Goal: Task Accomplishment & Management: Use online tool/utility

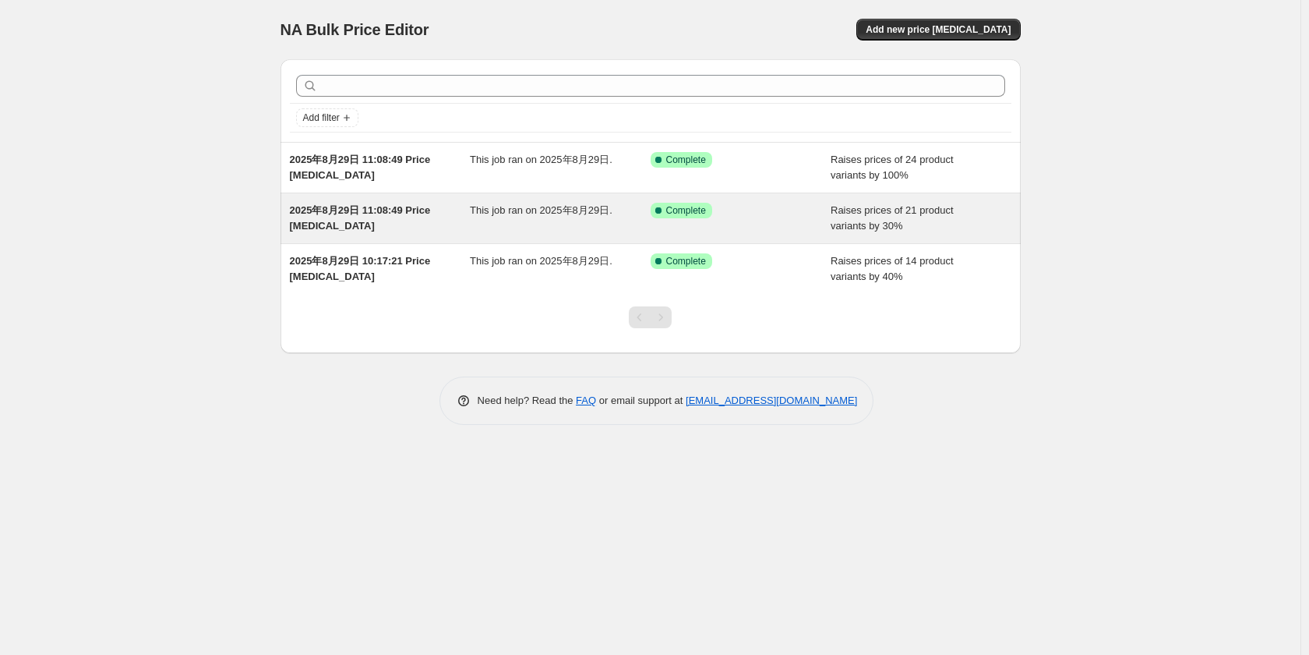
click at [549, 214] on span "This job ran on 2025年8月29日." at bounding box center [541, 210] width 143 height 12
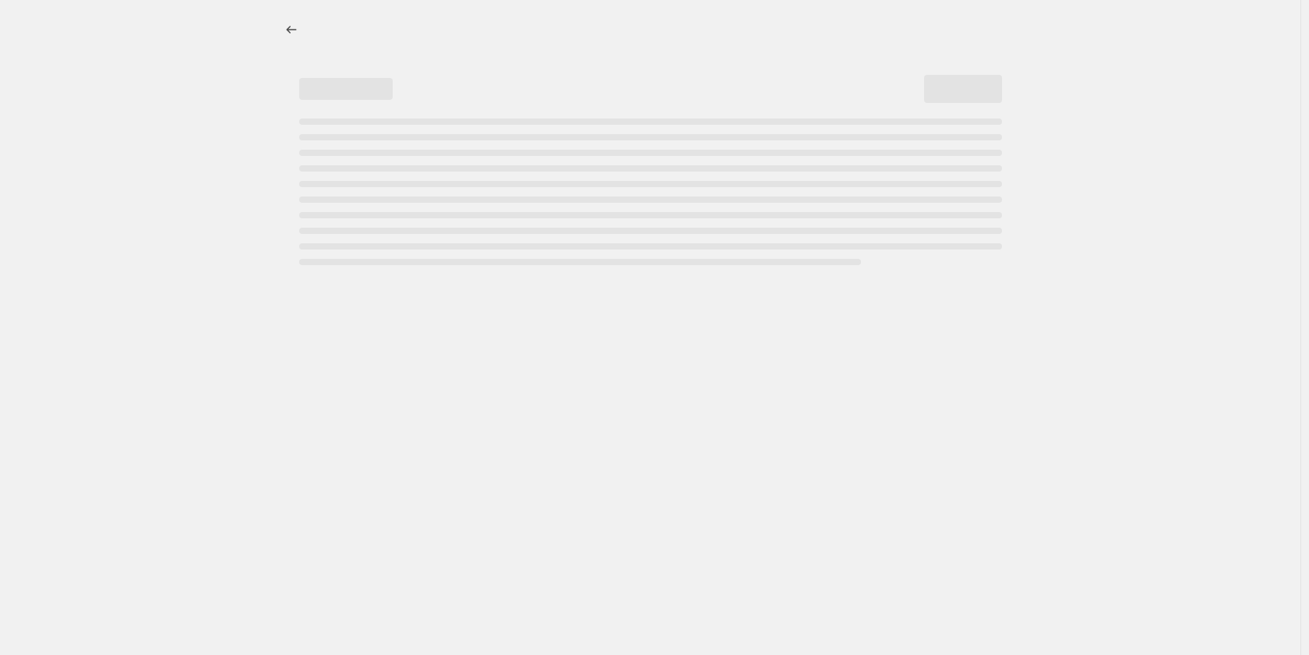
select select "percentage"
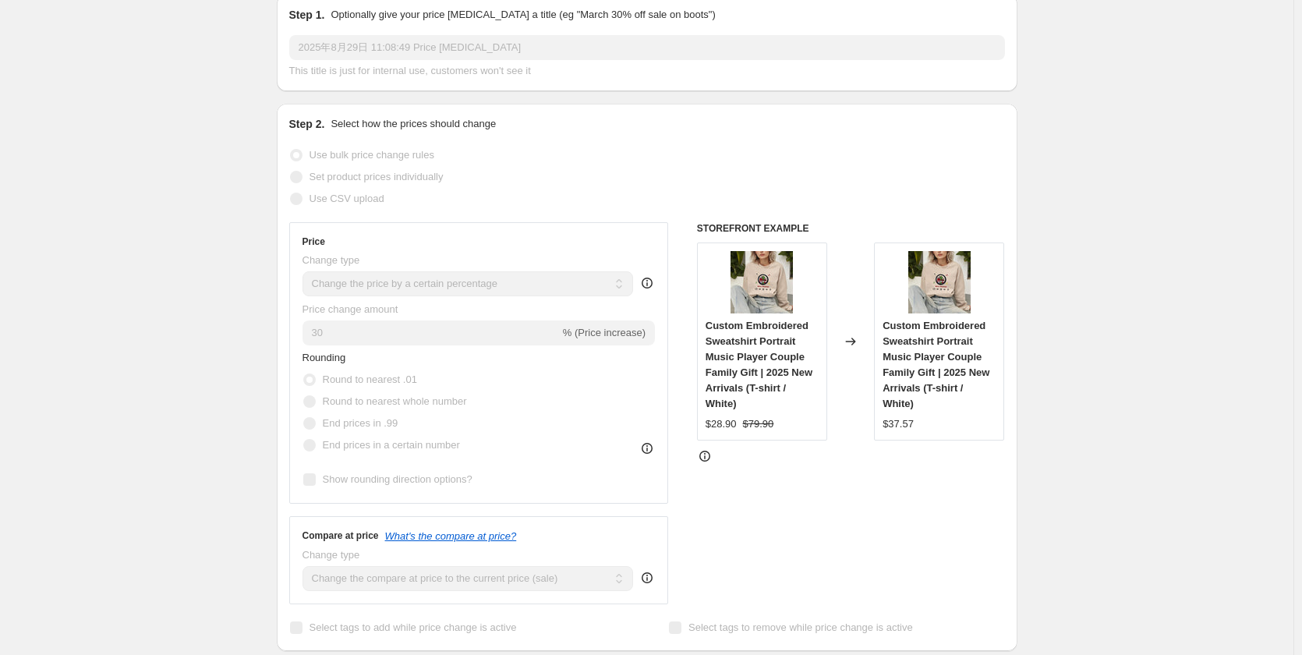
scroll to position [234, 0]
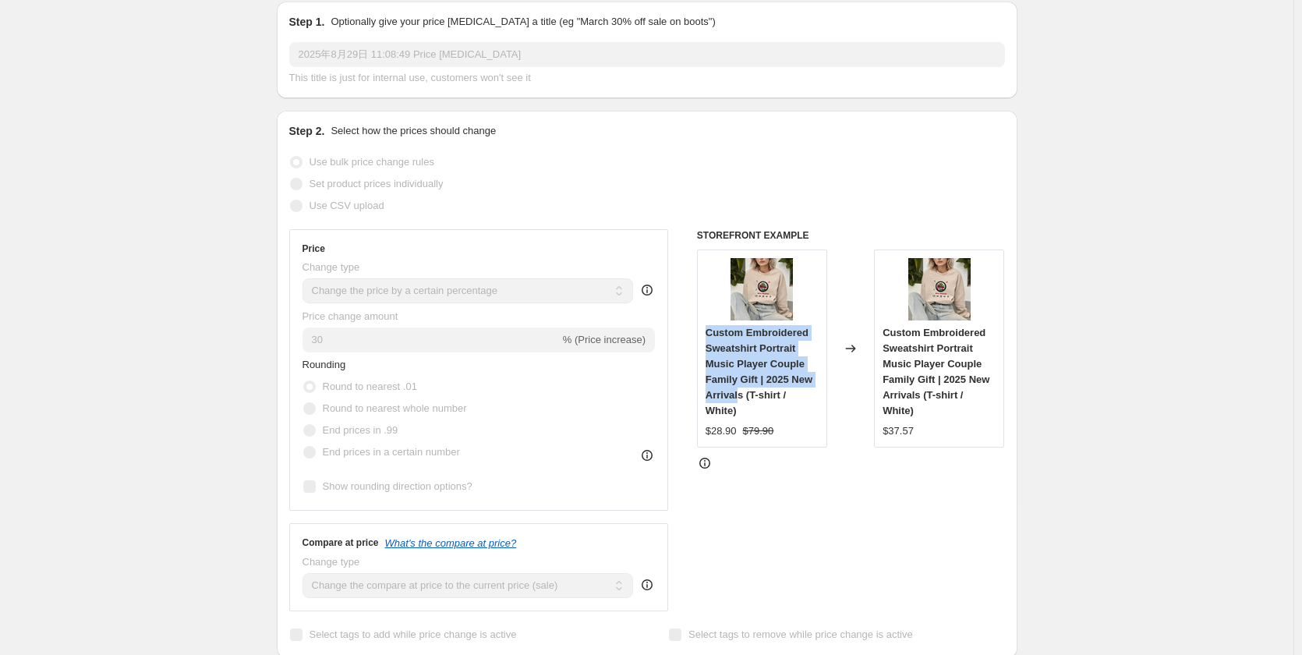
drag, startPoint x: 743, startPoint y: 369, endPoint x: 704, endPoint y: 305, distance: 74.9
click at [704, 305] on div "Custom Embroidered Sweatshirt Portrait Music Player Couple Family Gift | 2025 N…" at bounding box center [762, 348] width 130 height 198
copy span "Custom Embroidered Sweatshirt Portrait Music Player Couple Family Gift | 2025 N…"
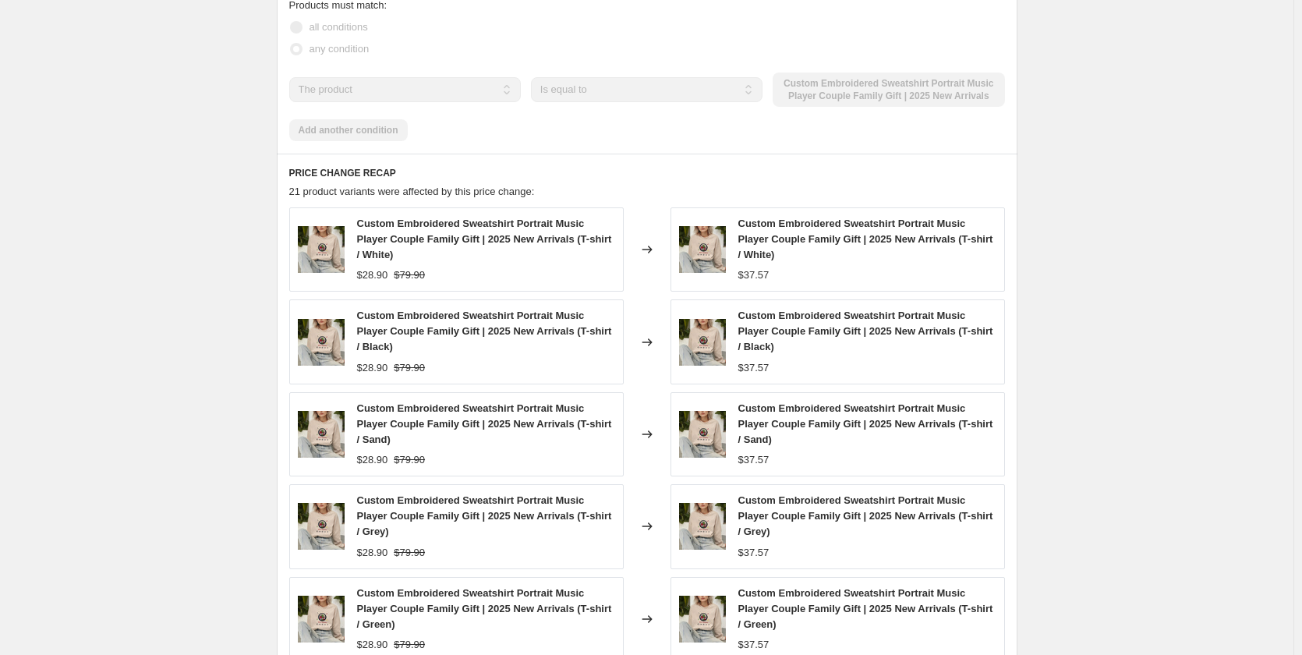
scroll to position [1169, 0]
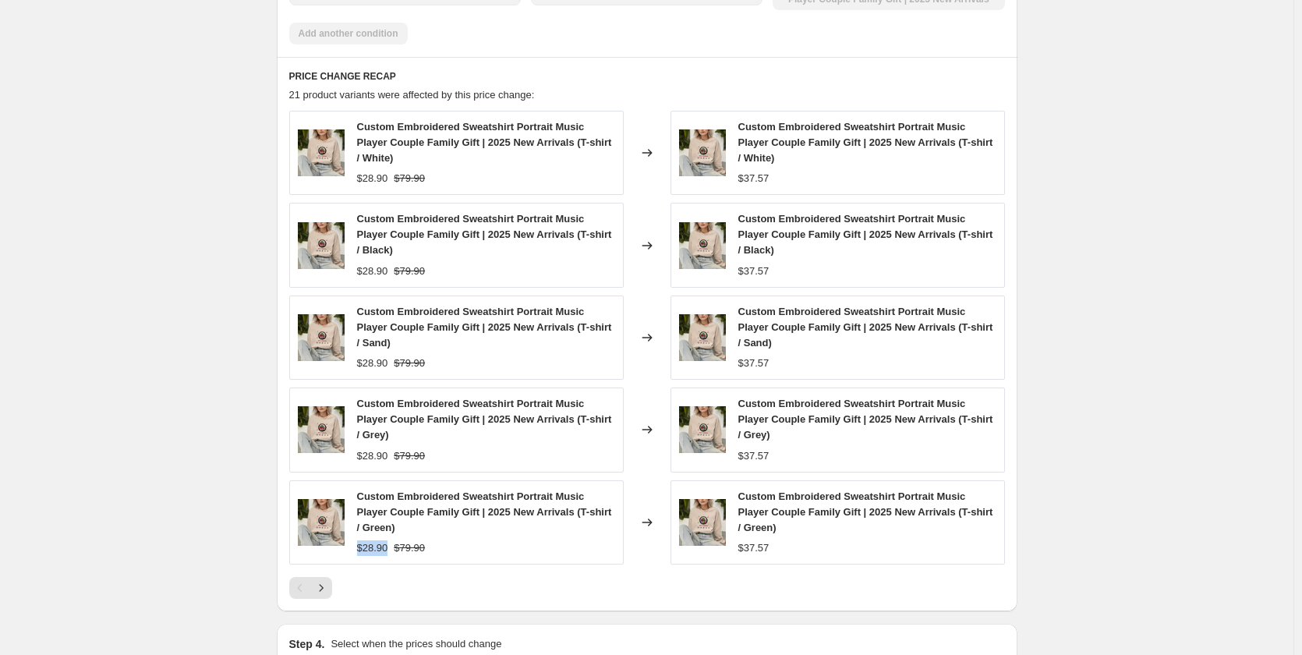
drag, startPoint x: 359, startPoint y: 501, endPoint x: 391, endPoint y: 502, distance: 32.0
click at [391, 502] on div "Custom Embroidered Sweatshirt Portrait Music Player Couple Family Gift | 2025 N…" at bounding box center [456, 522] width 334 height 84
copy span "$28.90"
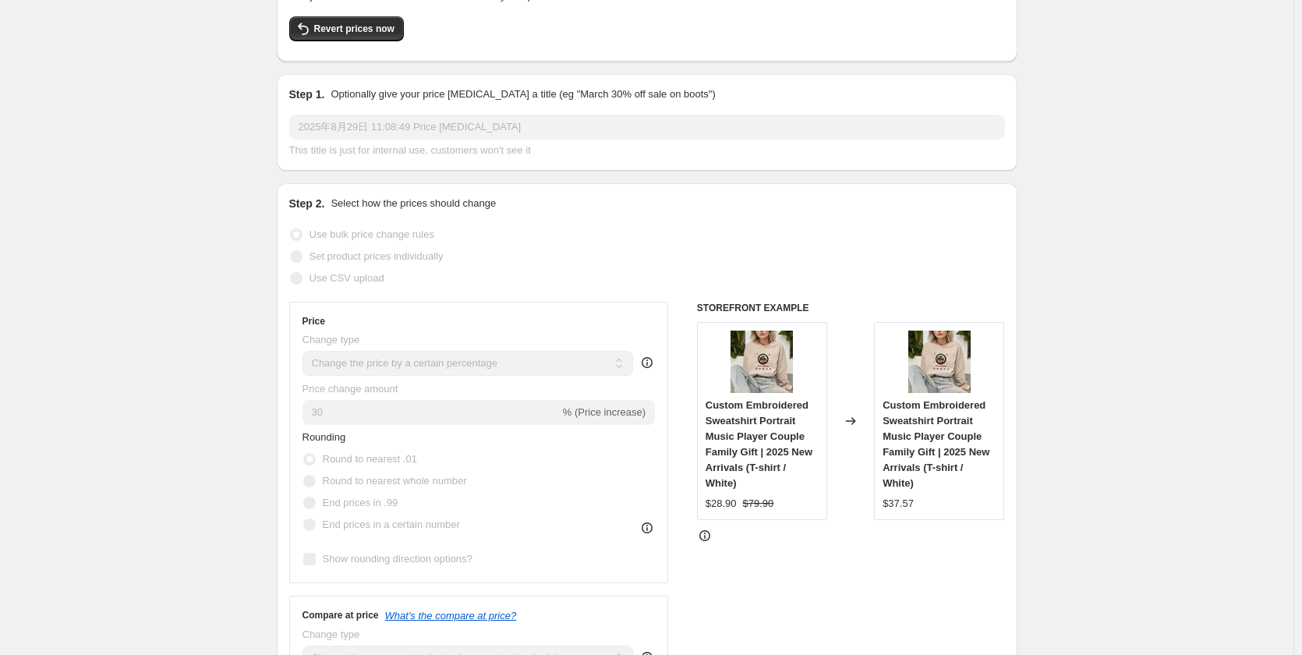
scroll to position [312, 0]
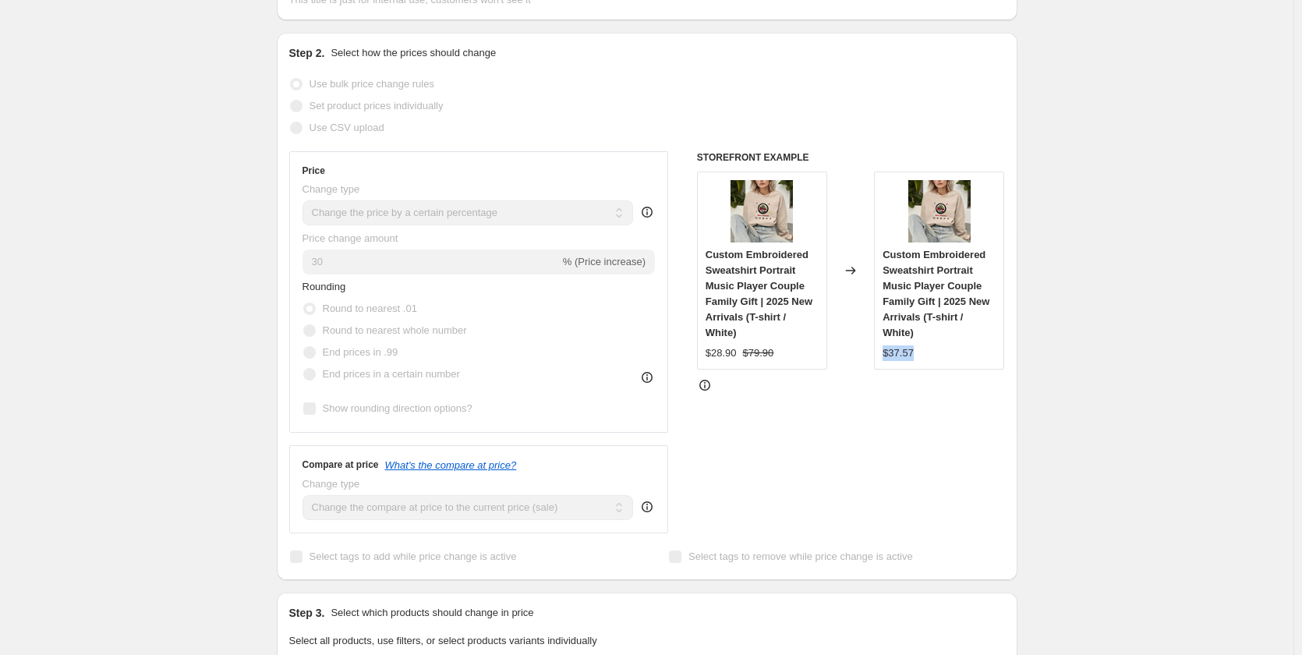
drag, startPoint x: 899, startPoint y: 323, endPoint x: 879, endPoint y: 323, distance: 19.5
click at [879, 323] on div "Custom Embroidered Sweatshirt Portrait Music Player Couple Family Gift | 2025 N…" at bounding box center [939, 270] width 130 height 198
copy span "$37.57"
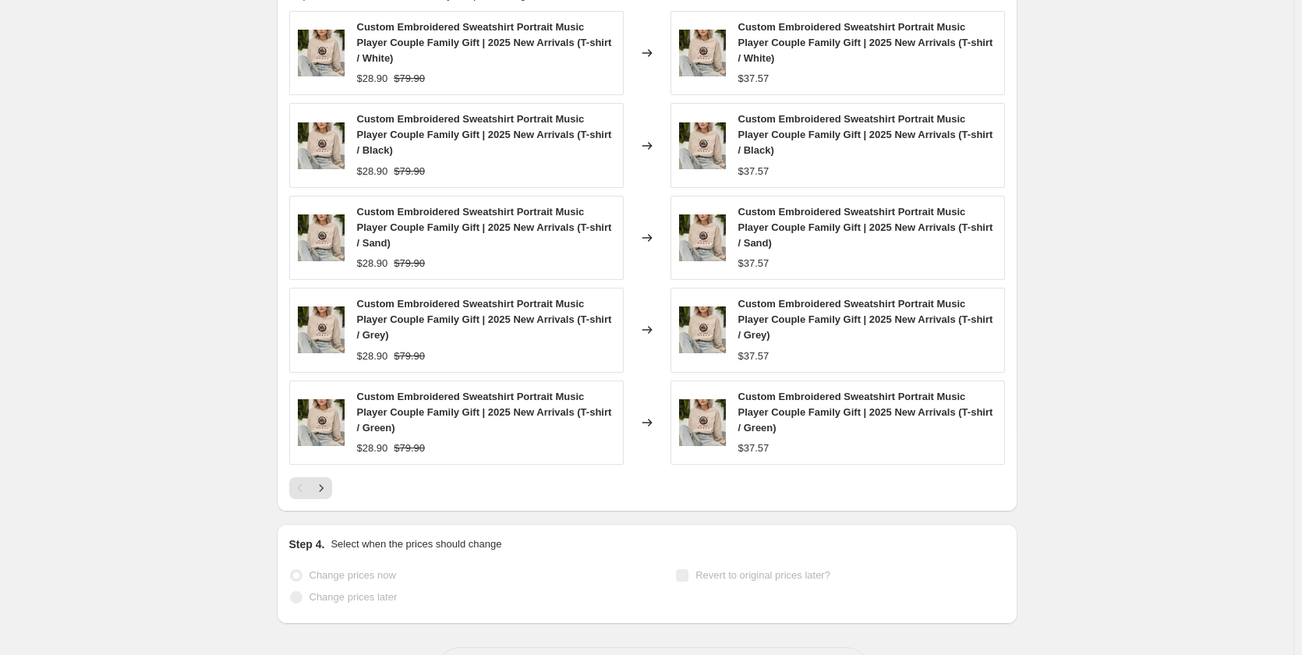
scroll to position [1290, 0]
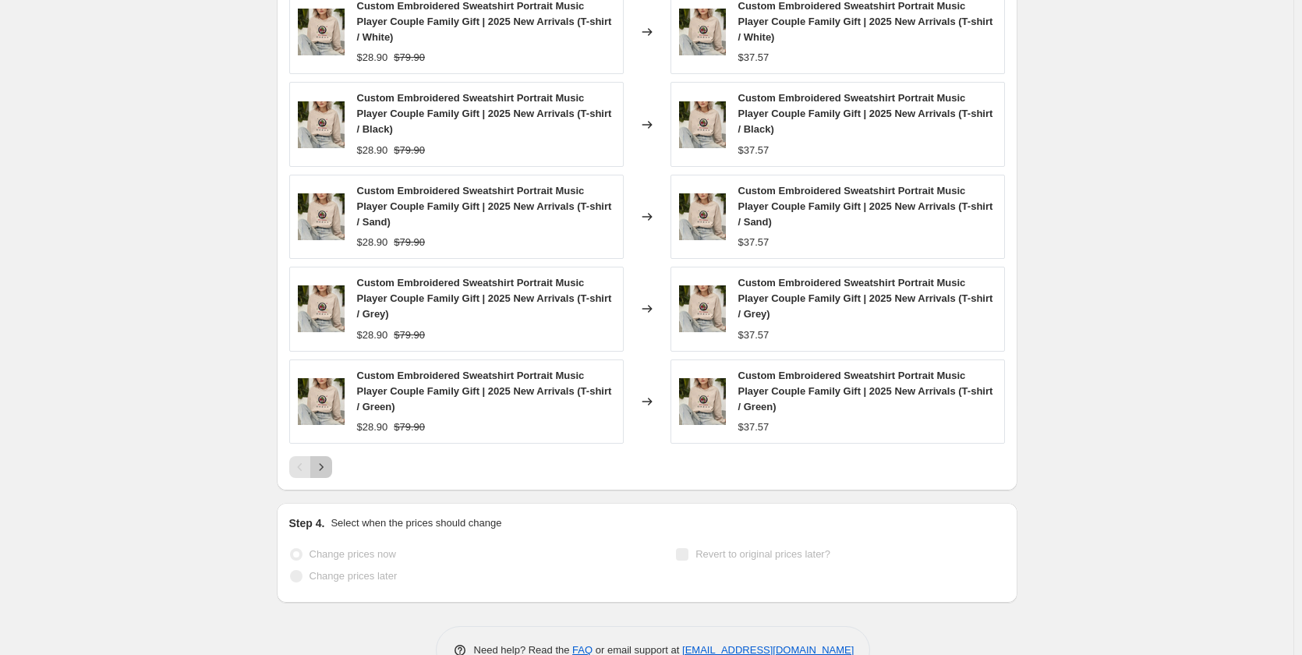
click at [323, 459] on icon "Next" at bounding box center [321, 467] width 16 height 16
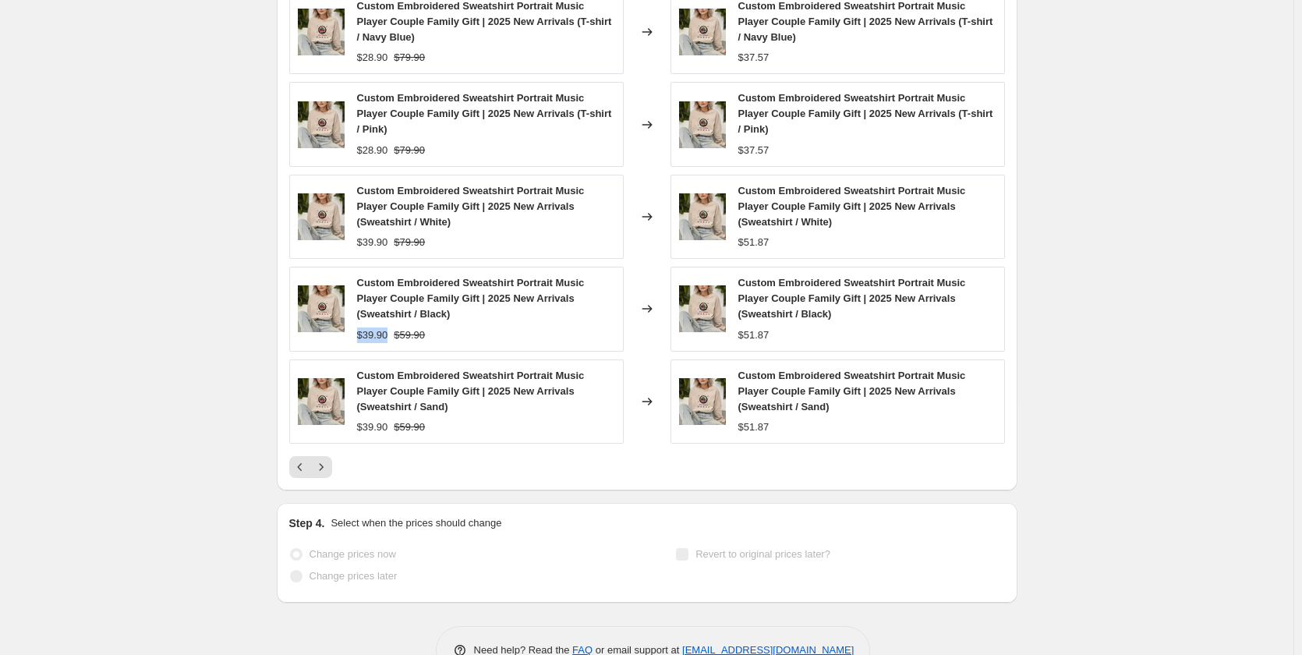
drag, startPoint x: 355, startPoint y: 292, endPoint x: 389, endPoint y: 291, distance: 34.3
click at [389, 291] on div "Custom Embroidered Sweatshirt Portrait Music Player Couple Family Gift | 2025 N…" at bounding box center [456, 309] width 334 height 84
copy span "$39.90"
drag, startPoint x: 788, startPoint y: 384, endPoint x: 741, endPoint y: 389, distance: 47.0
click at [741, 419] on div "$51.87" at bounding box center [867, 427] width 258 height 16
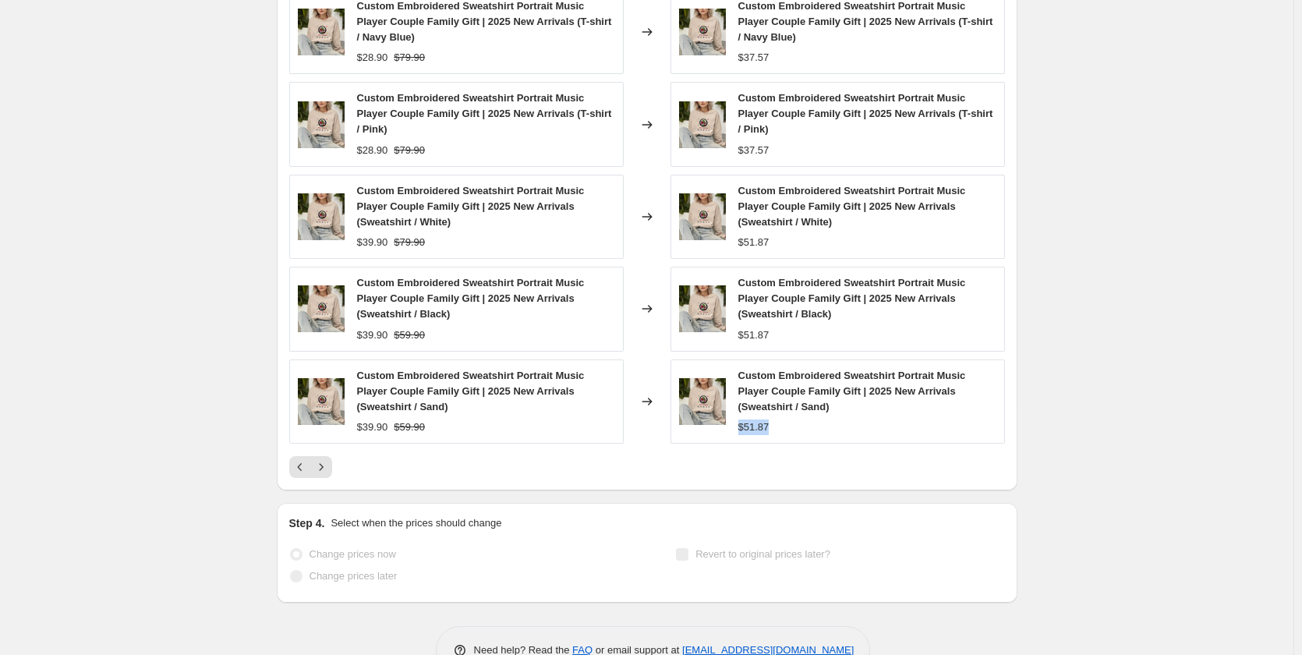
copy span "$51.87"
click at [322, 459] on icon "Next" at bounding box center [321, 467] width 16 height 16
drag, startPoint x: 359, startPoint y: 403, endPoint x: 392, endPoint y: 400, distance: 32.9
click at [392, 400] on div "Custom Embroidered Sweatshirt Portrait Music Player Couple Family Gift | 2025 N…" at bounding box center [456, 401] width 334 height 84
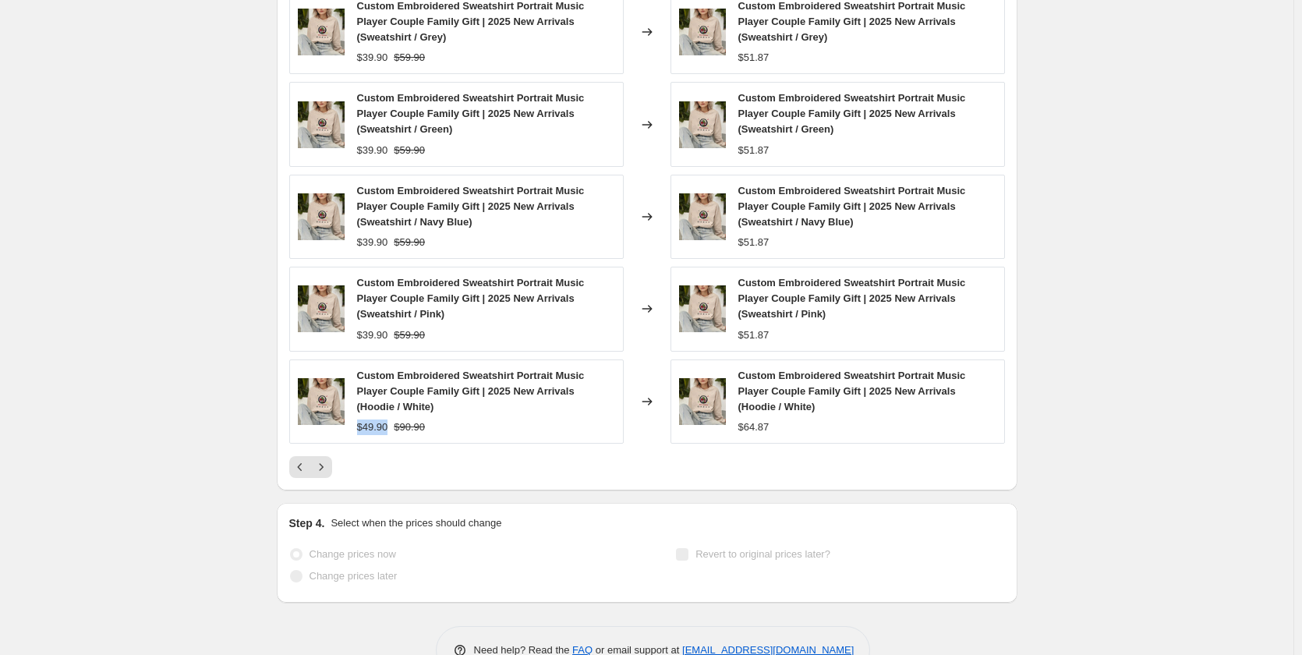
copy span "$49.90"
drag, startPoint x: 786, startPoint y: 399, endPoint x: 741, endPoint y: 399, distance: 44.4
click at [741, 419] on div "$64.87" at bounding box center [867, 427] width 258 height 16
copy span "$64.87"
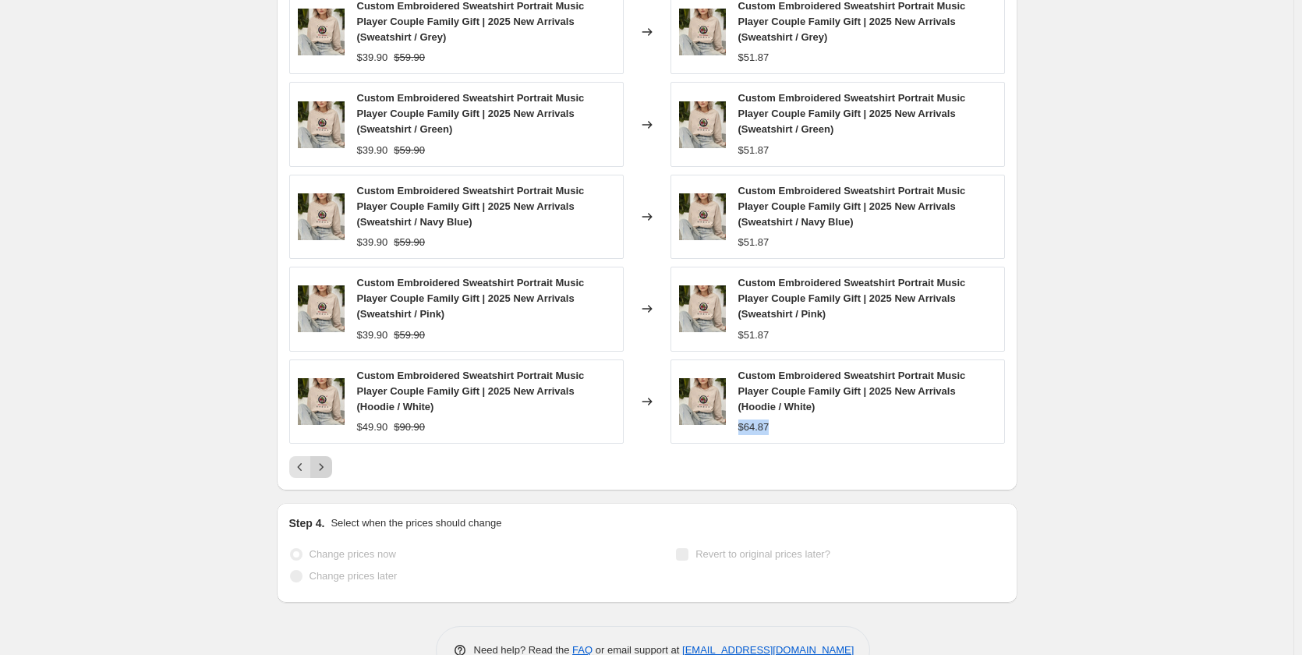
click at [325, 459] on icon "Next" at bounding box center [321, 467] width 16 height 16
click at [332, 456] on button "Next" at bounding box center [321, 467] width 22 height 22
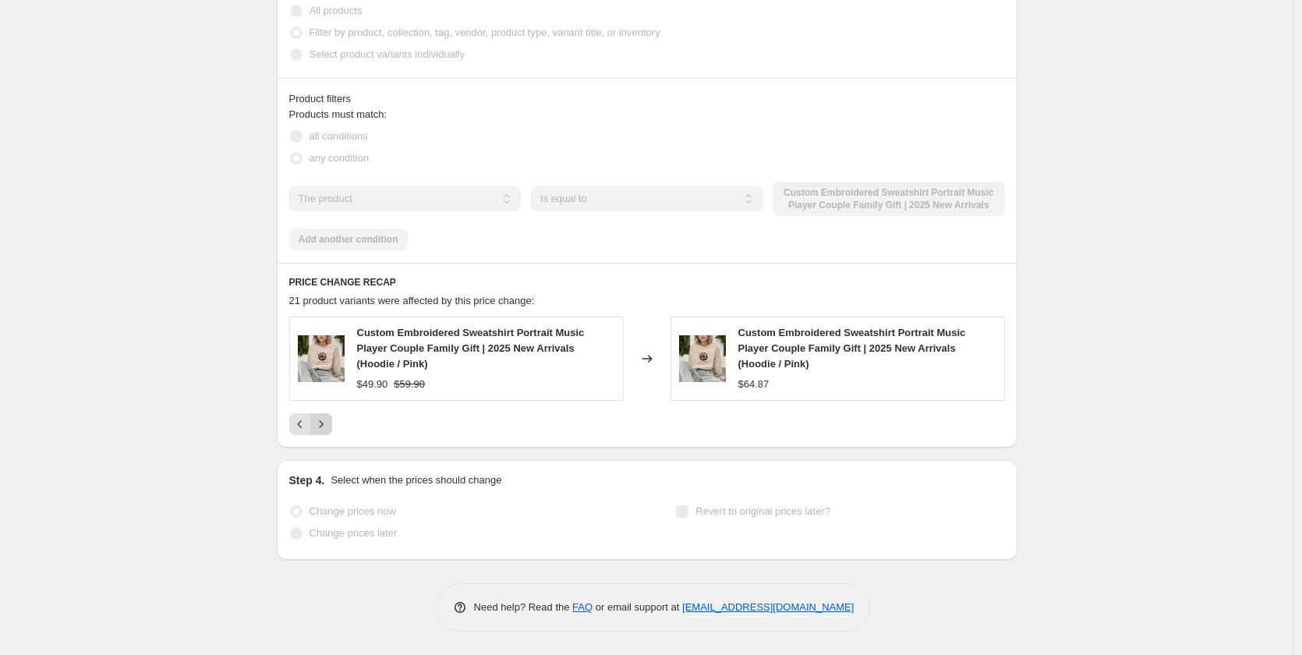
scroll to position [936, 0]
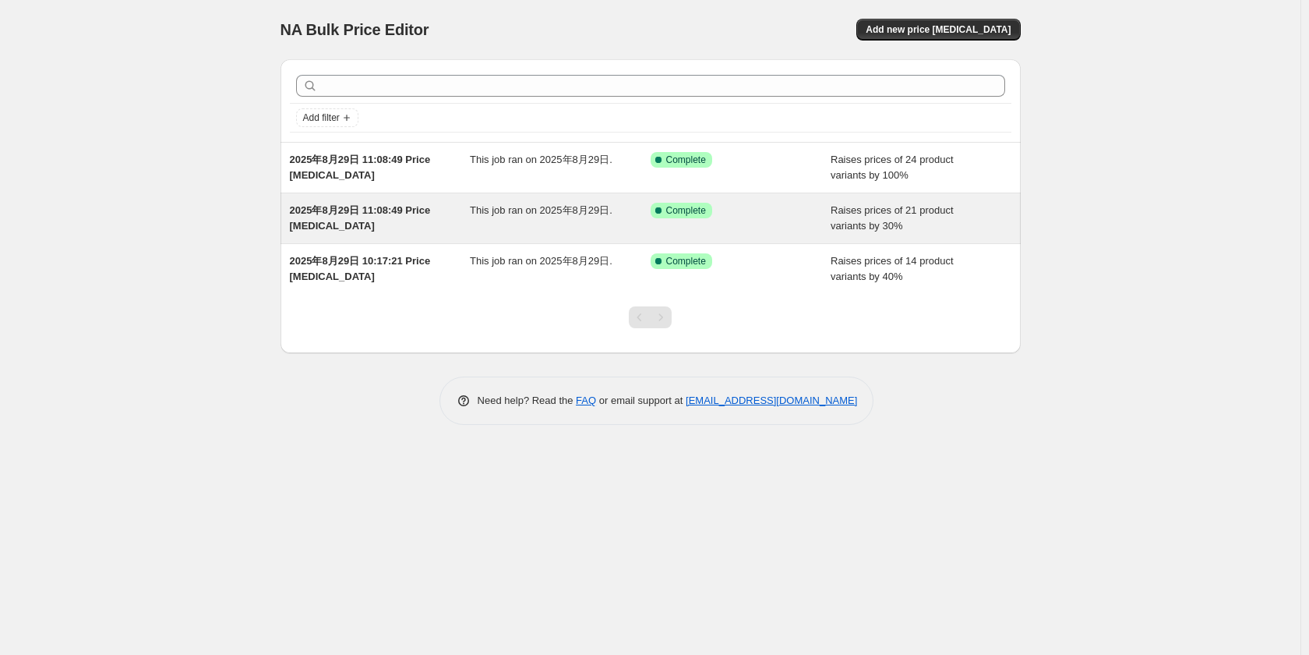
click at [876, 216] on span "Raises prices of 21 product variants by 30%" at bounding box center [892, 217] width 123 height 27
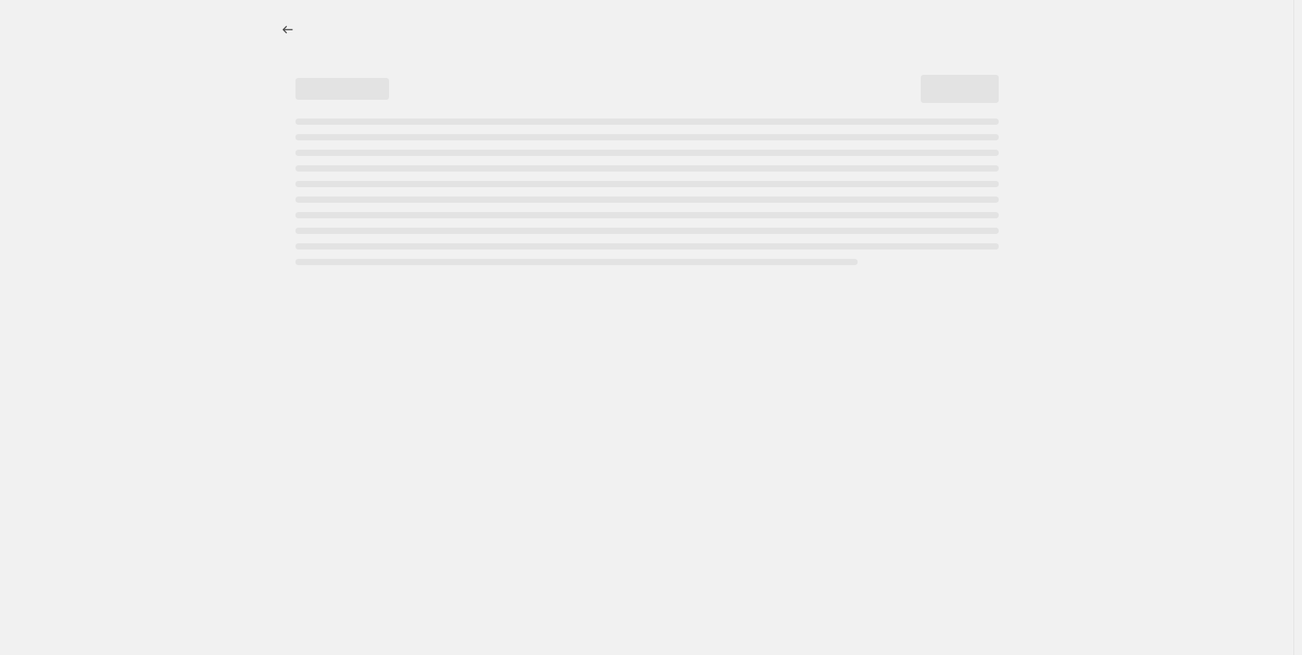
select select "percentage"
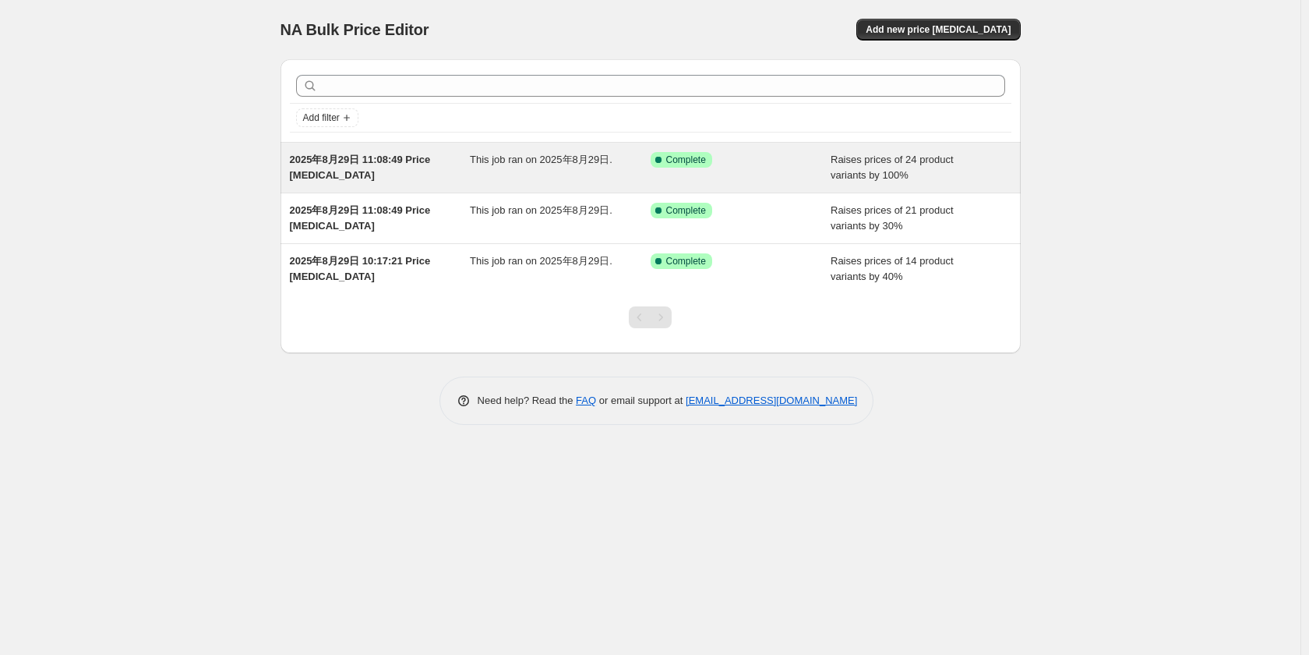
click at [816, 161] on div "Success Complete Complete" at bounding box center [741, 167] width 181 height 31
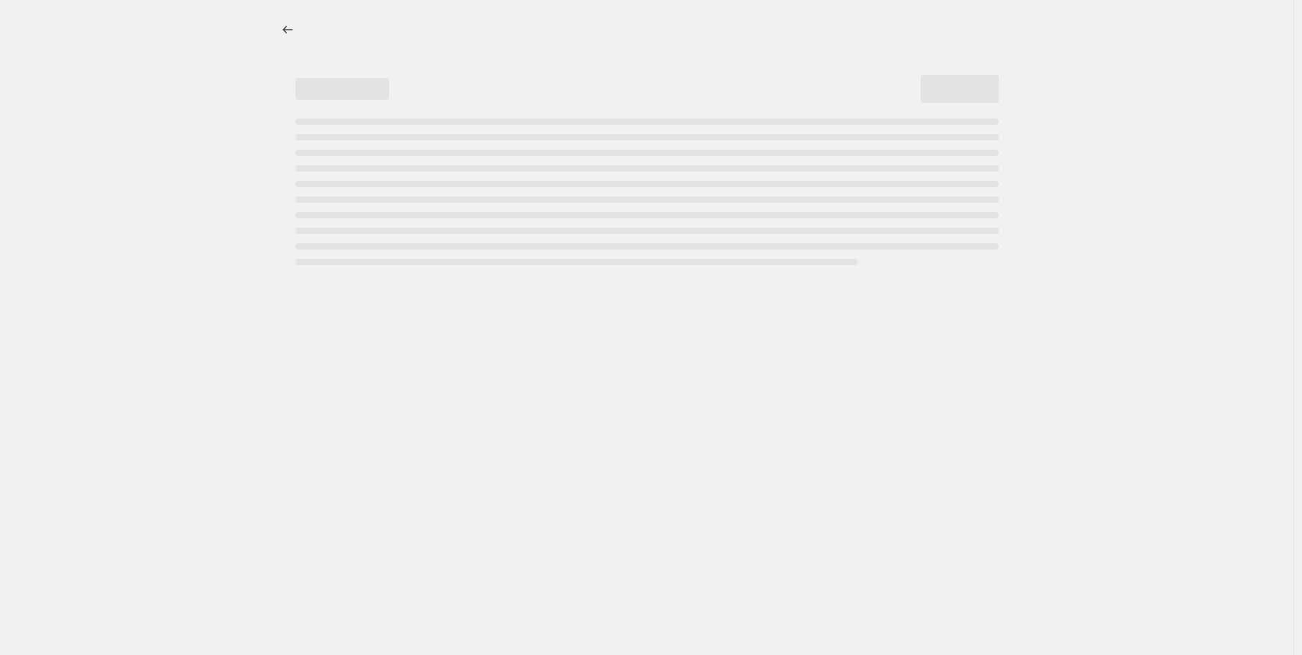
select select "percentage"
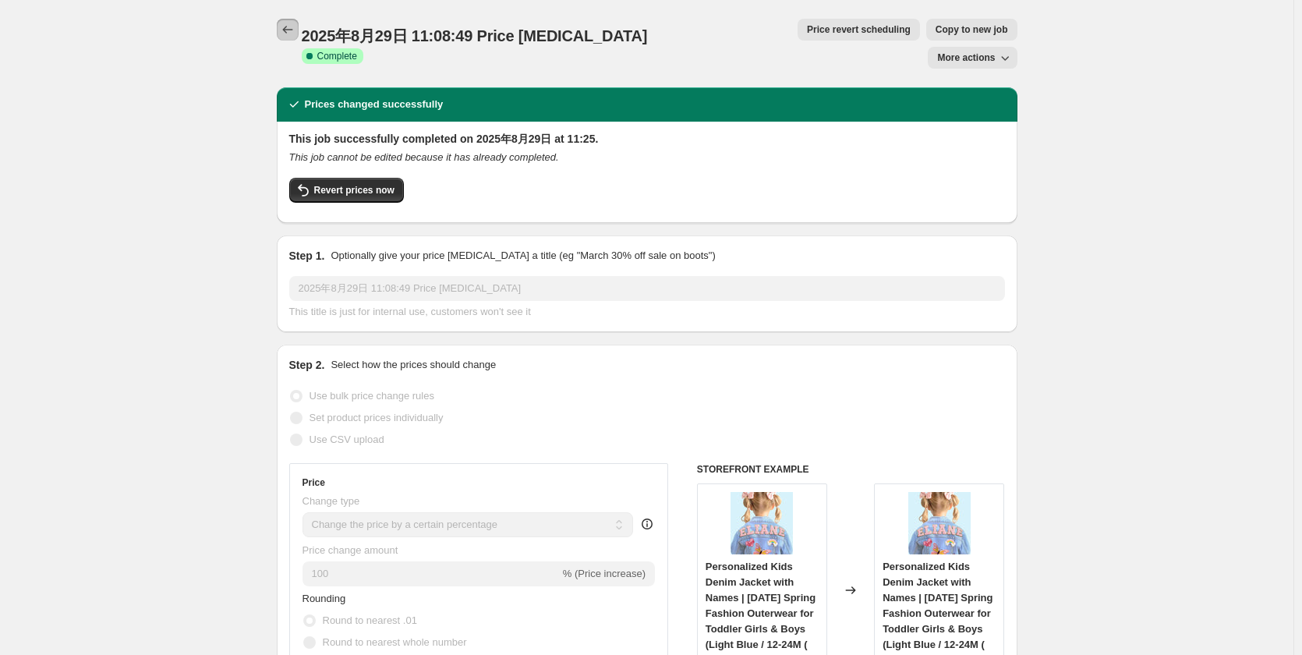
click at [288, 34] on icon "Price change jobs" at bounding box center [288, 30] width 16 height 16
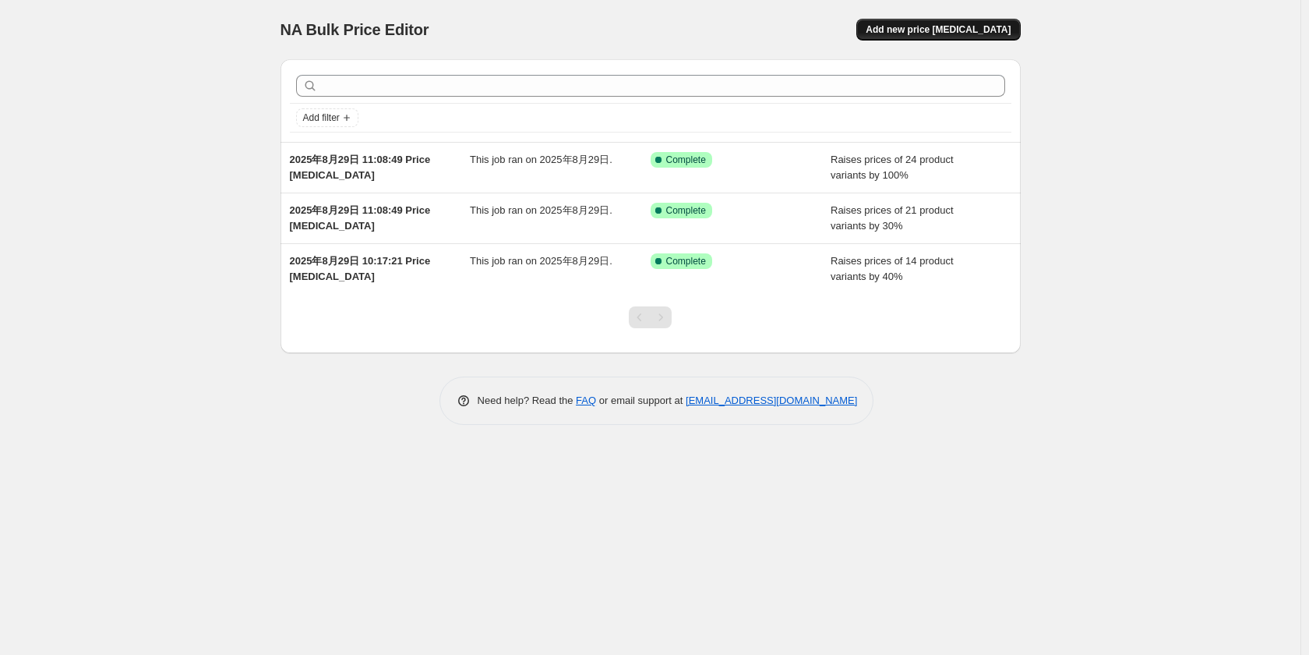
click at [963, 28] on span "Add new price [MEDICAL_DATA]" at bounding box center [938, 29] width 145 height 12
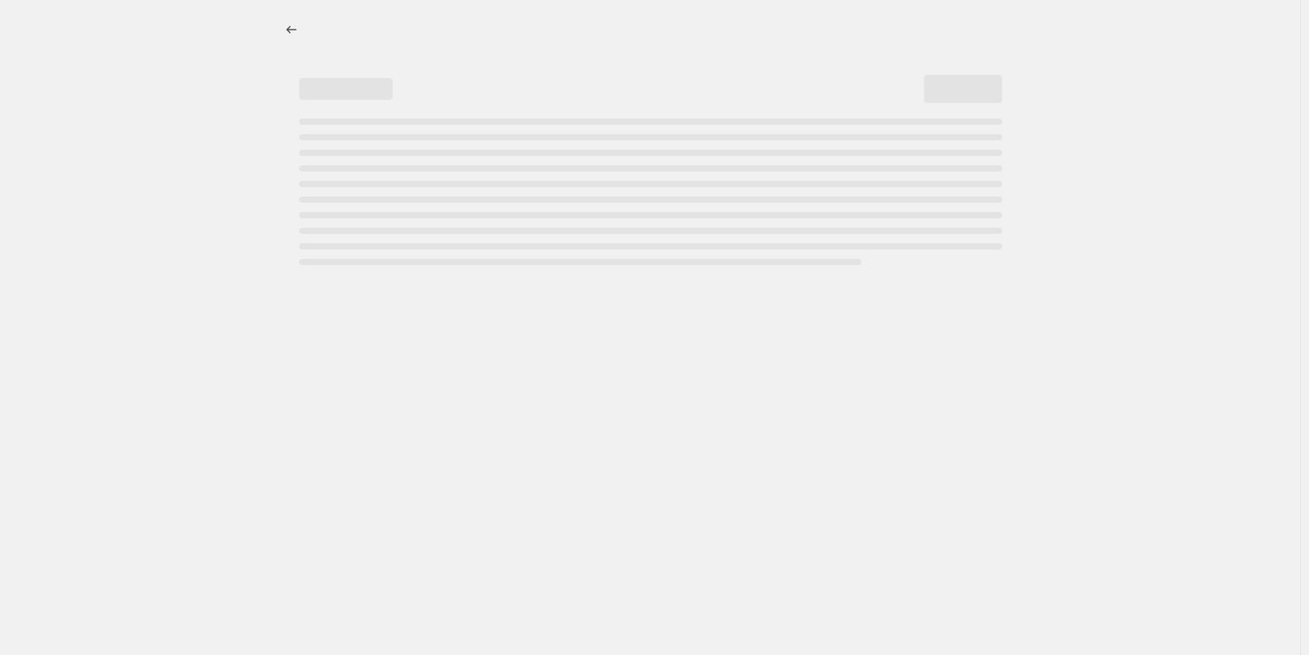
select select "percentage"
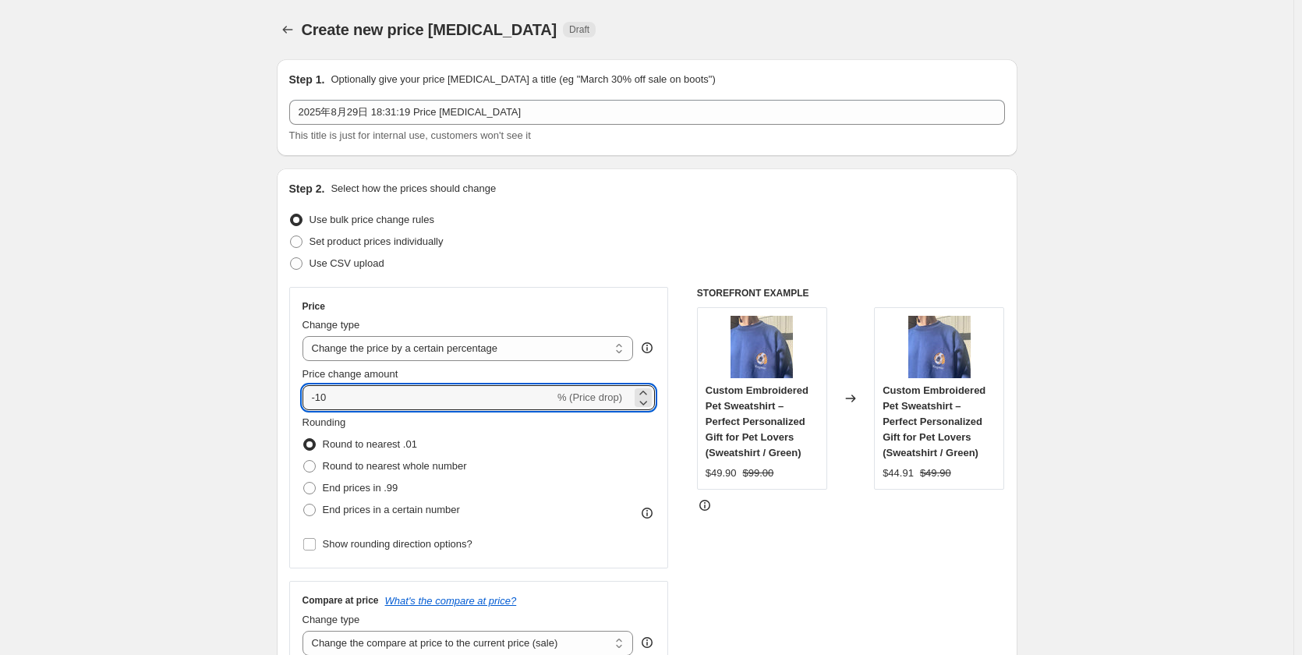
drag, startPoint x: 345, startPoint y: 396, endPoint x: 288, endPoint y: 400, distance: 57.8
click at [288, 400] on div "Step 2. Select how the prices should change Use bulk price change rules Set pro…" at bounding box center [647, 441] width 740 height 547
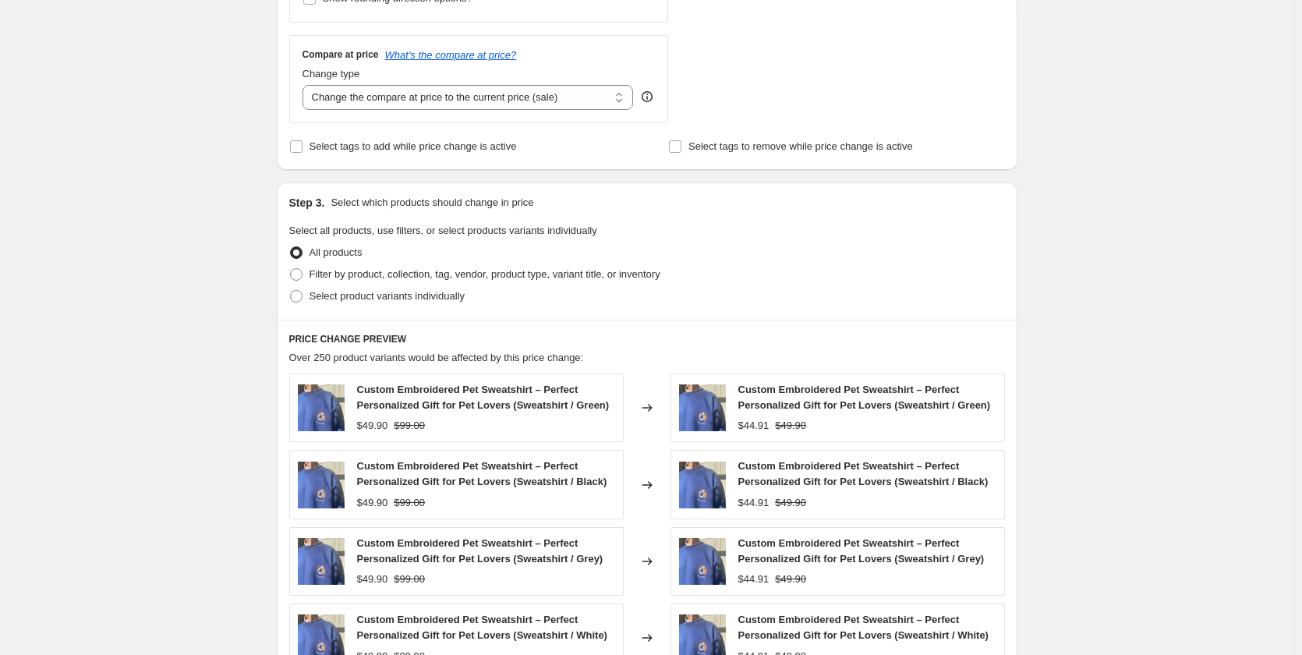
scroll to position [390, 0]
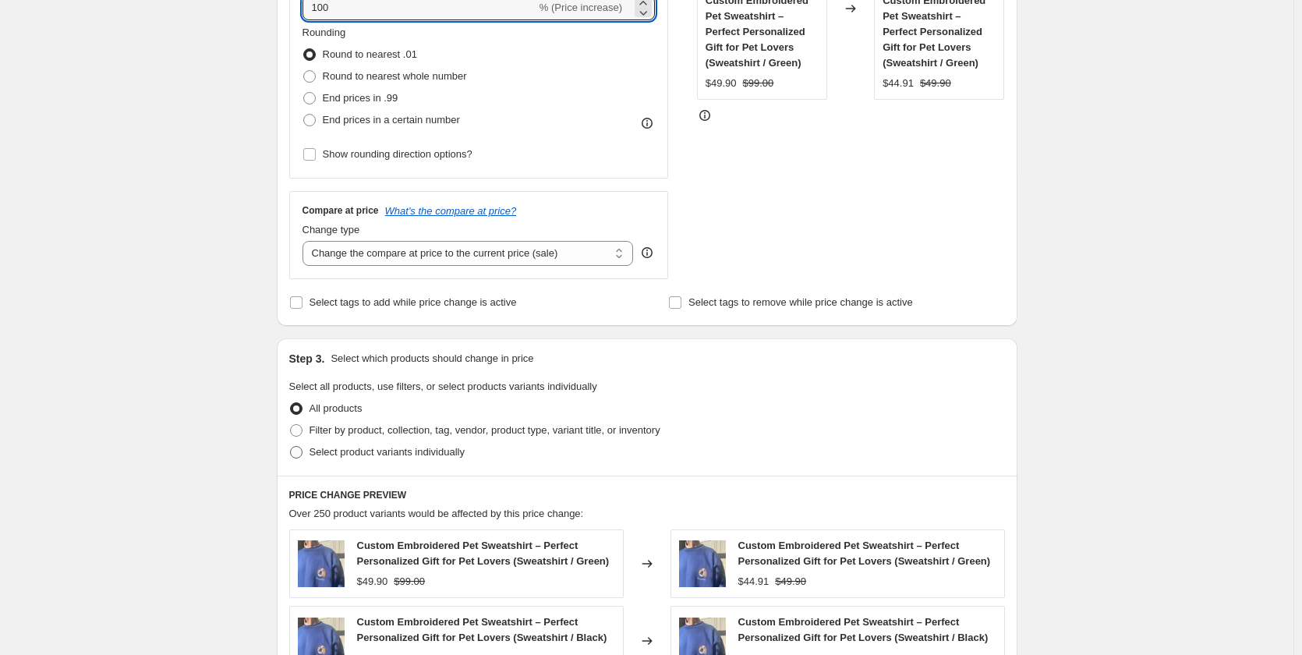
type input "100"
click at [327, 450] on span "Select product variants individually" at bounding box center [386, 452] width 155 height 12
click at [291, 447] on input "Select product variants individually" at bounding box center [290, 446] width 1 height 1
radio input "true"
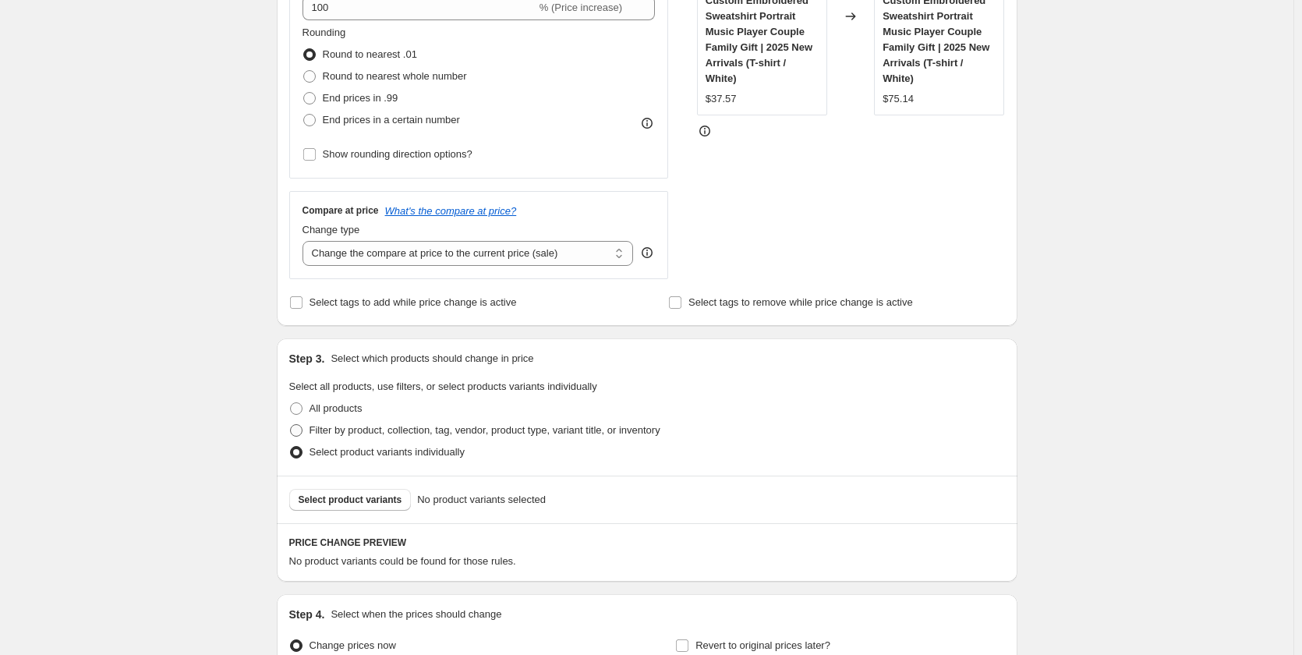
click at [330, 433] on span "Filter by product, collection, tag, vendor, product type, variant title, or inv…" at bounding box center [484, 430] width 351 height 12
click at [291, 425] on input "Filter by product, collection, tag, vendor, product type, variant title, or inv…" at bounding box center [290, 424] width 1 height 1
radio input "true"
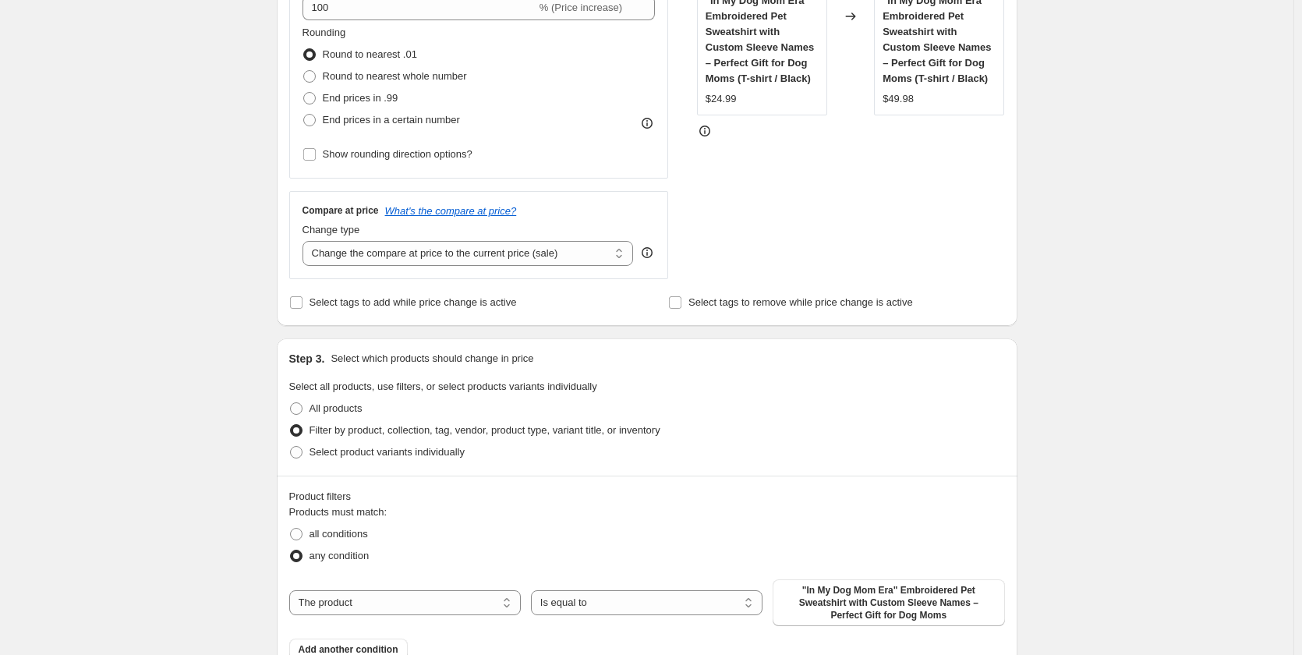
scroll to position [624, 0]
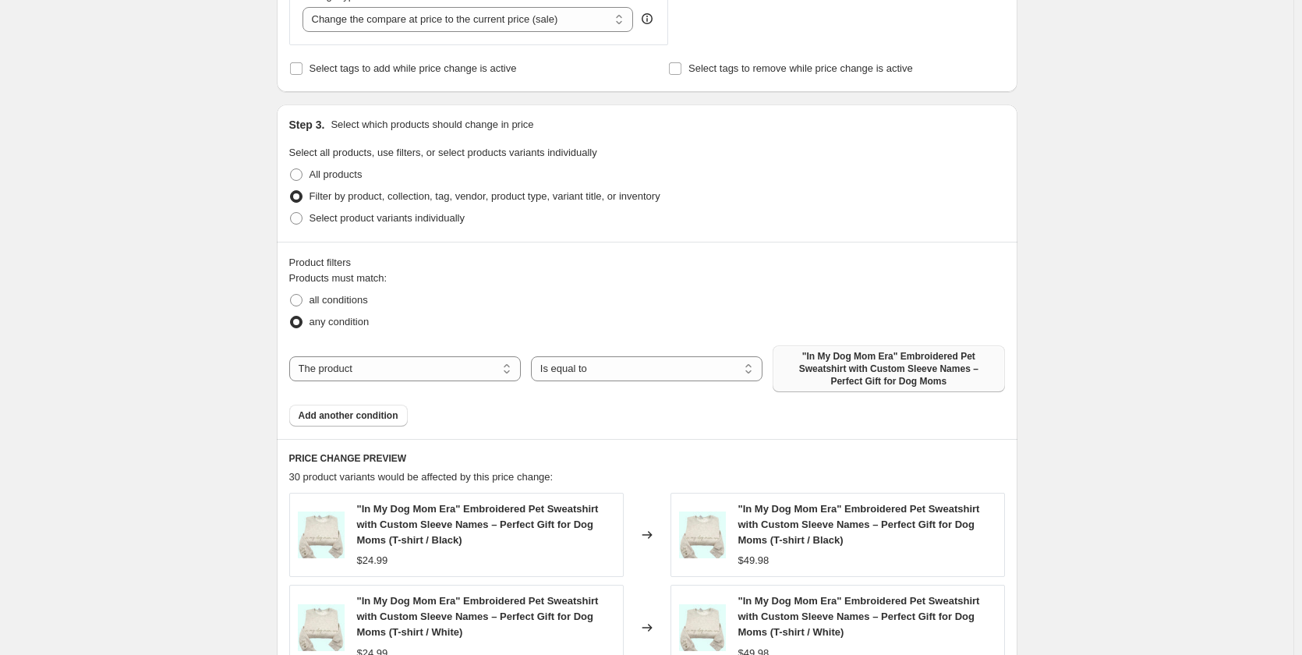
click at [864, 368] on span ""In My Dog Mom Era" Embroidered Pet Sweatshirt with Custom Sleeve Names – Perfe…" at bounding box center [888, 368] width 213 height 37
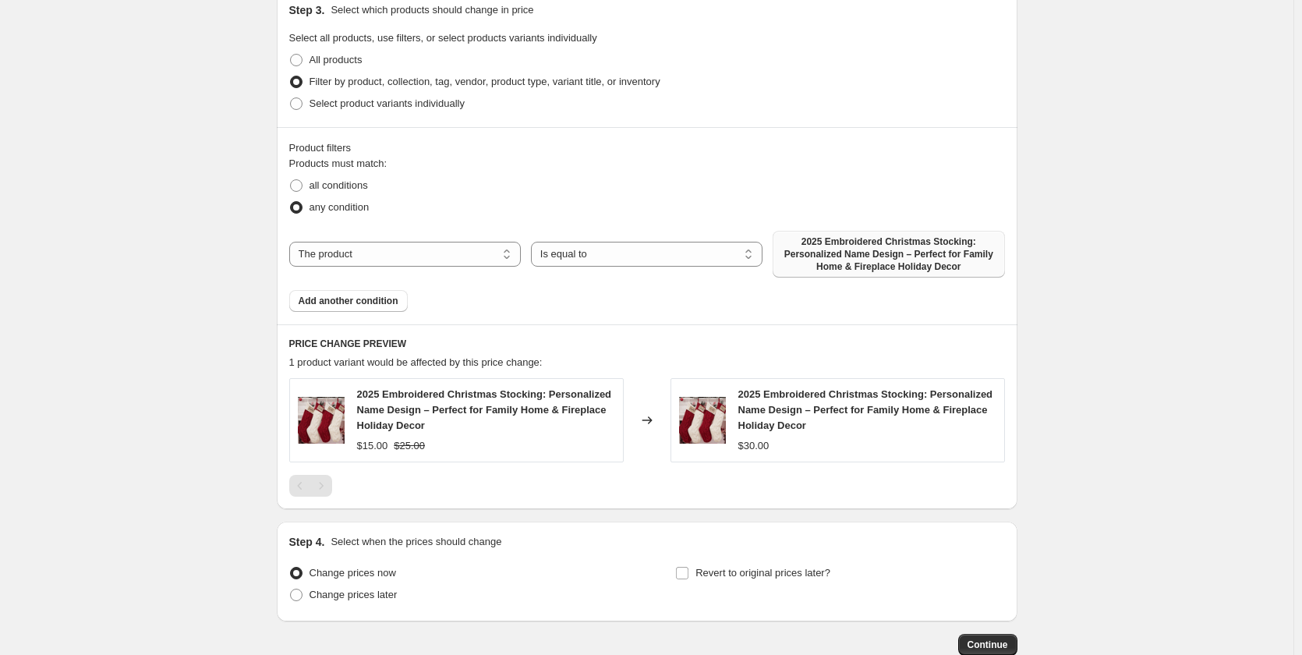
scroll to position [835, 0]
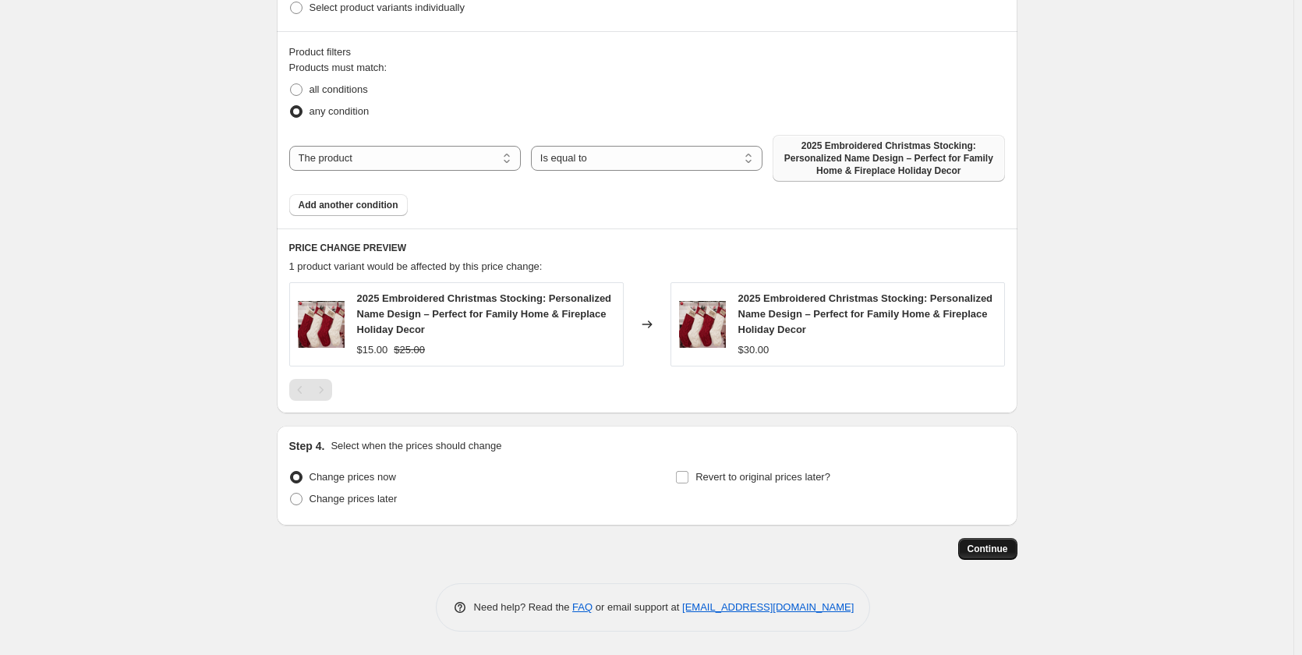
click at [984, 549] on span "Continue" at bounding box center [987, 548] width 41 height 12
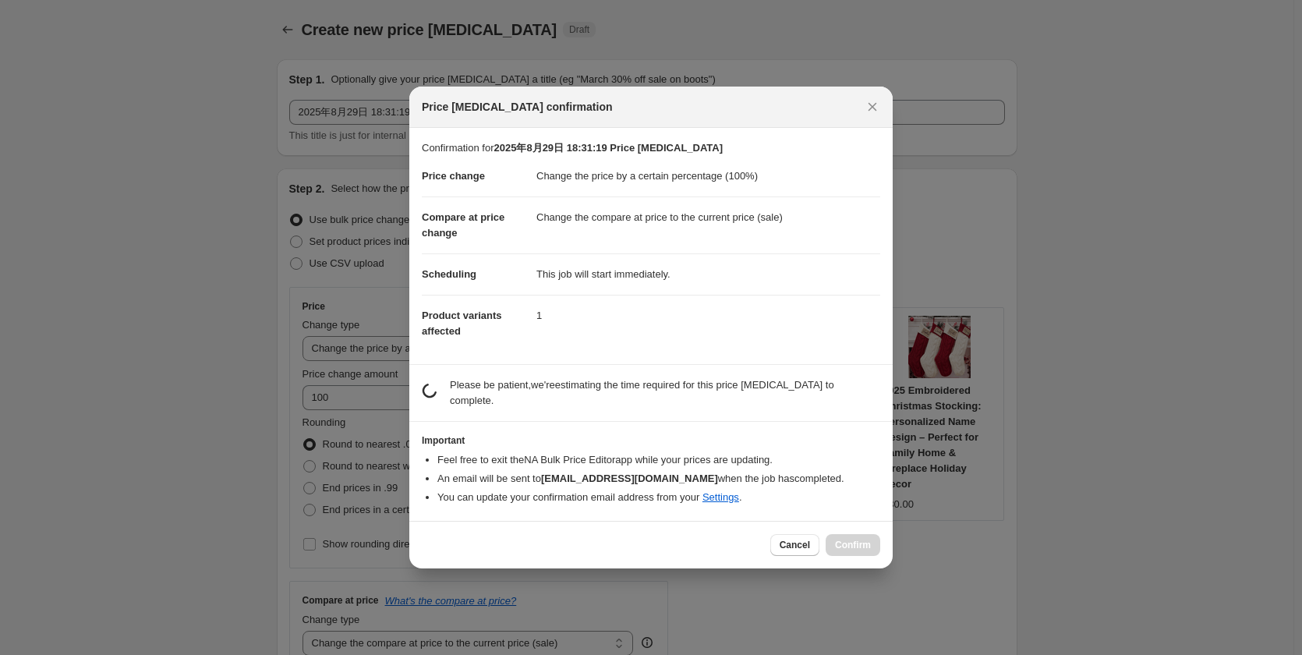
scroll to position [0, 0]
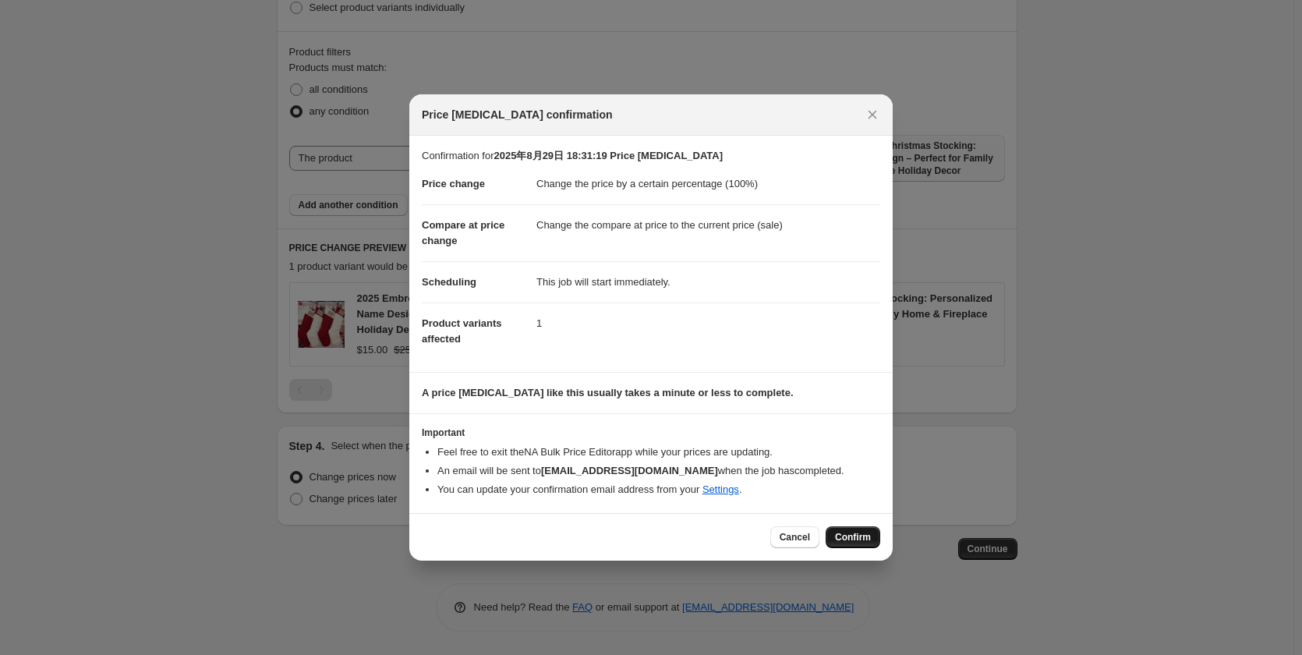
click at [853, 539] on span "Confirm" at bounding box center [853, 537] width 36 height 12
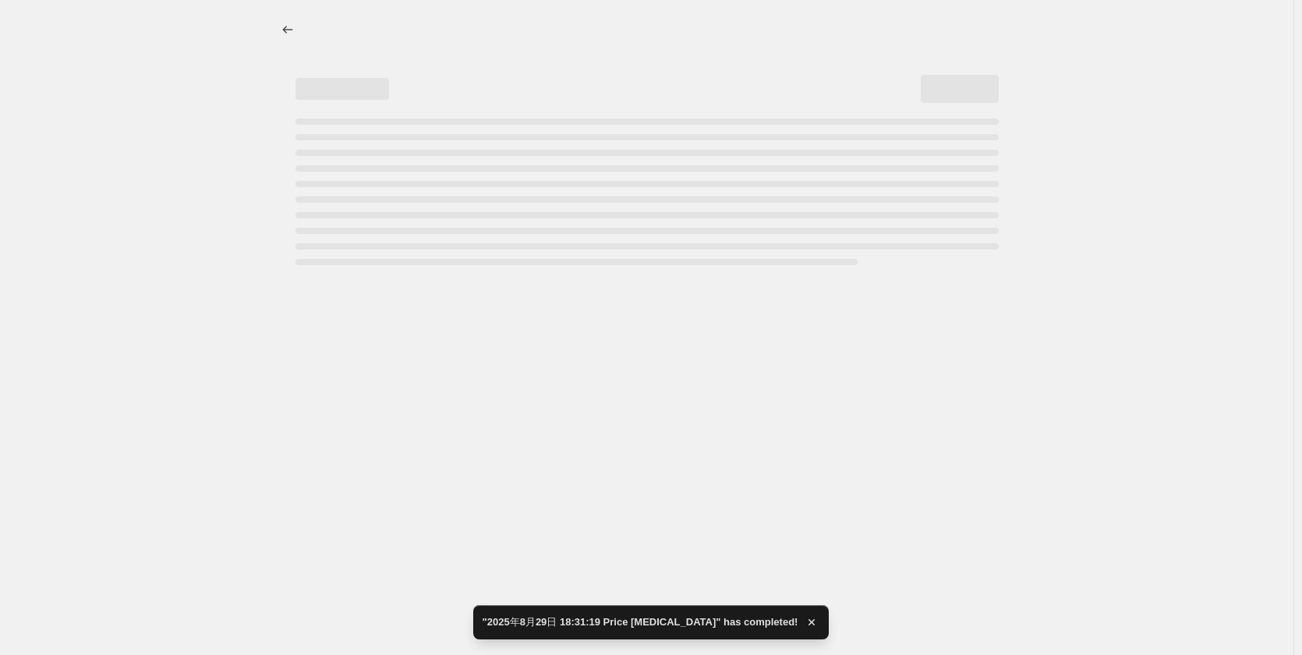
select select "percentage"
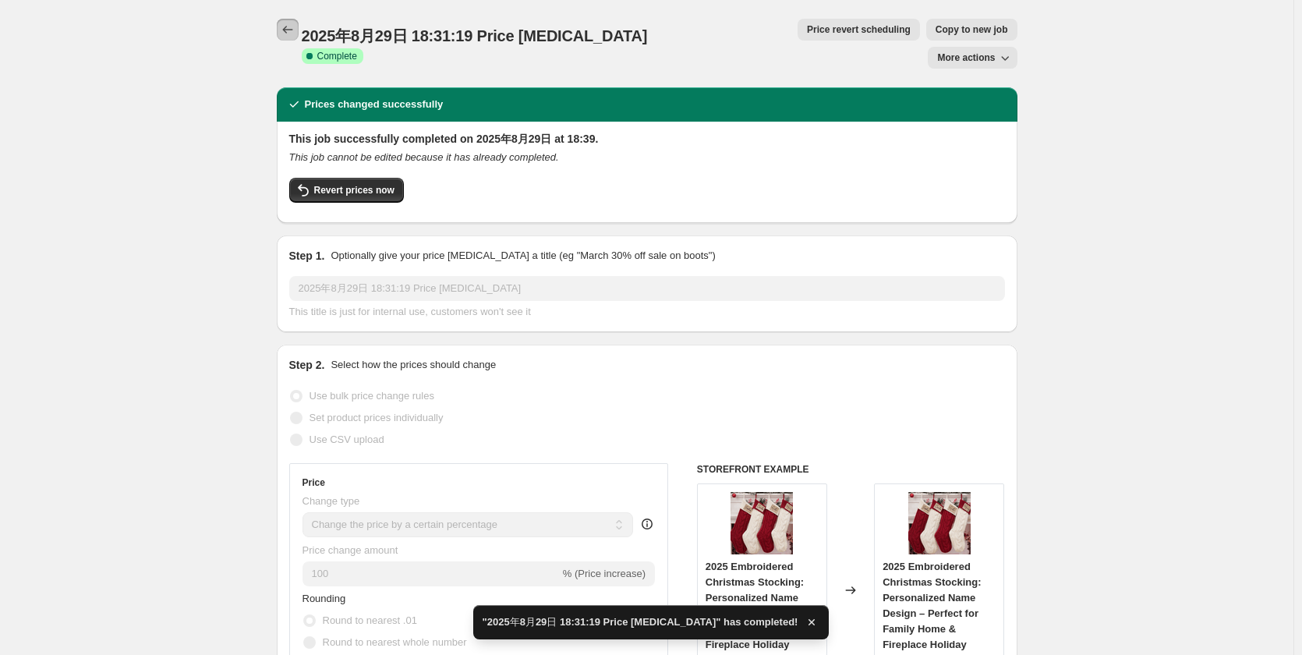
click at [286, 35] on icon "Price change jobs" at bounding box center [288, 30] width 16 height 16
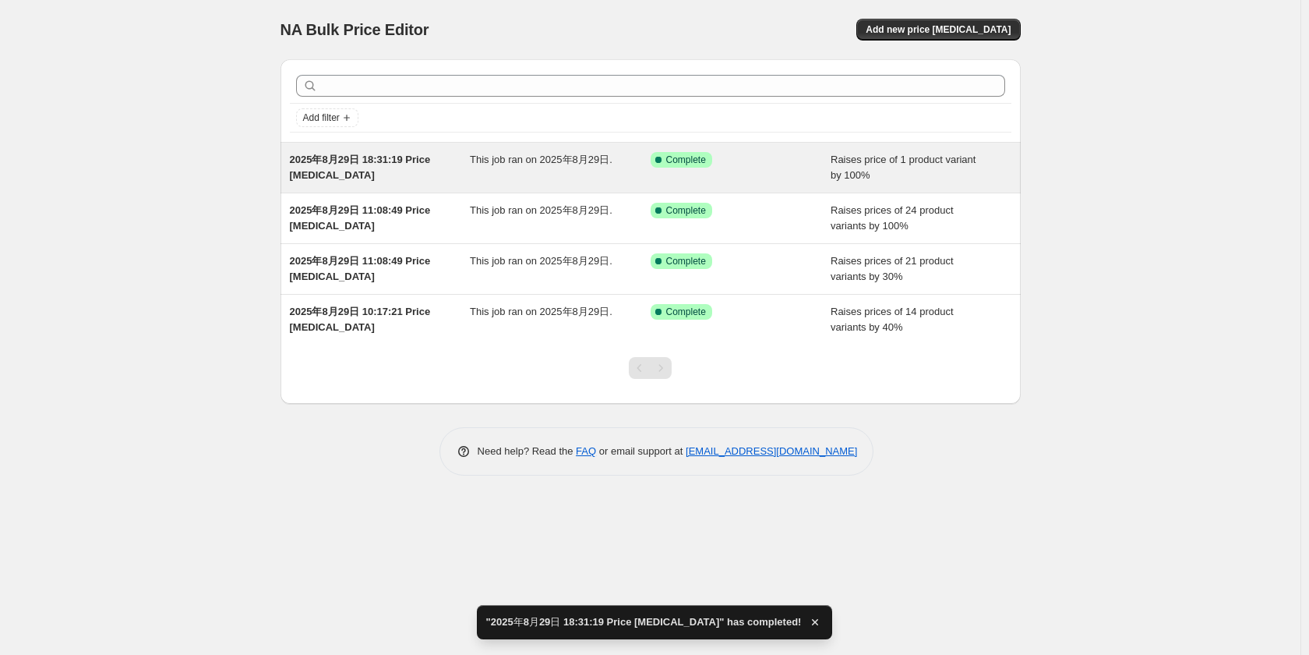
click at [743, 161] on div "Success Complete Complete" at bounding box center [729, 160] width 157 height 16
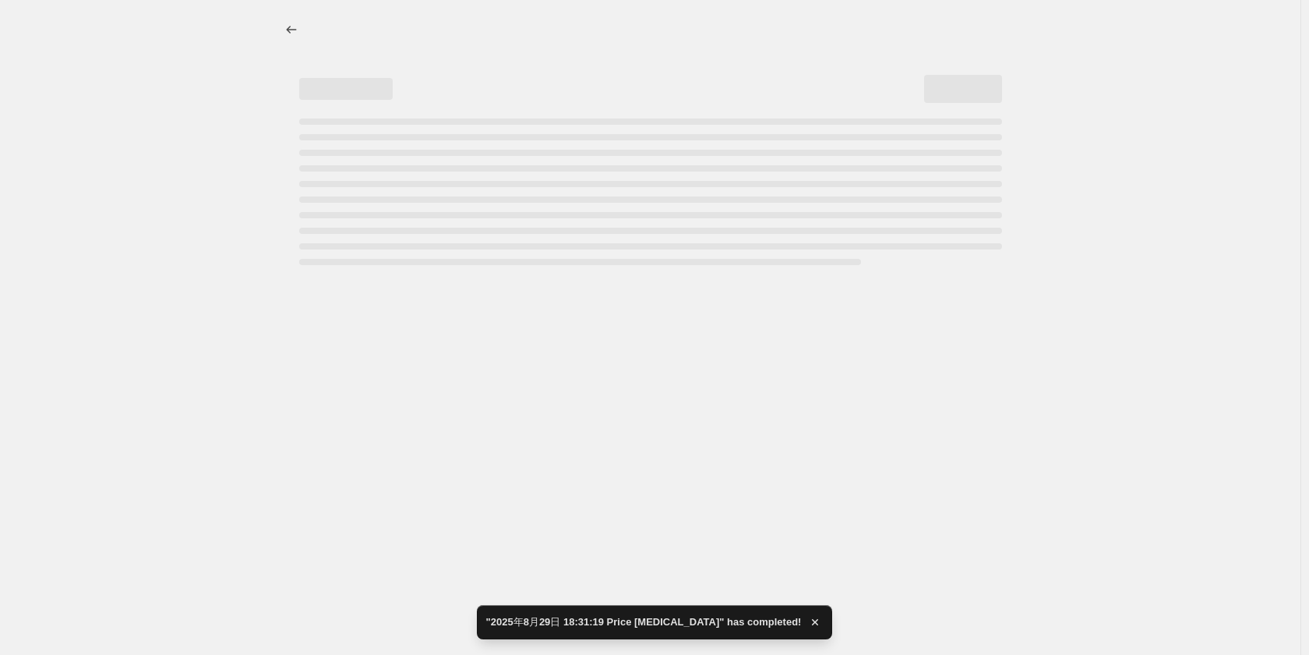
select select "percentage"
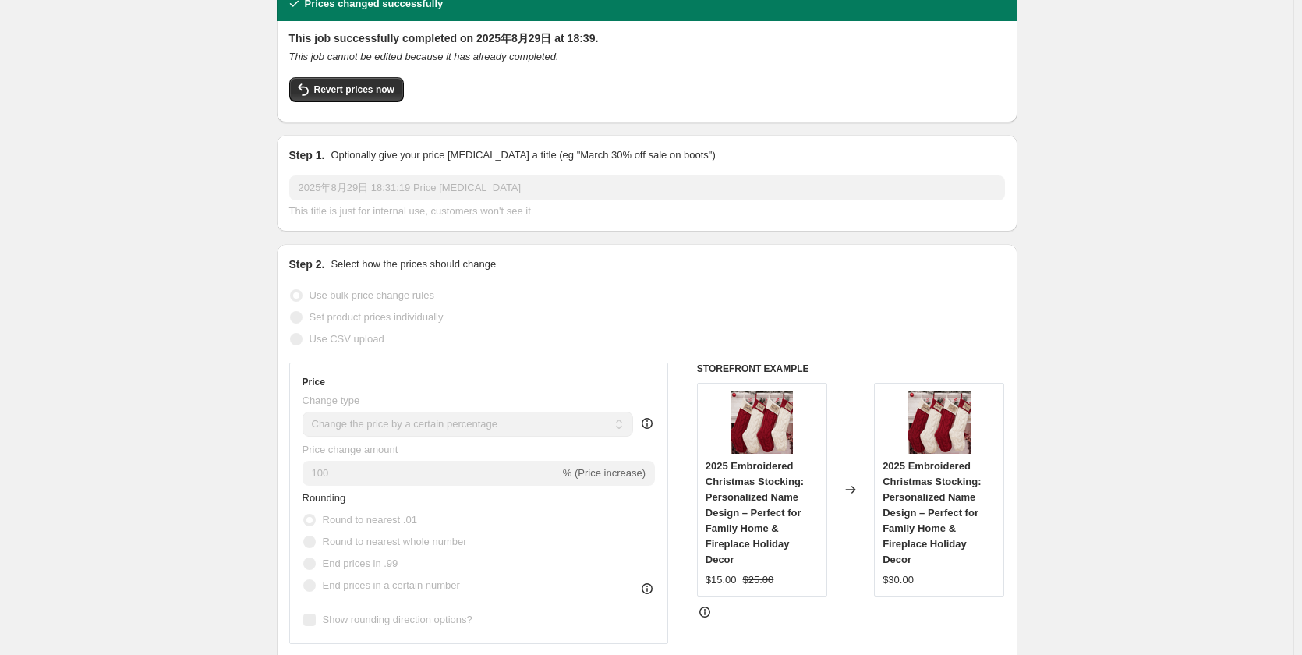
scroll to position [234, 0]
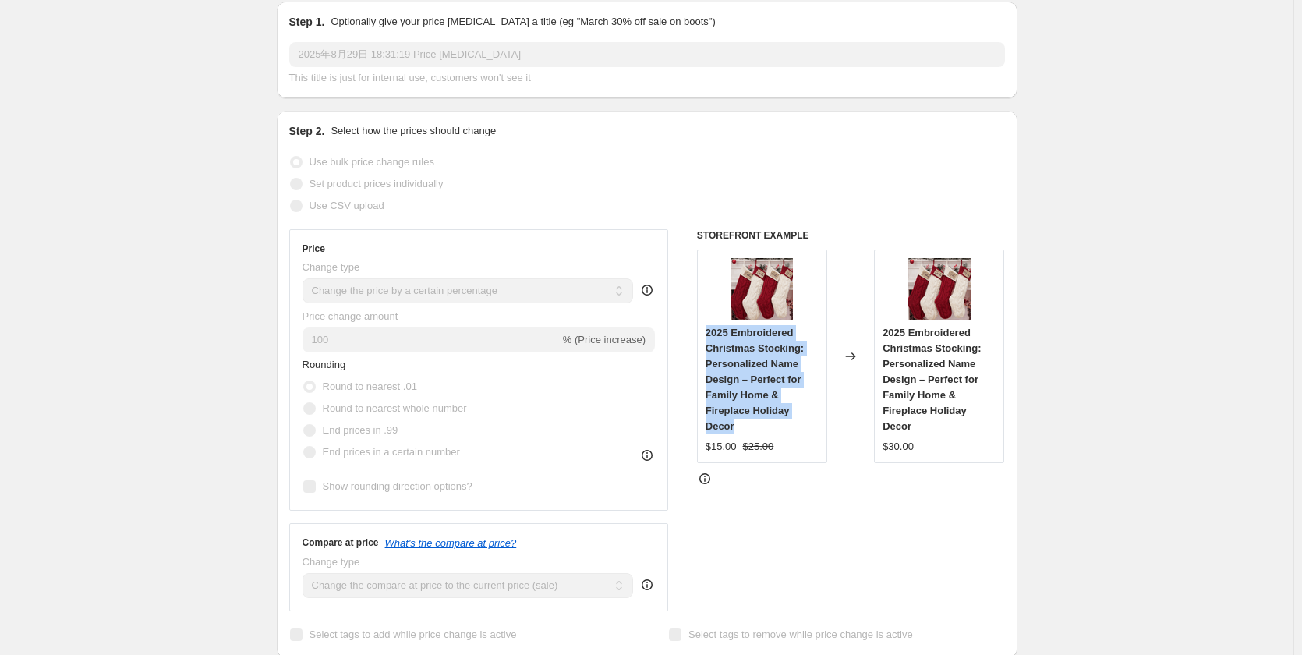
drag, startPoint x: 704, startPoint y: 302, endPoint x: 822, endPoint y: 380, distance: 141.4
click at [822, 380] on div "2025 Embroidered Christmas Stocking: Personalized Name Design – Perfect for Fam…" at bounding box center [762, 356] width 130 height 214
copy span "2025 Embroidered Christmas Stocking: Personalized Name Design – Perfect for Fam…"
drag, startPoint x: 705, startPoint y: 401, endPoint x: 738, endPoint y: 405, distance: 33.7
click at [738, 405] on div "2025 Embroidered Christmas Stocking: Personalized Name Design – Perfect for Fam…" at bounding box center [762, 356] width 130 height 214
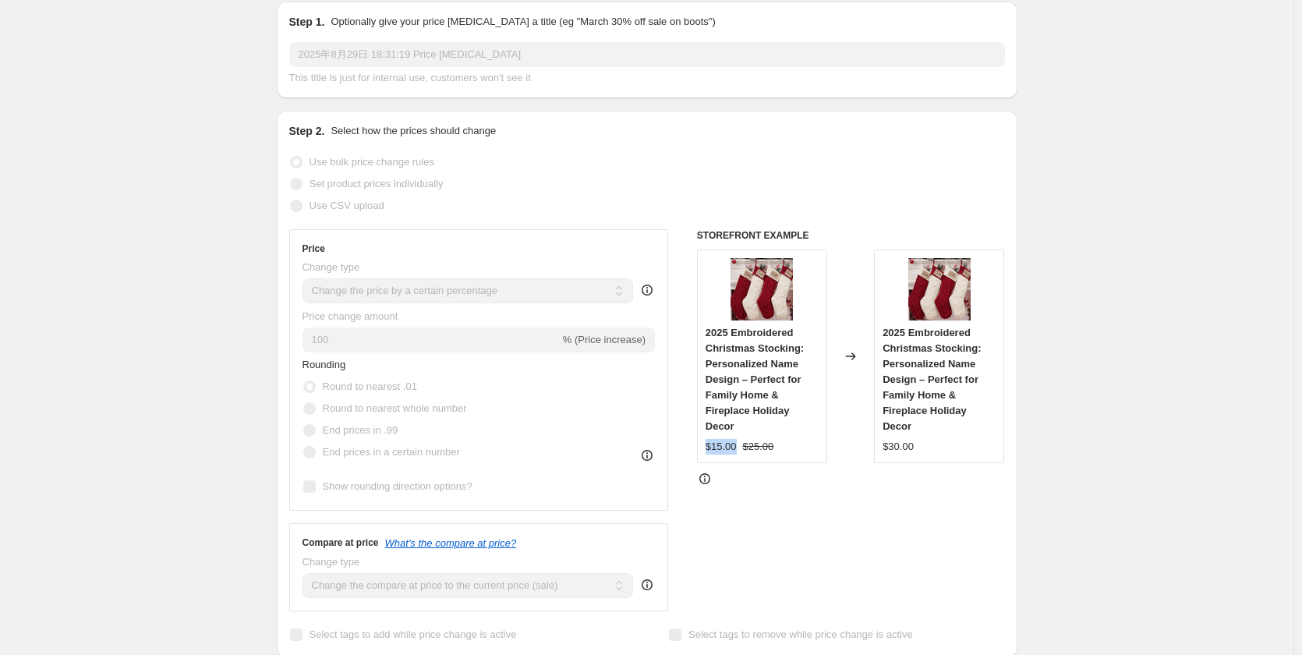
copy span "$15.00"
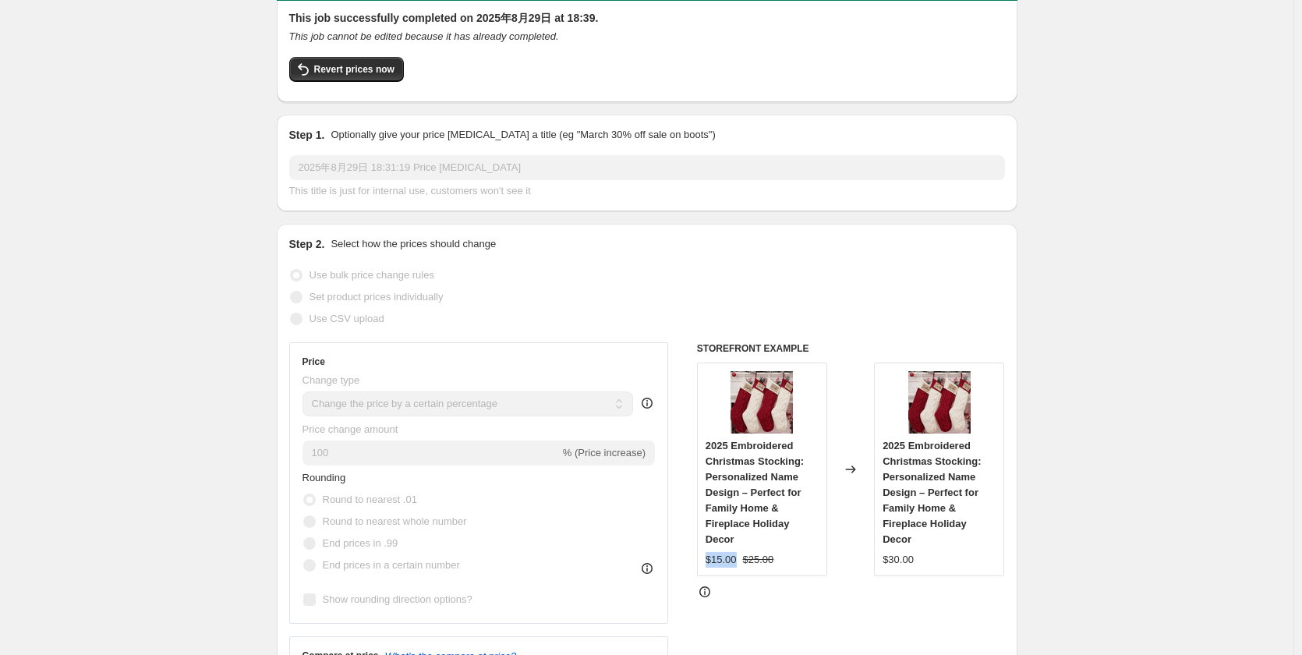
scroll to position [0, 0]
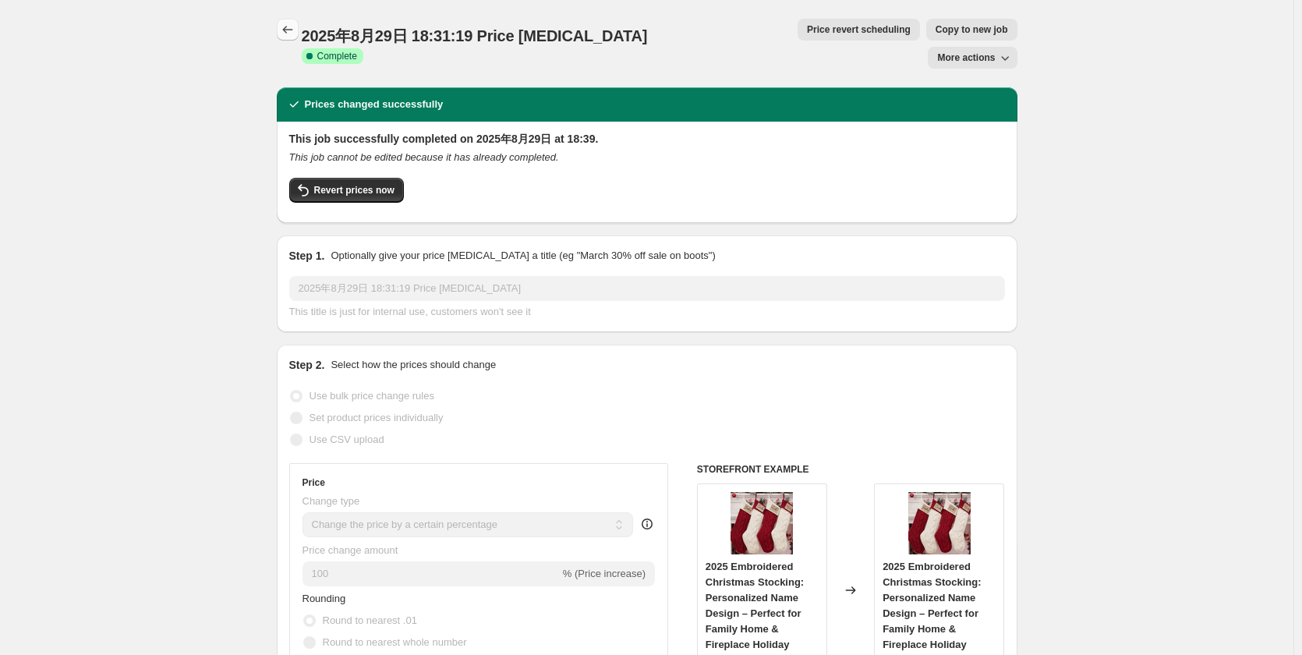
click at [293, 29] on icon "Price change jobs" at bounding box center [288, 30] width 16 height 16
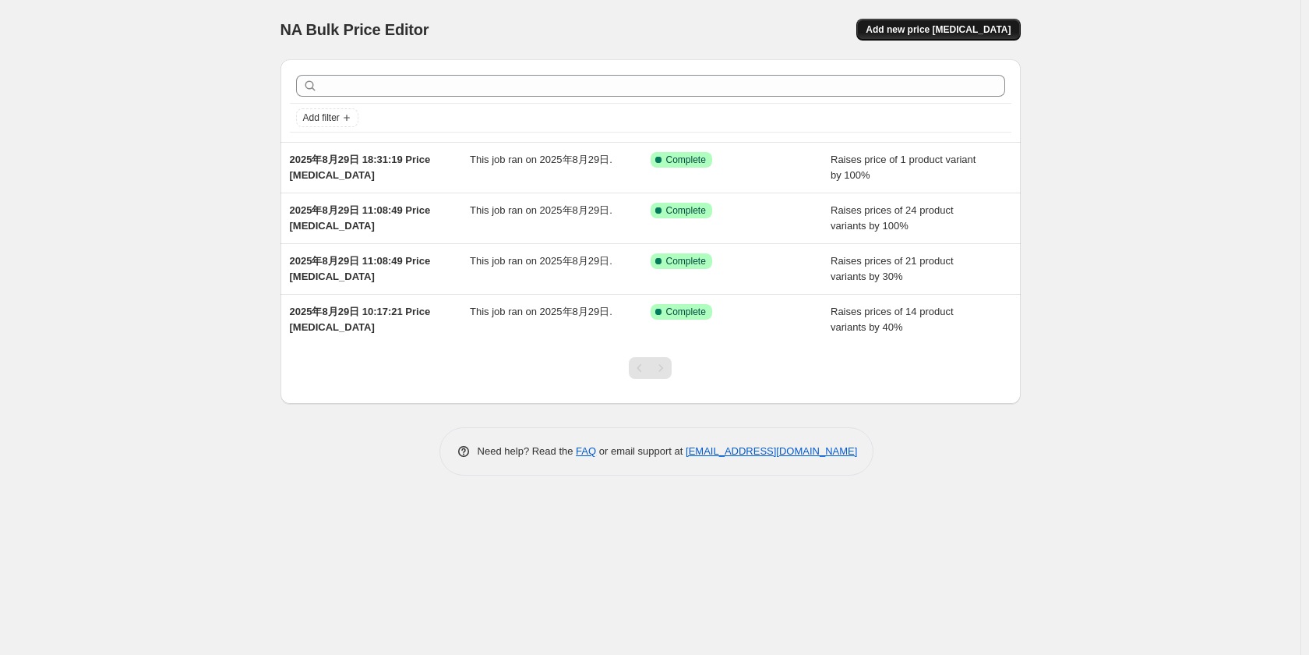
click at [906, 25] on span "Add new price [MEDICAL_DATA]" at bounding box center [938, 29] width 145 height 12
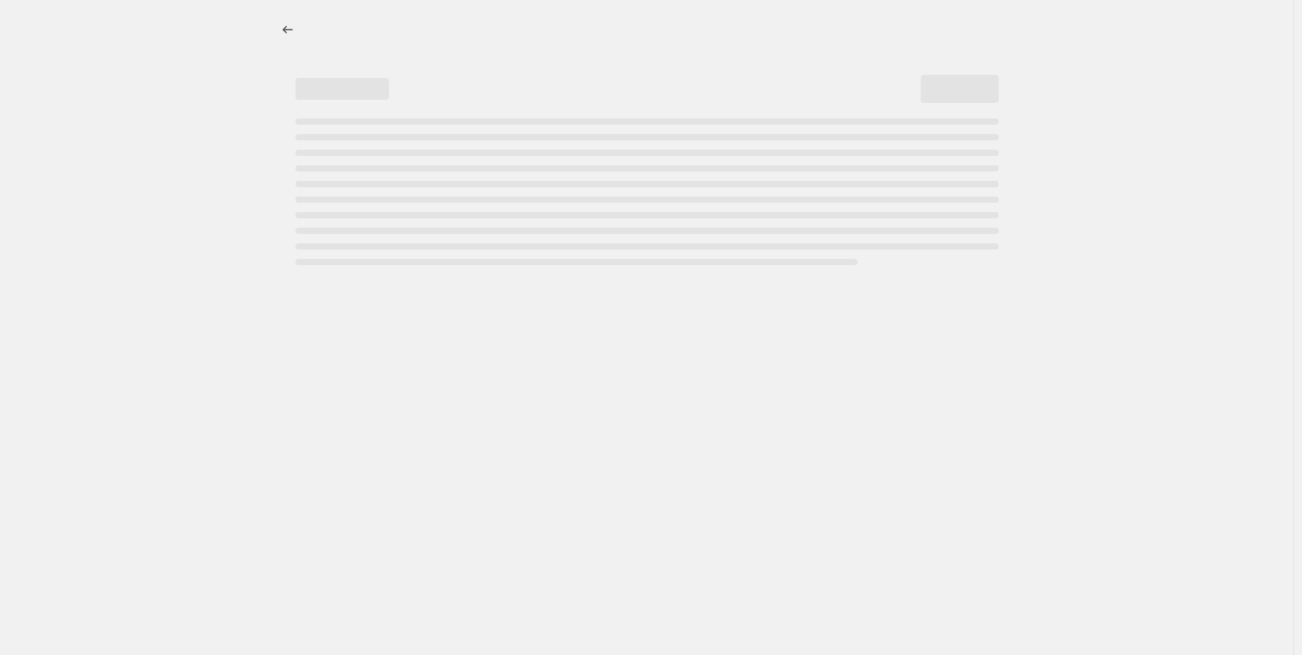
select select "percentage"
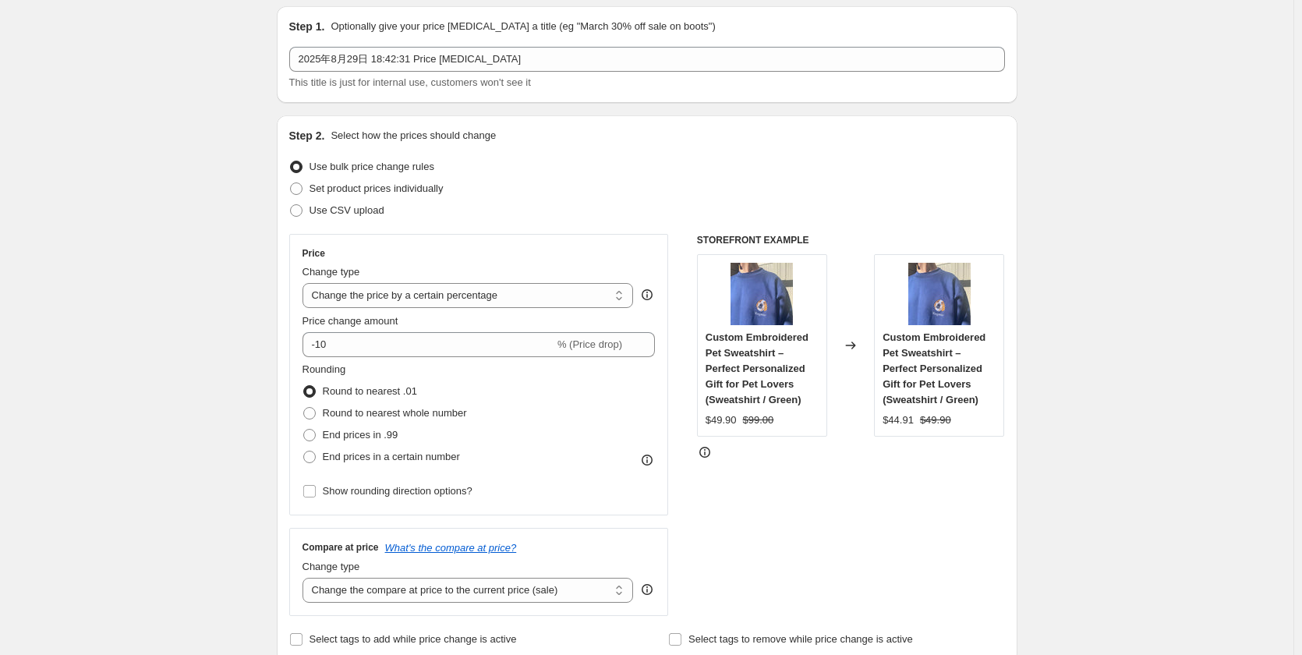
scroll to position [78, 0]
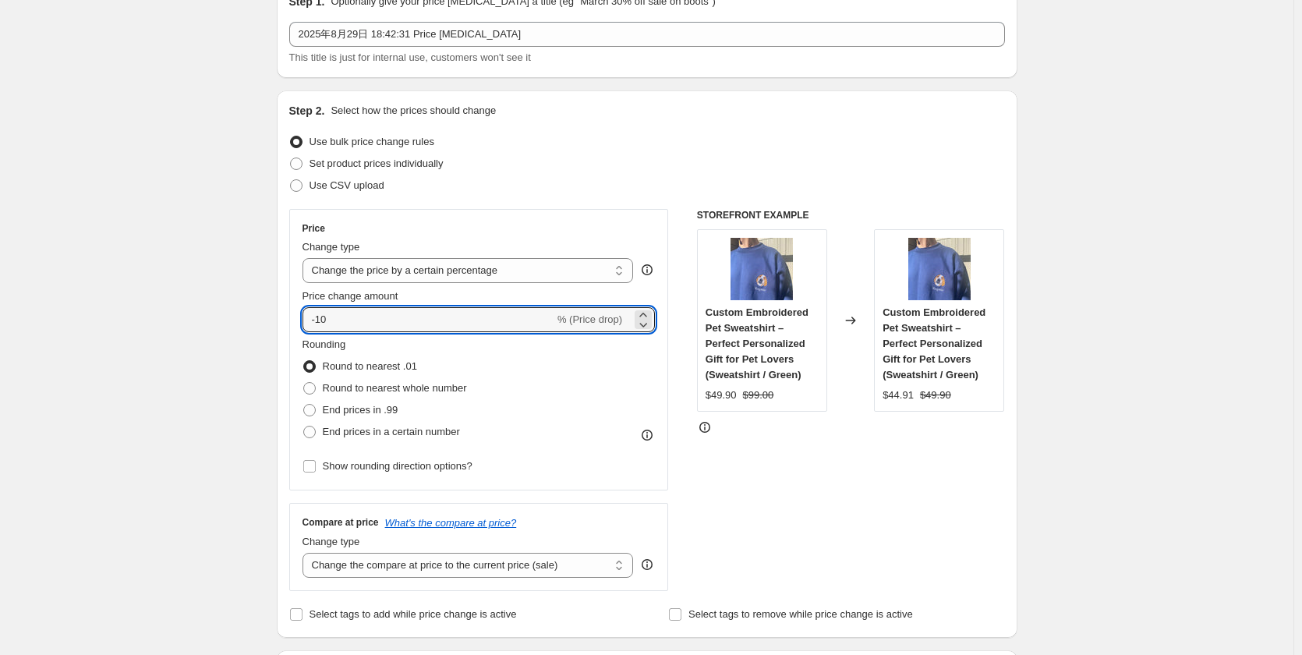
drag, startPoint x: 374, startPoint y: 322, endPoint x: 294, endPoint y: 320, distance: 80.3
click at [294, 320] on div "Price Change type Change the price to a certain amount Change the price by a ce…" at bounding box center [479, 349] width 380 height 281
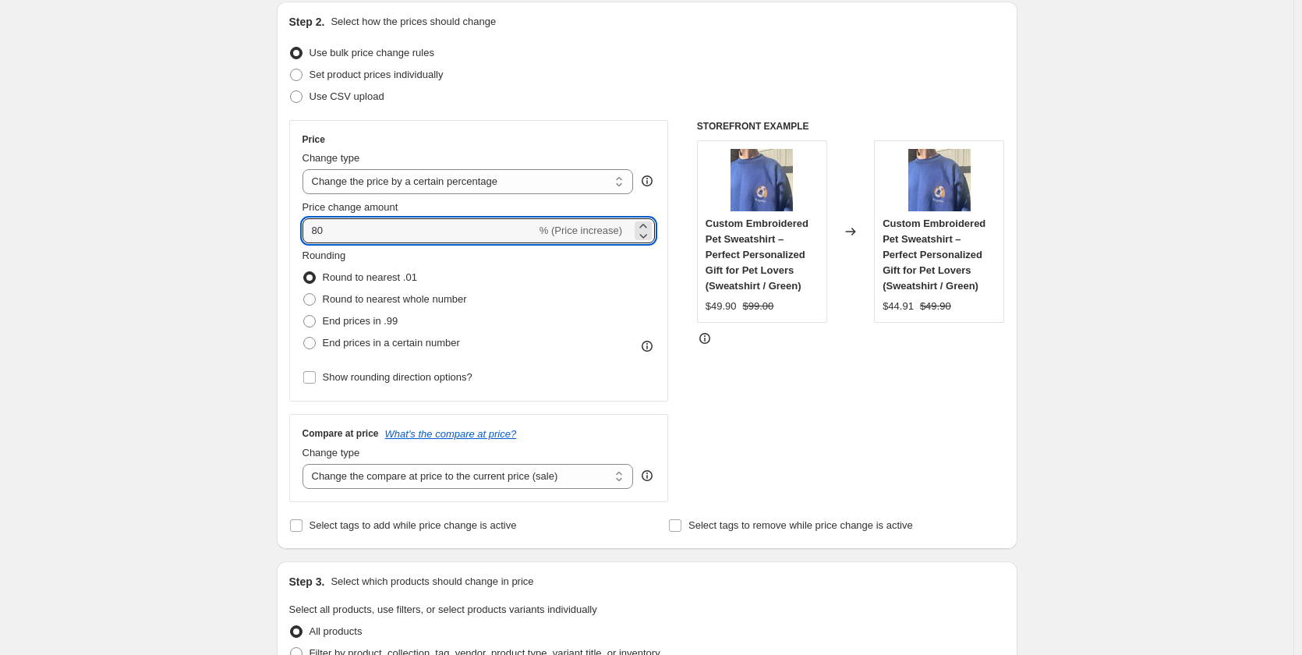
scroll to position [390, 0]
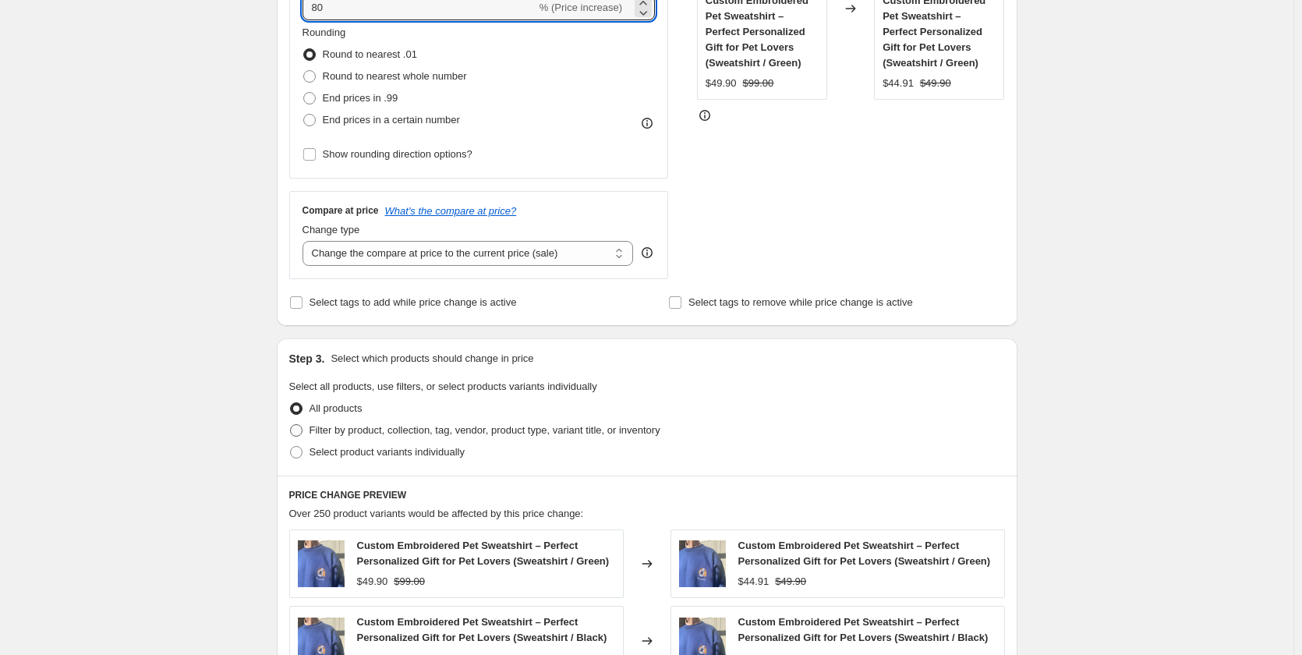
type input "80"
click at [364, 433] on span "Filter by product, collection, tag, vendor, product type, variant title, or inv…" at bounding box center [484, 430] width 351 height 12
click at [291, 425] on input "Filter by product, collection, tag, vendor, product type, variant title, or inv…" at bounding box center [290, 424] width 1 height 1
radio input "true"
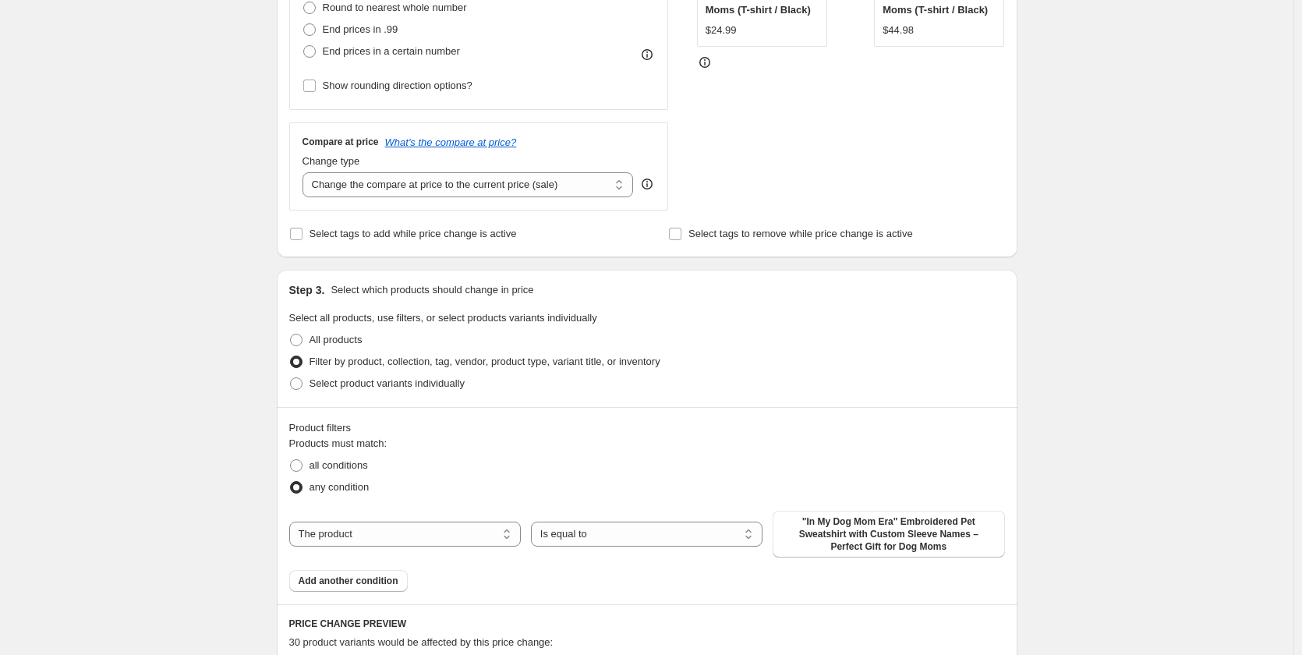
scroll to position [624, 0]
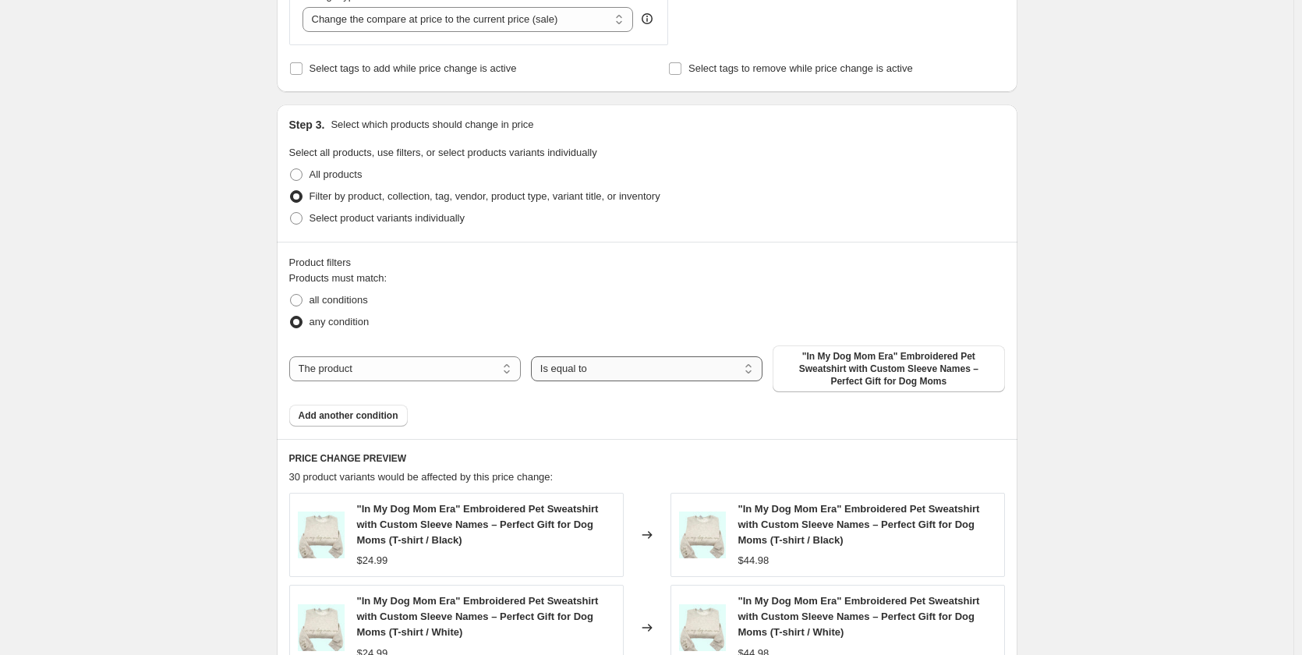
click at [685, 377] on select "Is equal to Is not equal to" at bounding box center [646, 368] width 231 height 25
click at [683, 372] on select "Is equal to Is not equal to" at bounding box center [646, 368] width 231 height 25
click at [859, 384] on span ""In My Dog Mom Era" Embroidered Pet Sweatshirt with Custom Sleeve Names – Perfe…" at bounding box center [888, 368] width 213 height 37
click at [493, 372] on select "The product The product's collection The product's tag The product's vendor The…" at bounding box center [404, 368] width 231 height 25
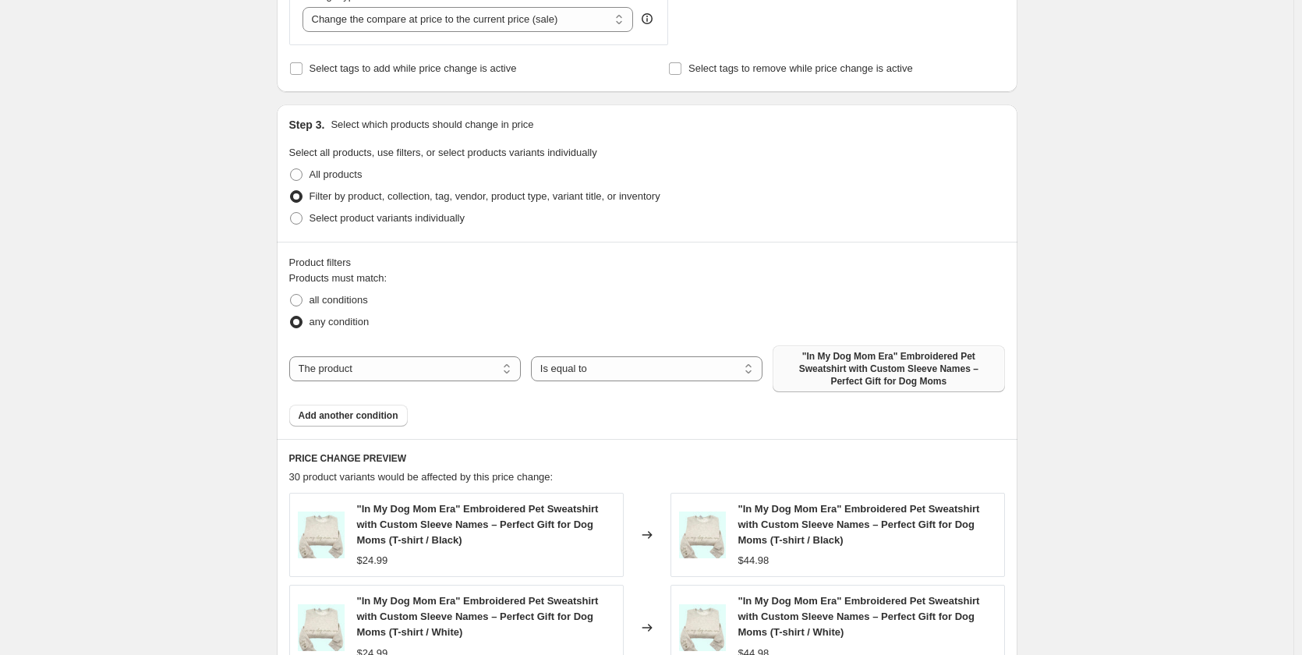
click at [812, 357] on span ""In My Dog Mom Era" Embroidered Pet Sweatshirt with Custom Sleeve Names – Perfe…" at bounding box center [888, 368] width 213 height 37
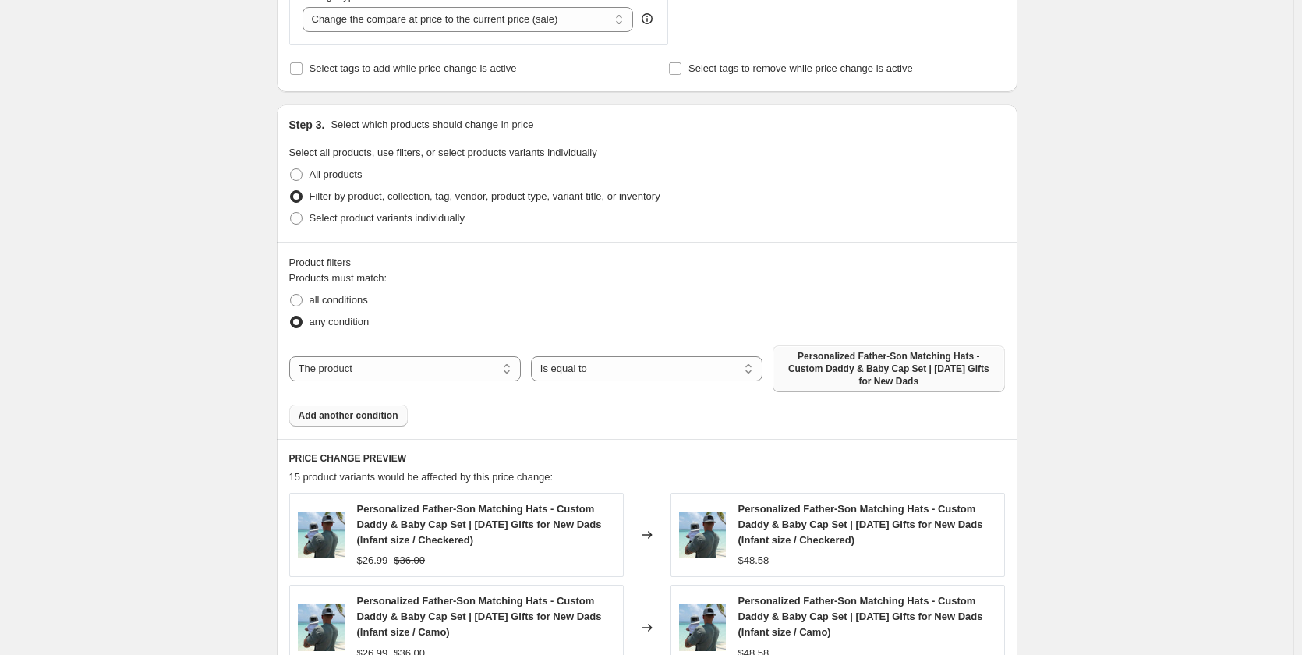
click at [383, 418] on span "Add another condition" at bounding box center [349, 415] width 100 height 12
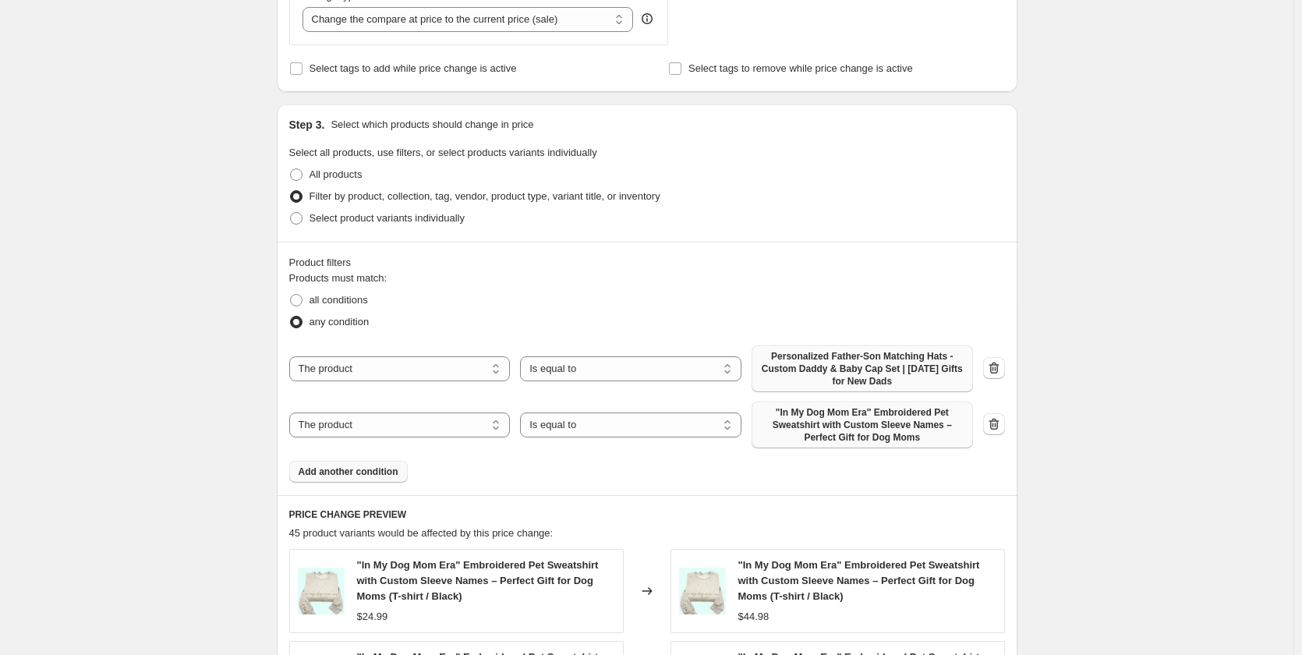
click at [854, 432] on span ""In My Dog Mom Era" Embroidered Pet Sweatshirt with Custom Sleeve Names – Perfe…" at bounding box center [862, 424] width 203 height 37
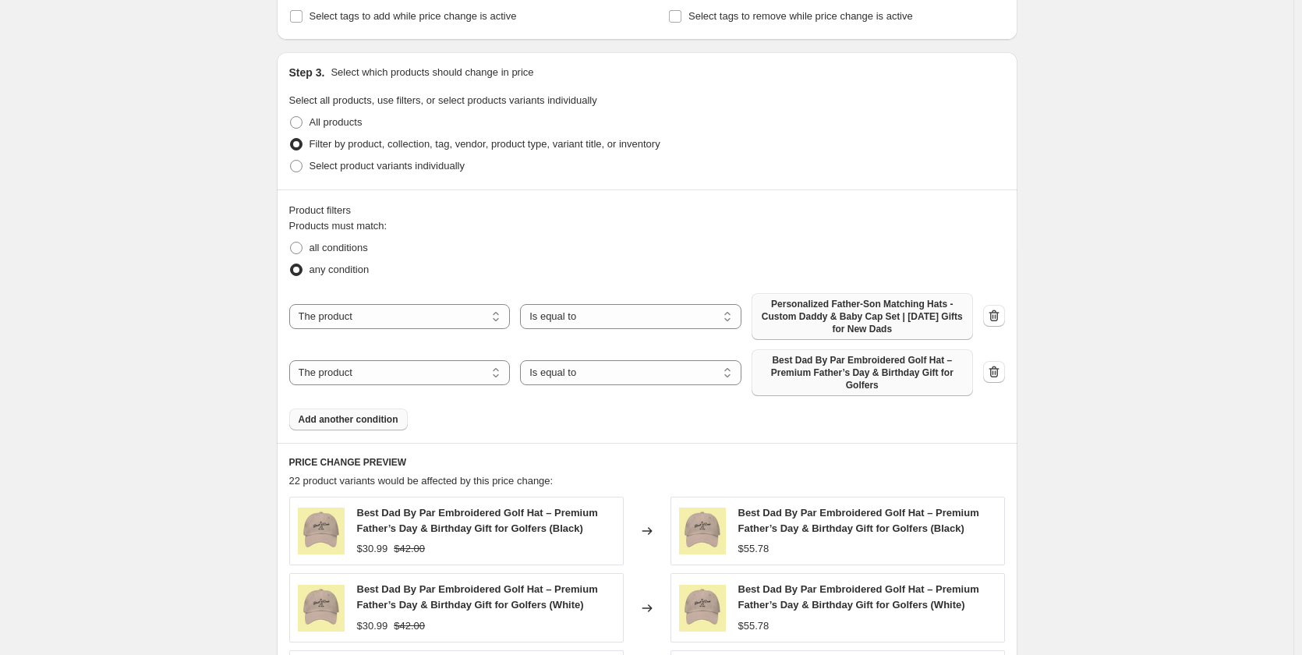
scroll to position [701, 0]
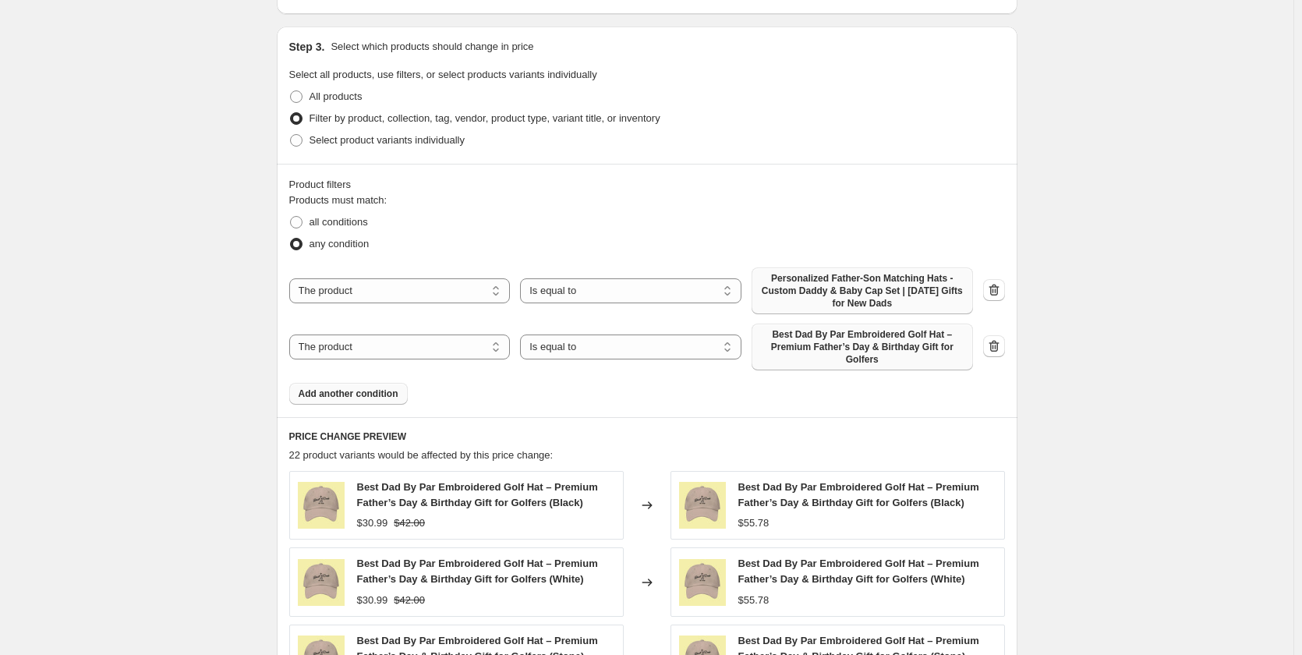
click at [397, 398] on span "Add another condition" at bounding box center [349, 393] width 100 height 12
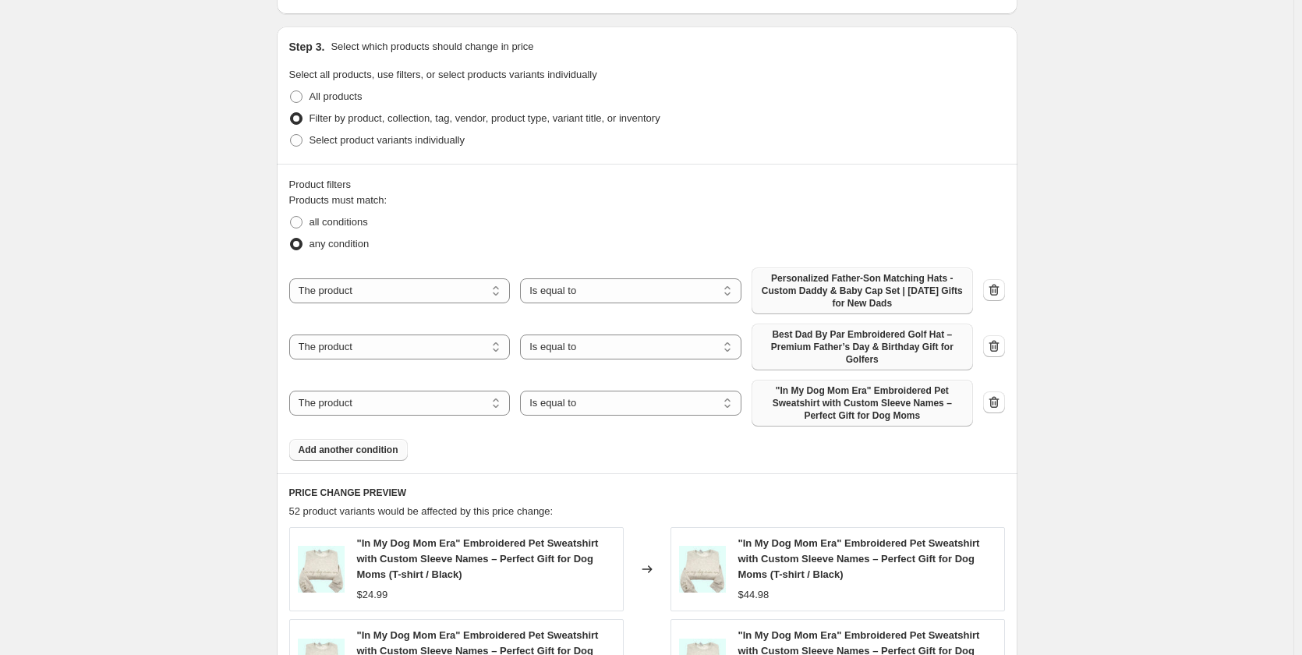
click at [850, 402] on span ""In My Dog Mom Era" Embroidered Pet Sweatshirt with Custom Sleeve Names – Perfe…" at bounding box center [862, 402] width 203 height 37
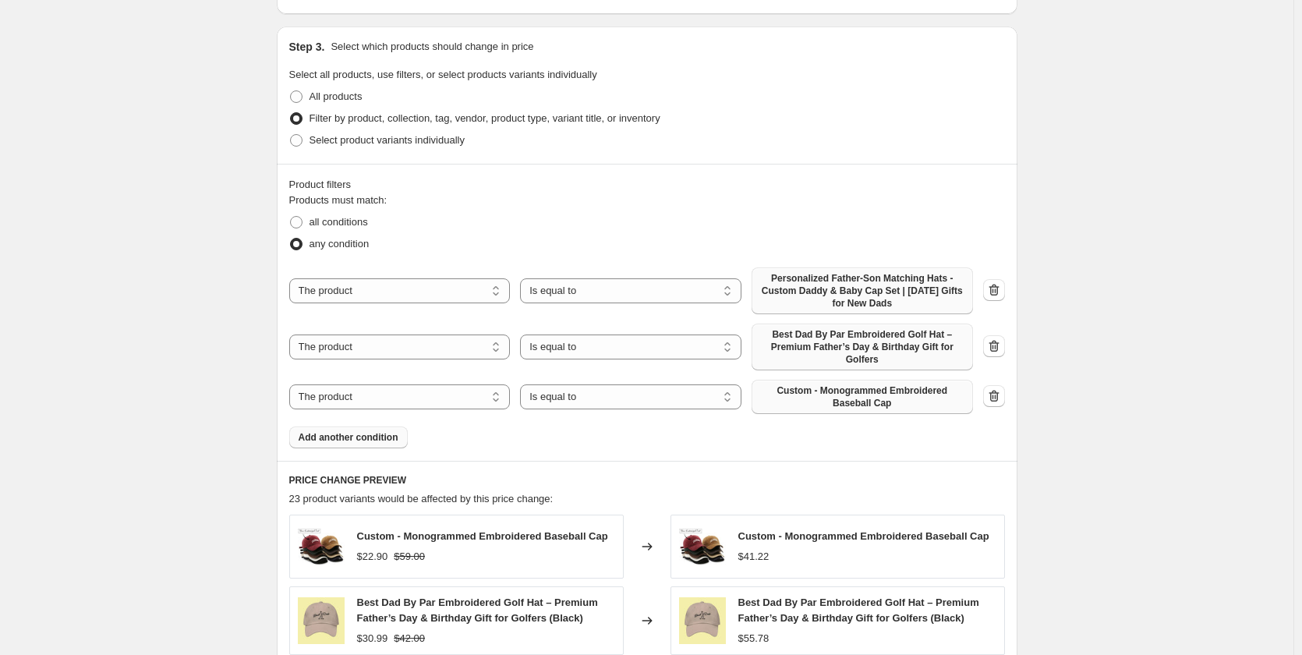
click at [378, 440] on span "Add another condition" at bounding box center [349, 437] width 100 height 12
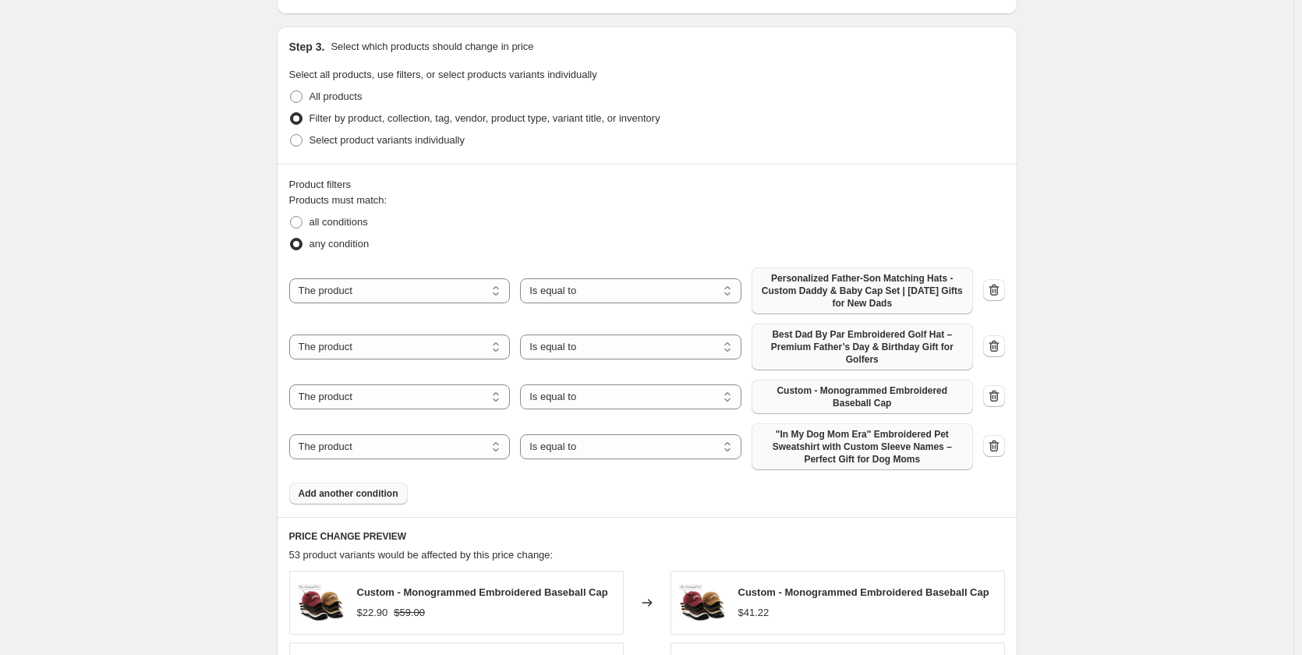
click at [843, 443] on span ""In My Dog Mom Era" Embroidered Pet Sweatshirt with Custom Sleeve Names – Perfe…" at bounding box center [862, 446] width 203 height 37
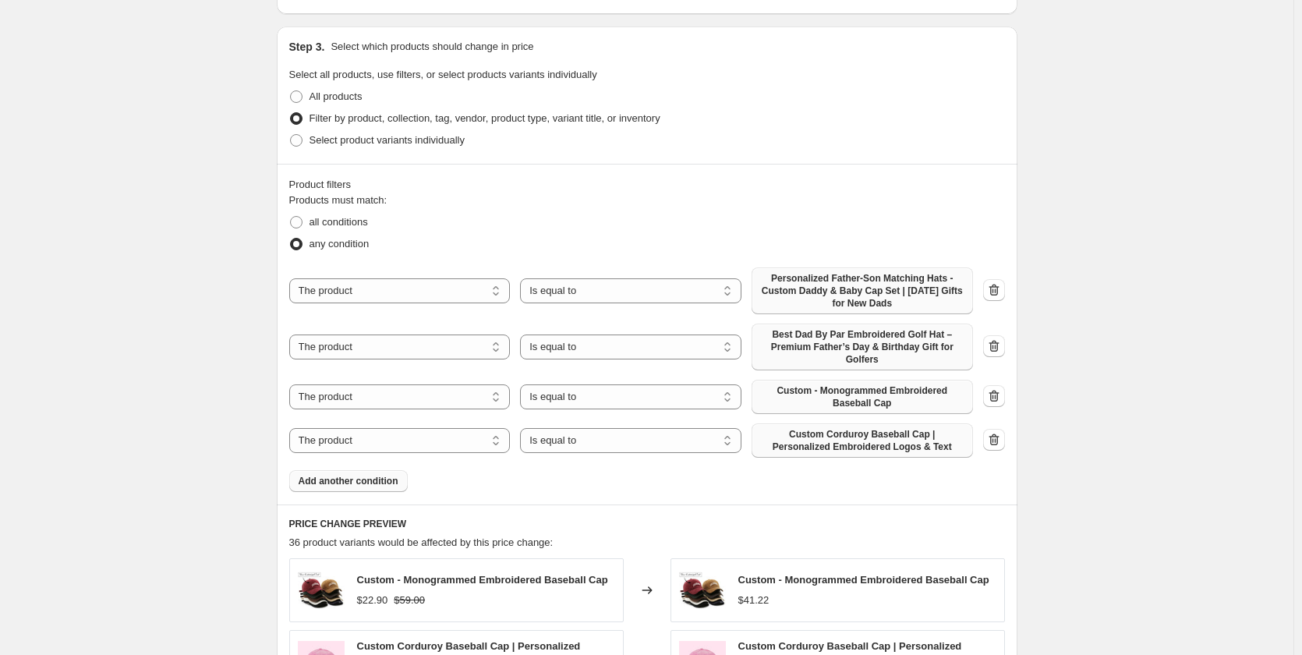
scroll to position [857, 0]
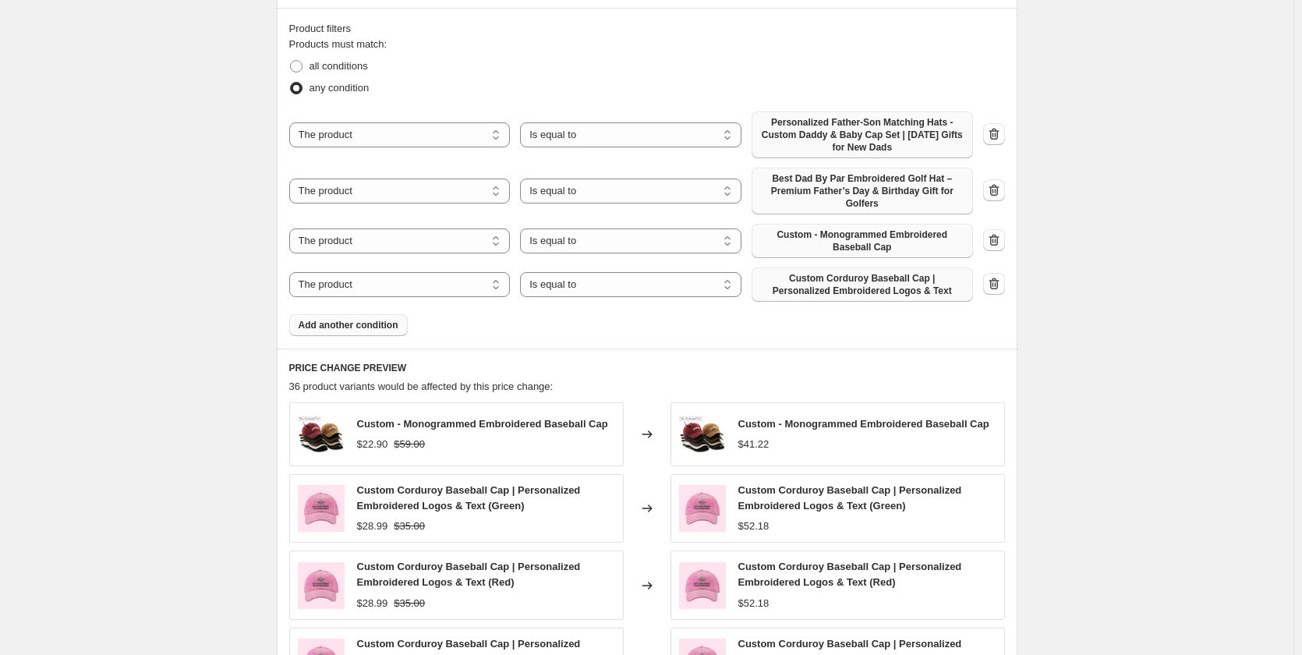
click at [383, 327] on span "Add another condition" at bounding box center [349, 325] width 100 height 12
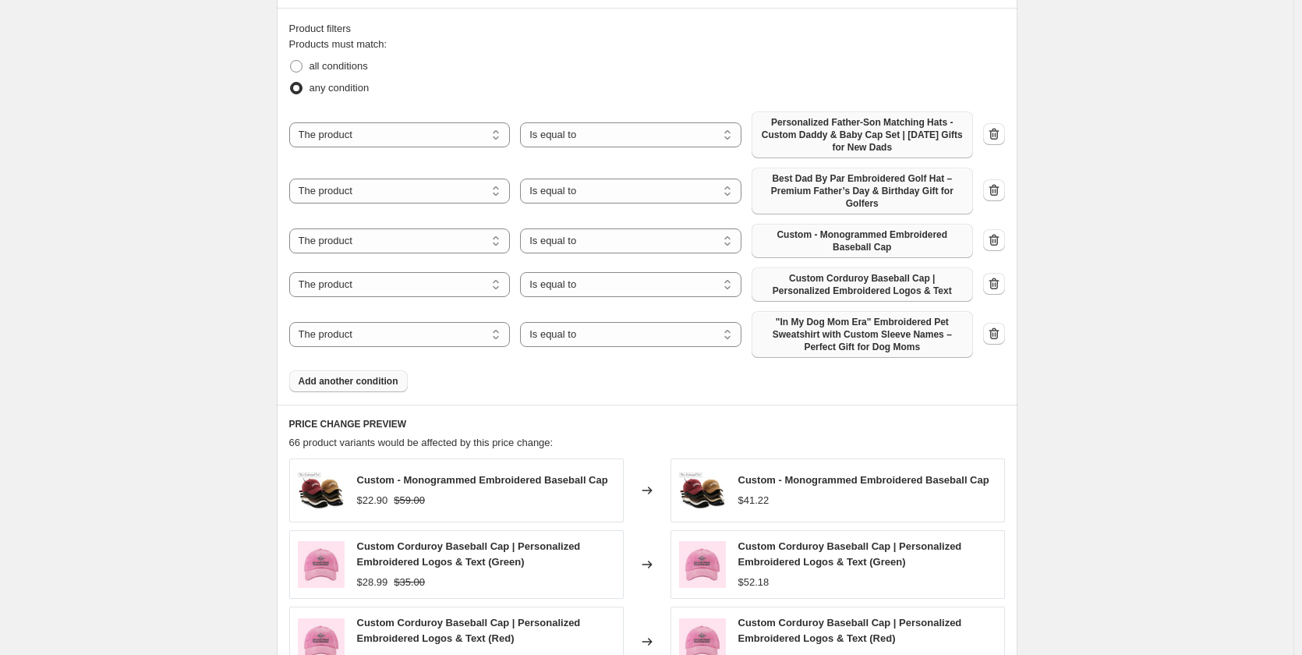
click at [849, 342] on span ""In My Dog Mom Era" Embroidered Pet Sweatshirt with Custom Sleeve Names – Perfe…" at bounding box center [862, 334] width 203 height 37
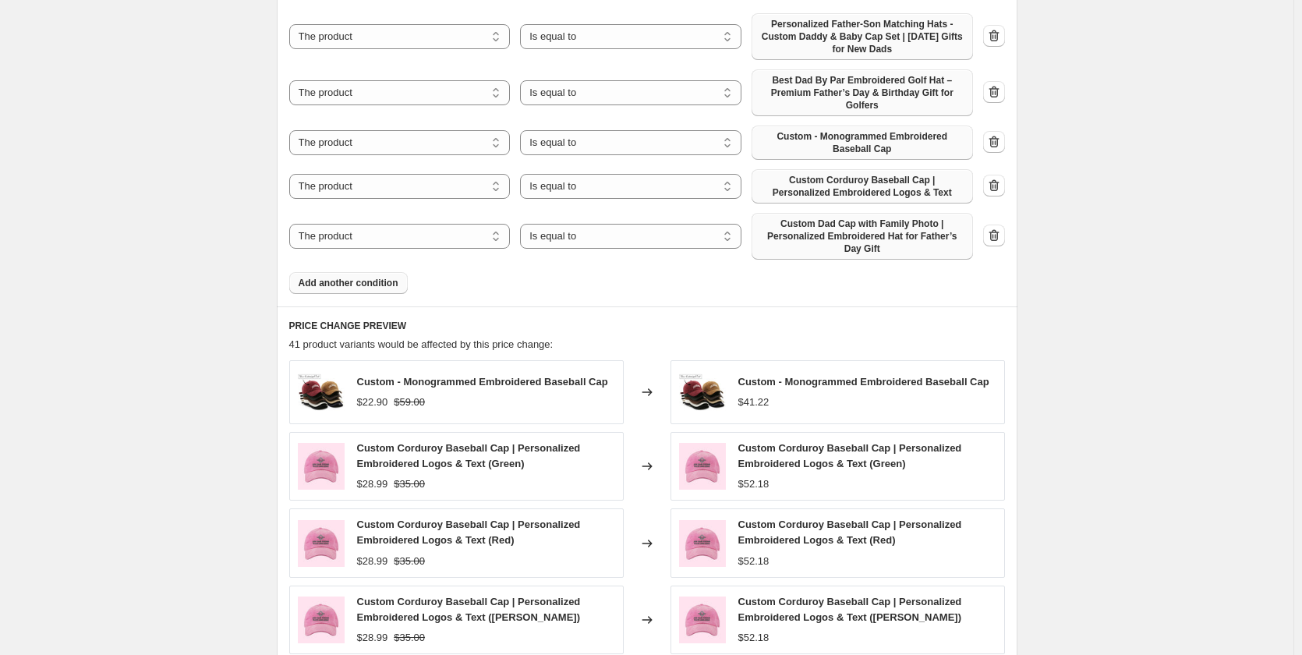
scroll to position [931, 0]
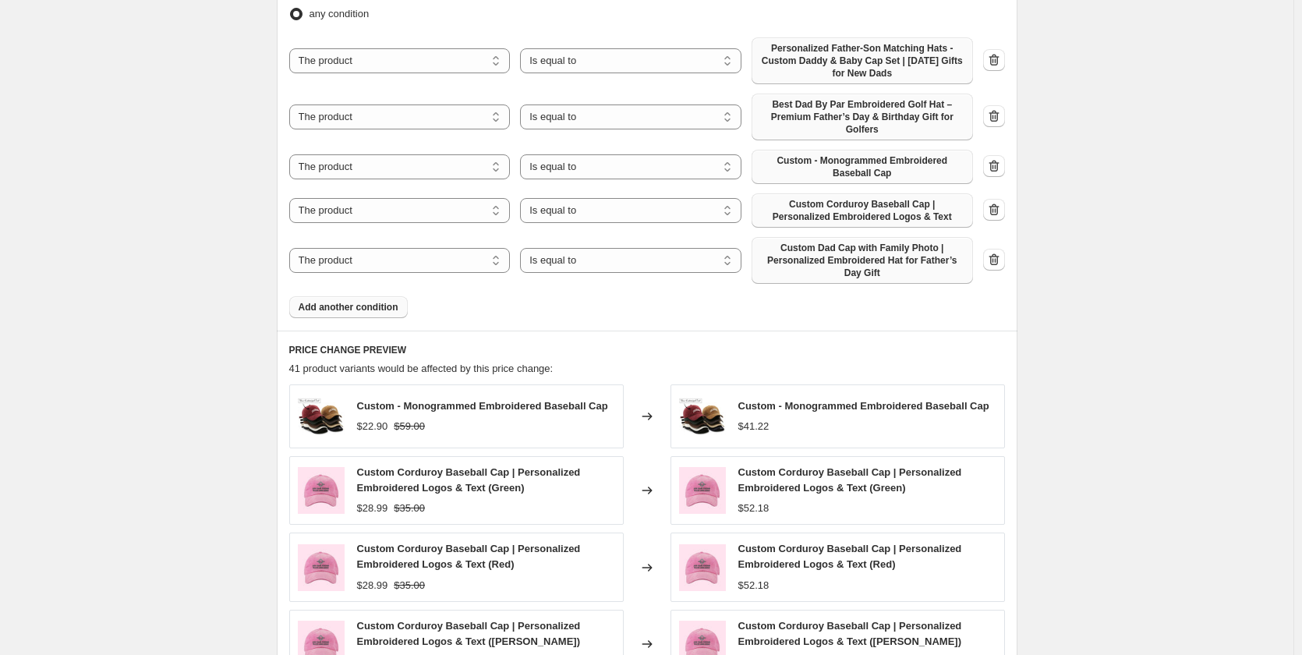
click at [381, 313] on span "Add another condition" at bounding box center [349, 307] width 100 height 12
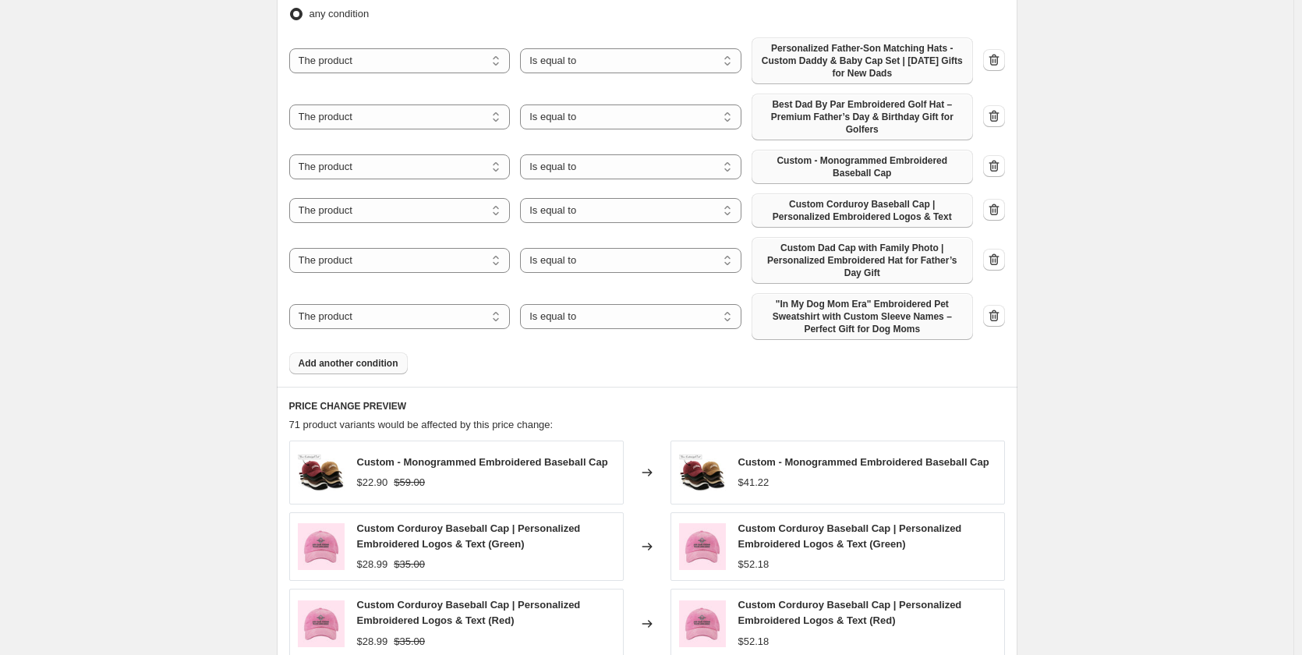
click at [840, 316] on span ""In My Dog Mom Era" Embroidered Pet Sweatshirt with Custom Sleeve Names – Perfe…" at bounding box center [862, 316] width 203 height 37
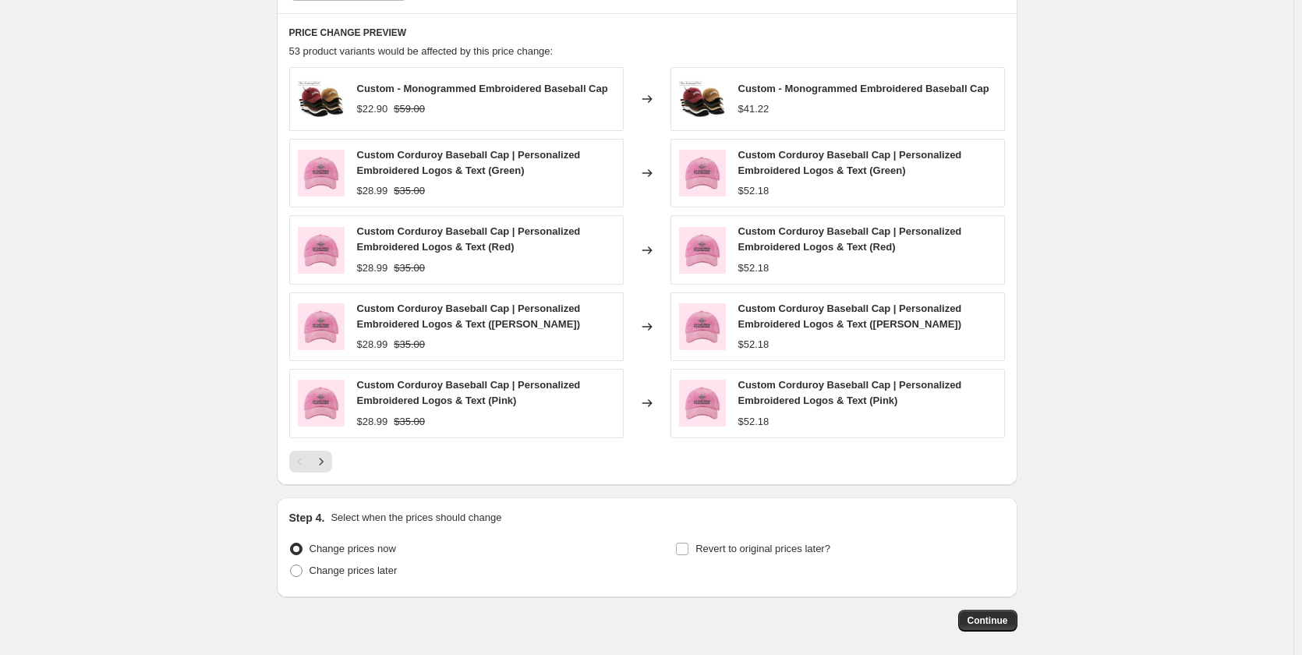
scroll to position [1390, 0]
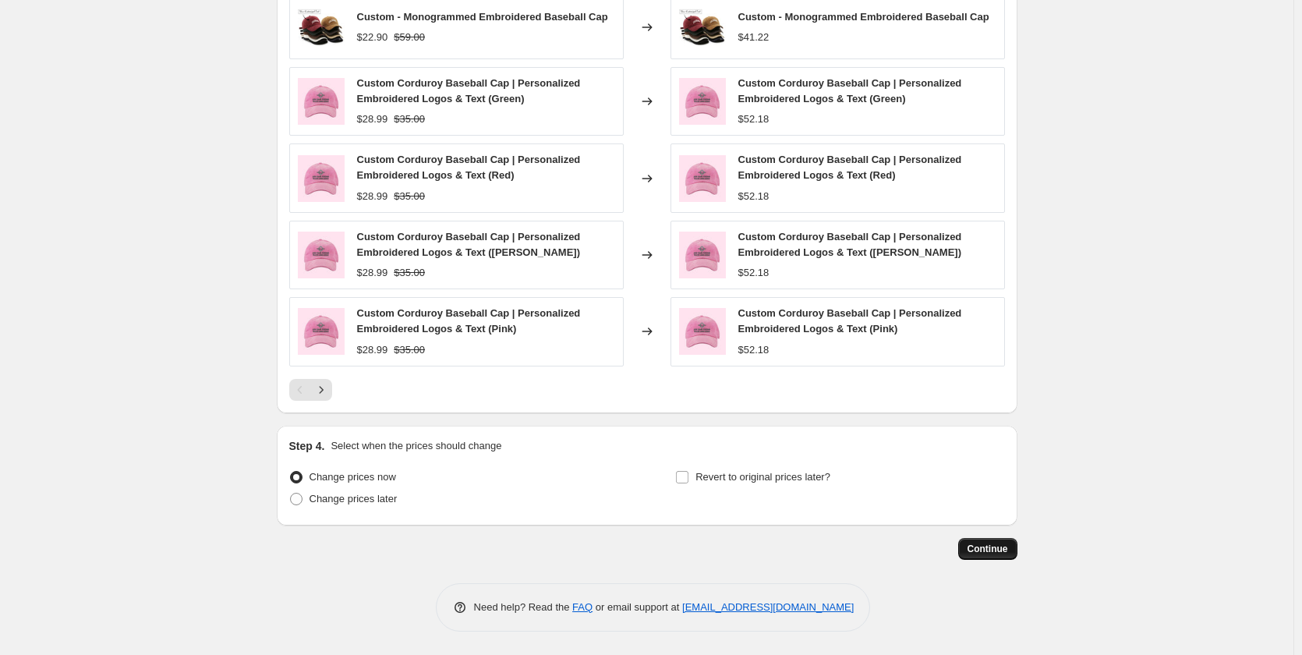
click at [984, 547] on span "Continue" at bounding box center [987, 548] width 41 height 12
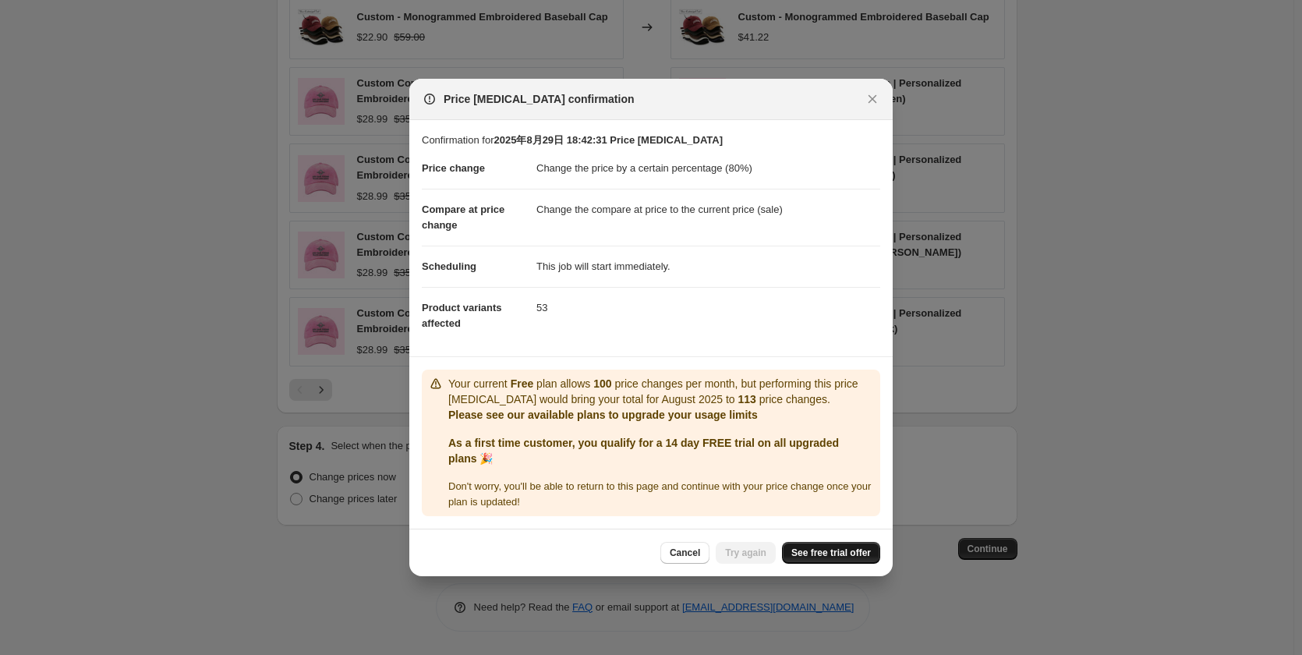
click at [821, 557] on span "See free trial offer" at bounding box center [831, 552] width 80 height 12
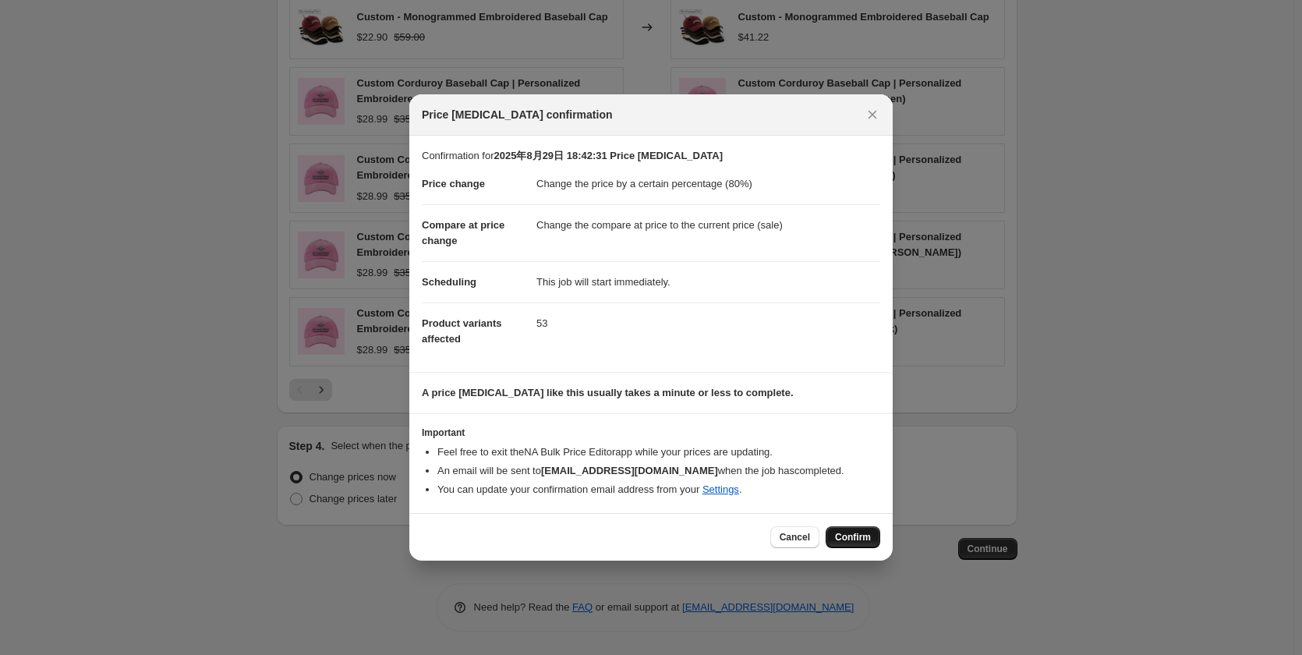
click at [863, 539] on span "Confirm" at bounding box center [853, 537] width 36 height 12
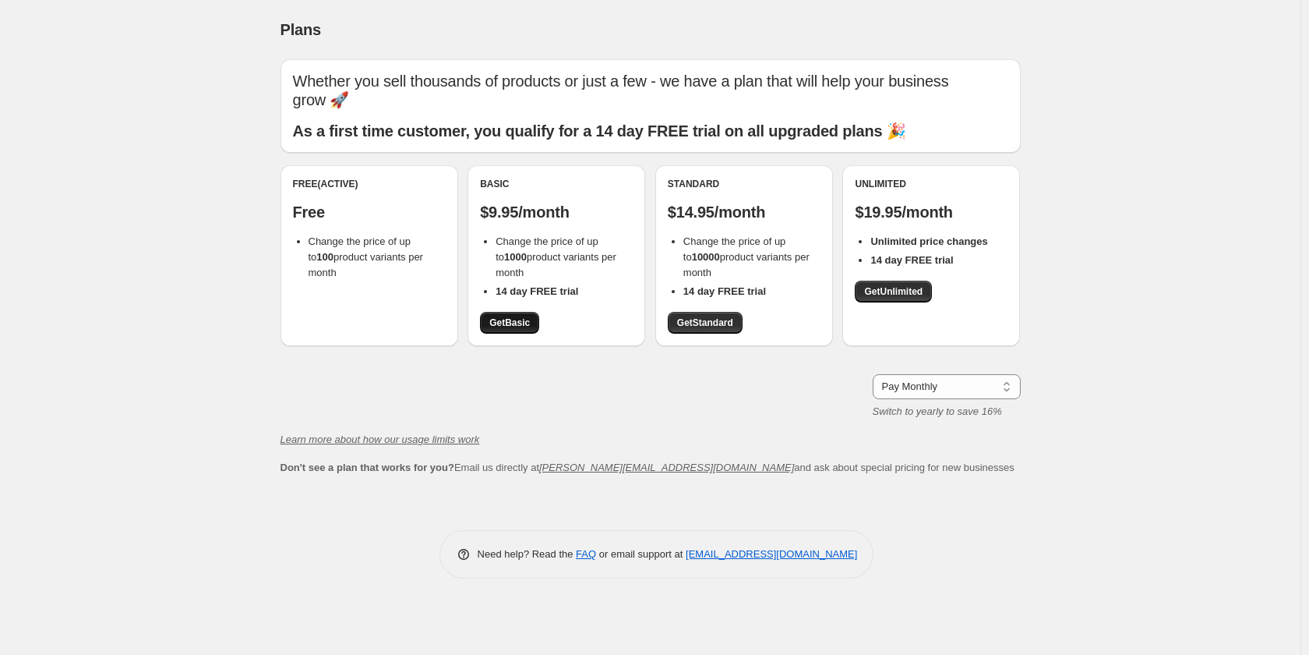
click at [504, 320] on span "Get Basic" at bounding box center [509, 322] width 41 height 12
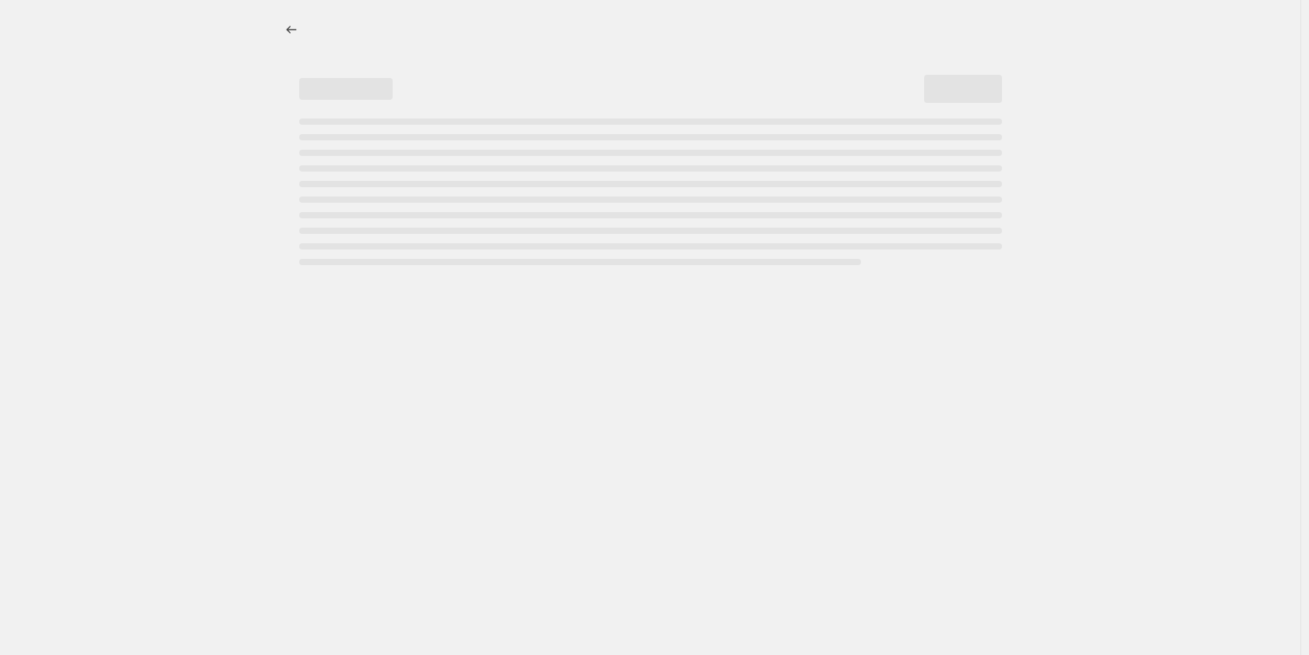
select select "percentage"
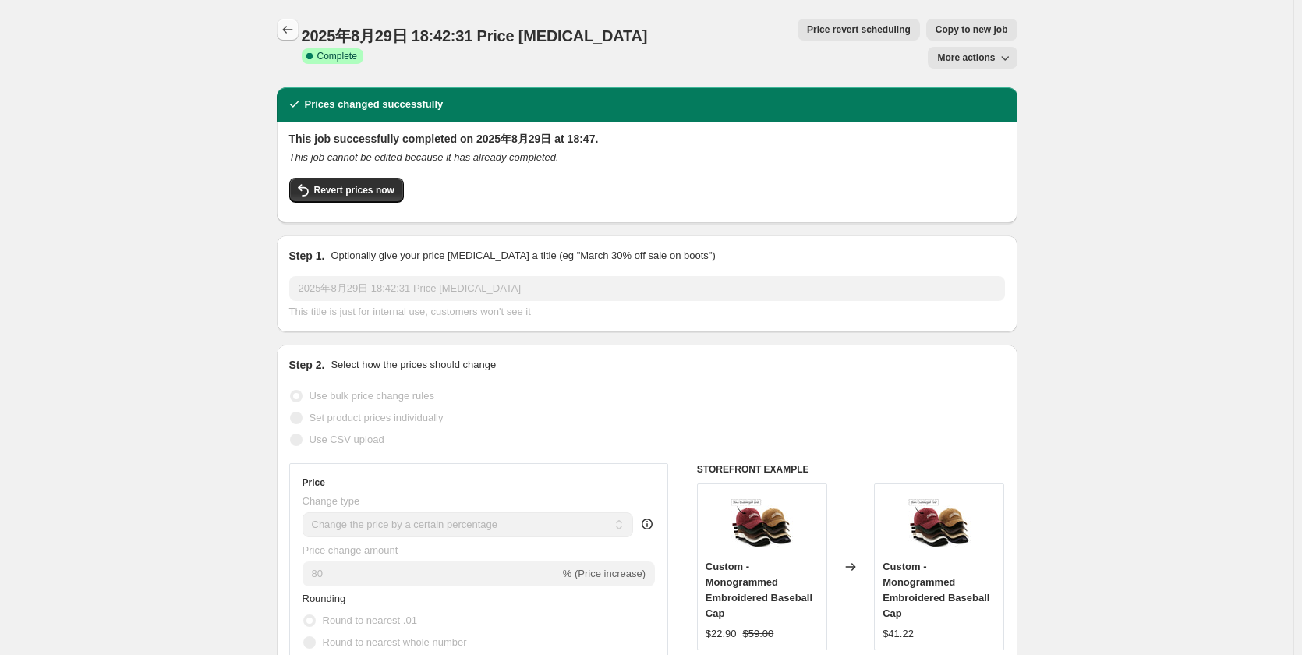
click at [292, 20] on button "Price change jobs" at bounding box center [288, 30] width 22 height 22
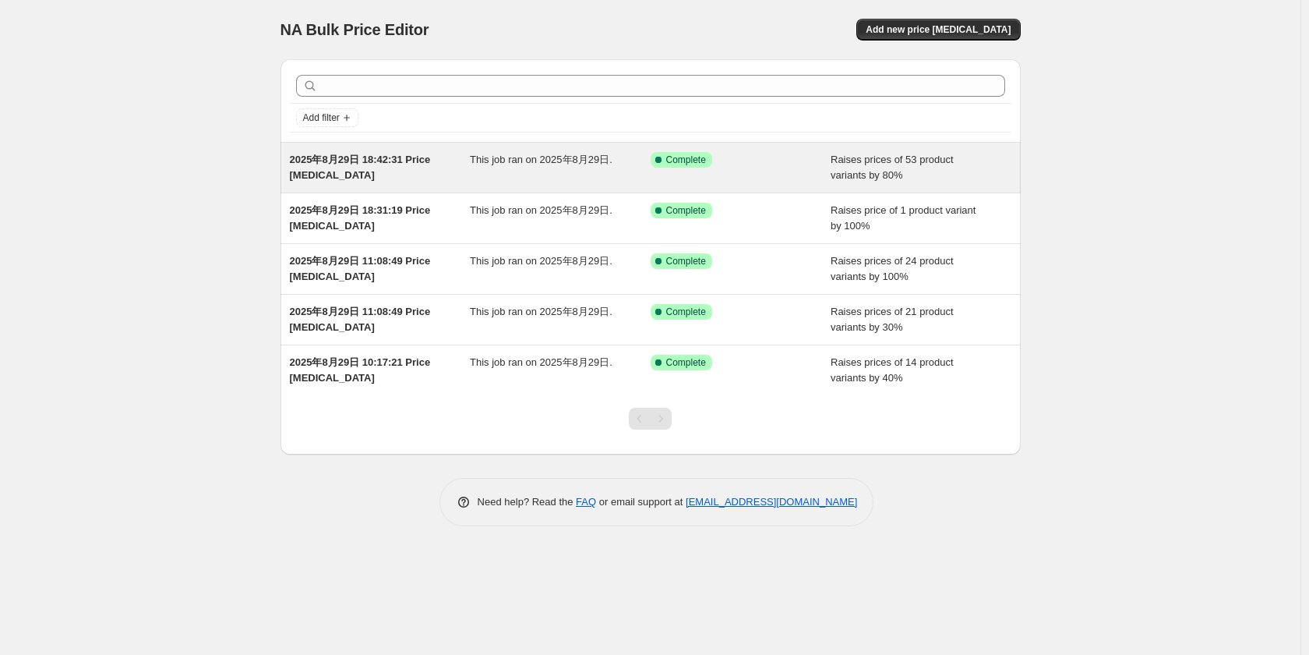
click at [506, 156] on span "This job ran on 2025年8月29日." at bounding box center [541, 160] width 143 height 12
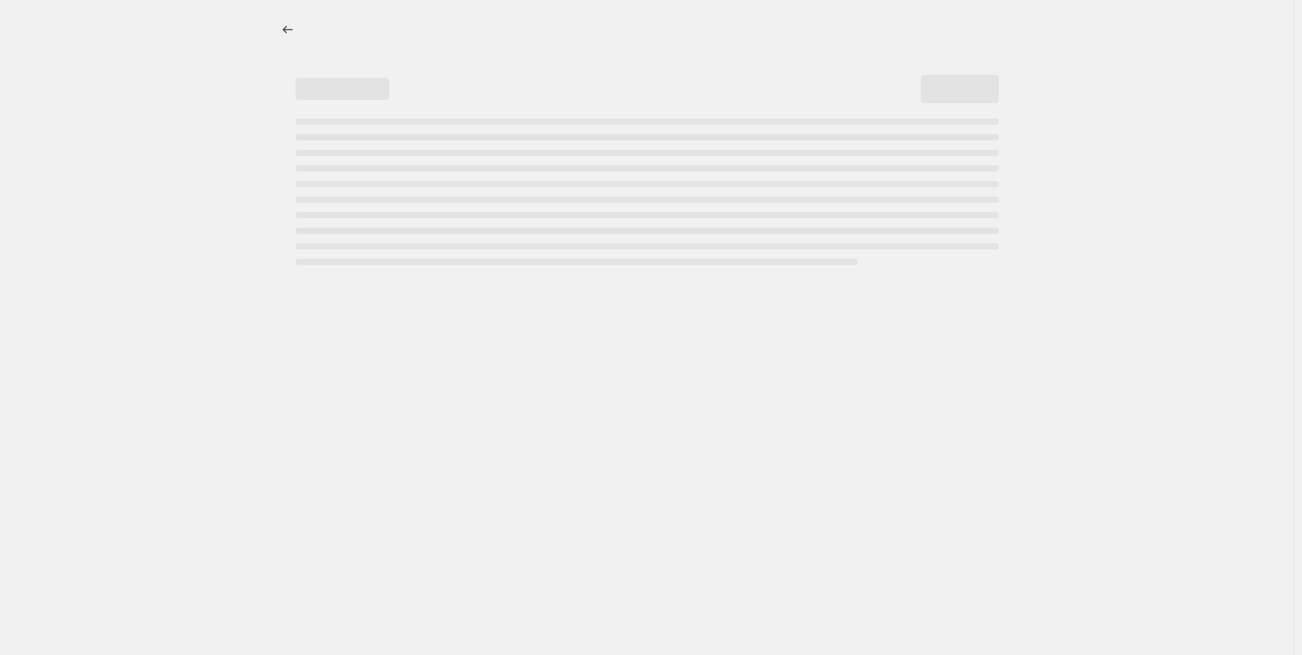
select select "percentage"
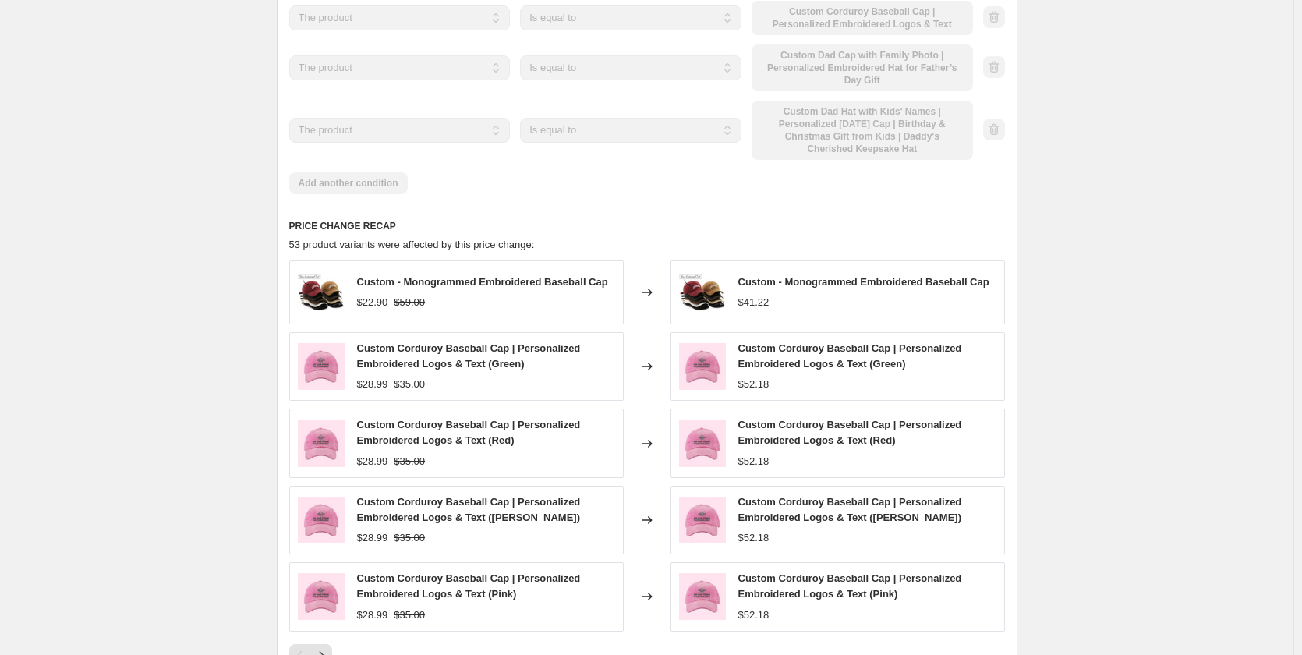
scroll to position [1481, 0]
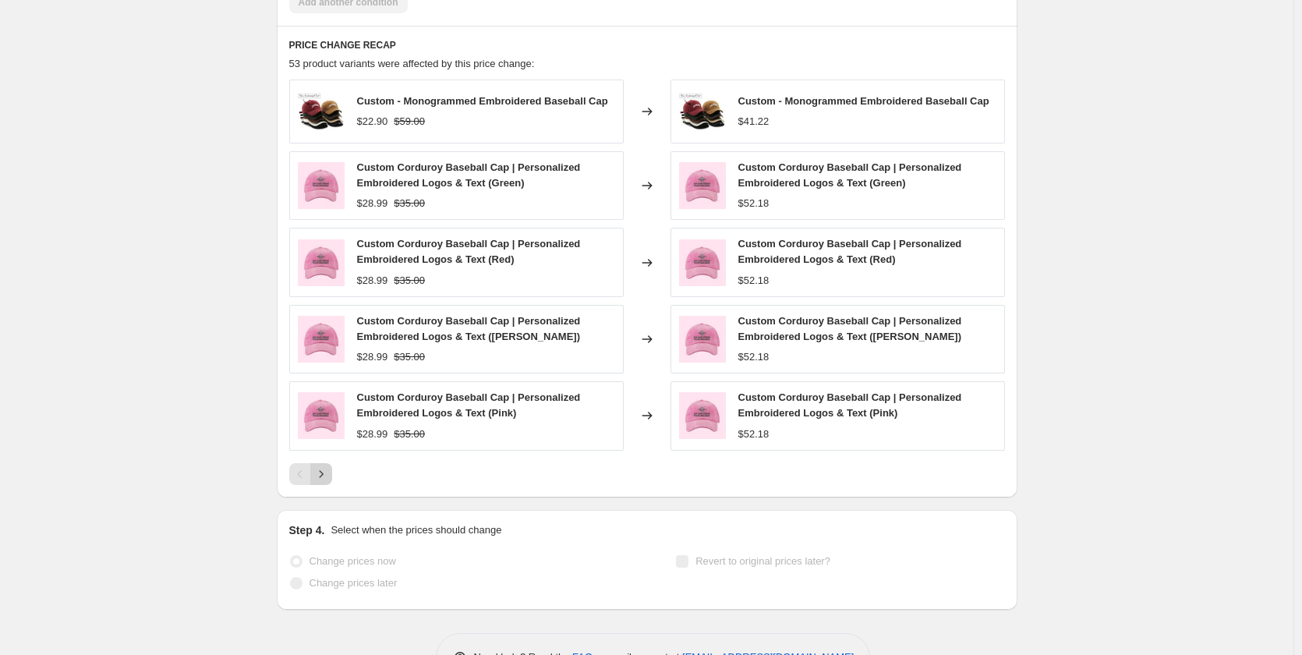
click at [320, 466] on icon "Next" at bounding box center [321, 474] width 16 height 16
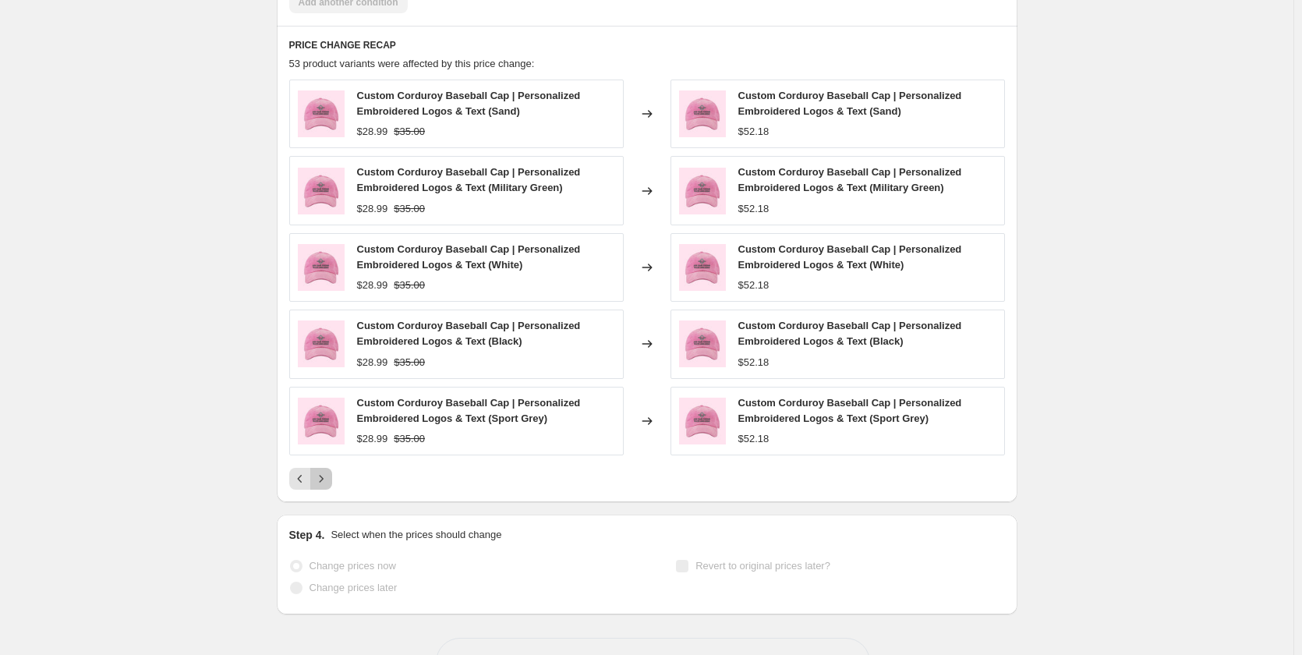
click at [329, 471] on icon "Next" at bounding box center [321, 479] width 16 height 16
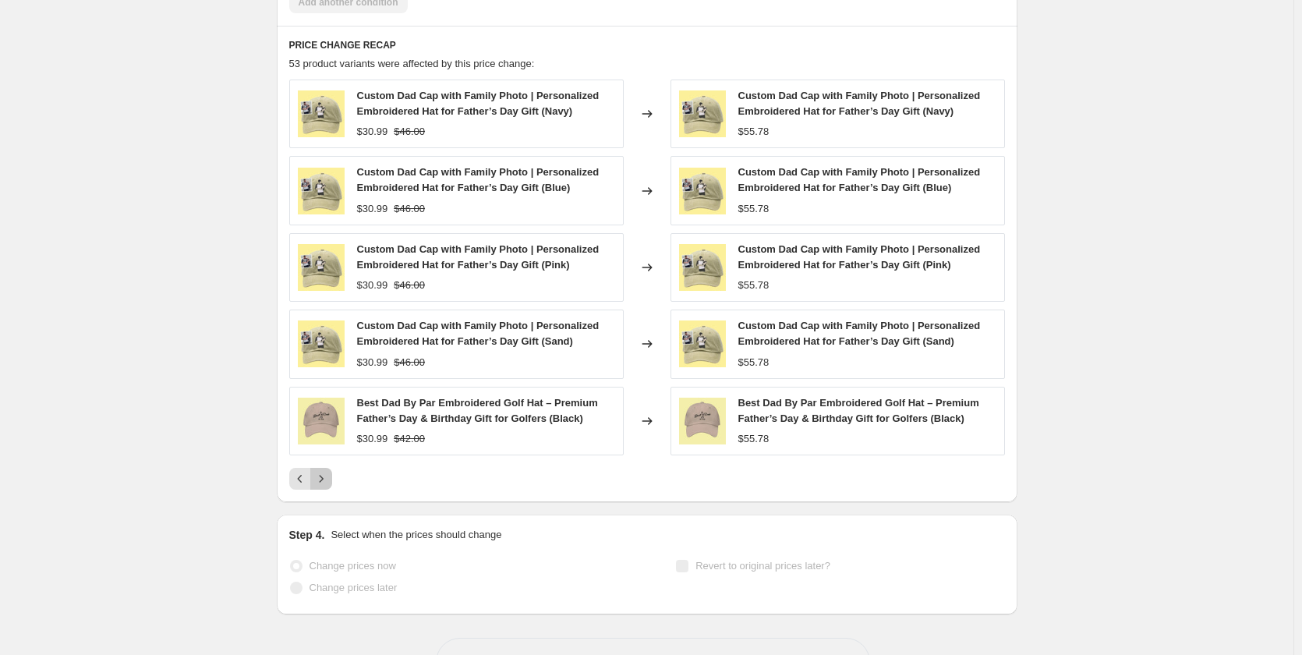
click at [329, 471] on icon "Next" at bounding box center [321, 479] width 16 height 16
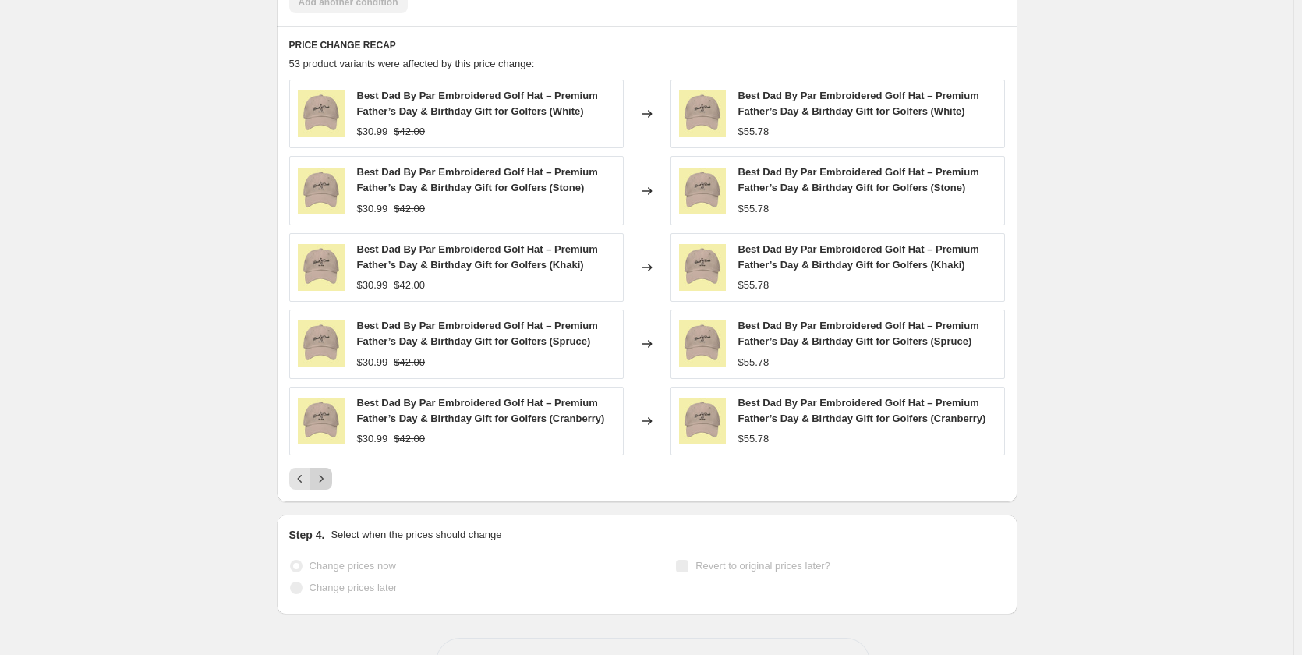
click at [329, 471] on icon "Next" at bounding box center [321, 479] width 16 height 16
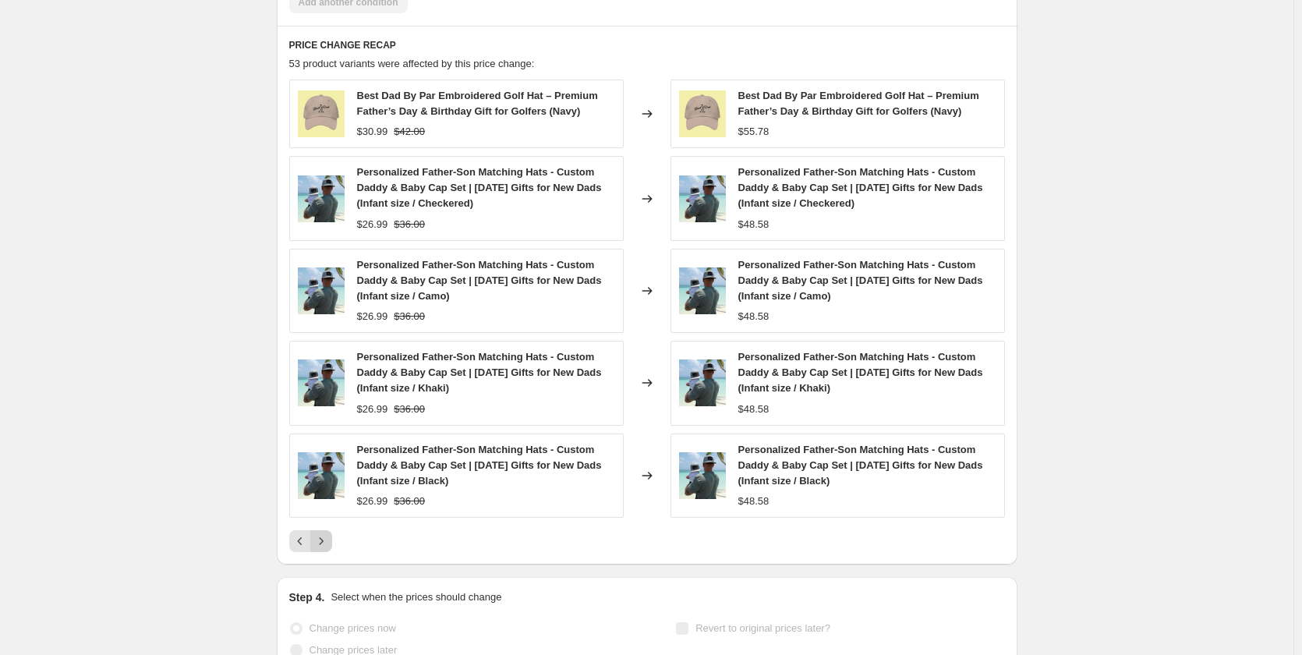
click at [320, 533] on icon "Next" at bounding box center [321, 541] width 16 height 16
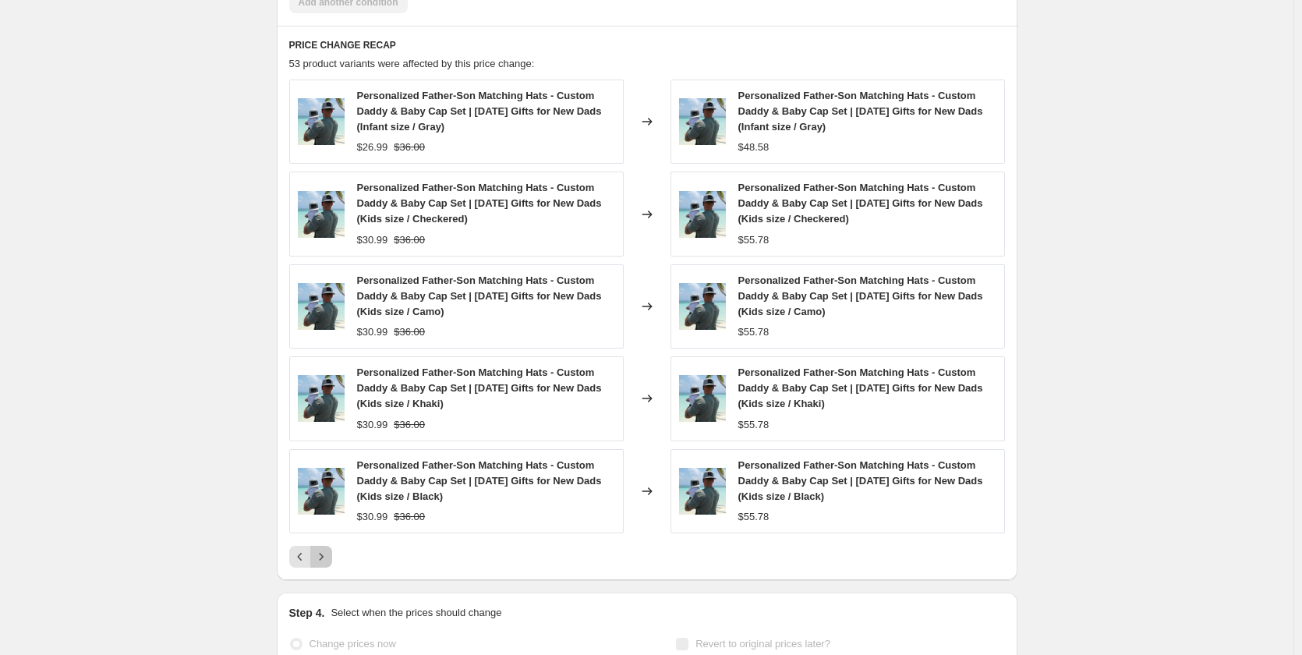
click at [319, 549] on icon "Next" at bounding box center [321, 557] width 16 height 16
click at [323, 549] on icon "Next" at bounding box center [321, 557] width 16 height 16
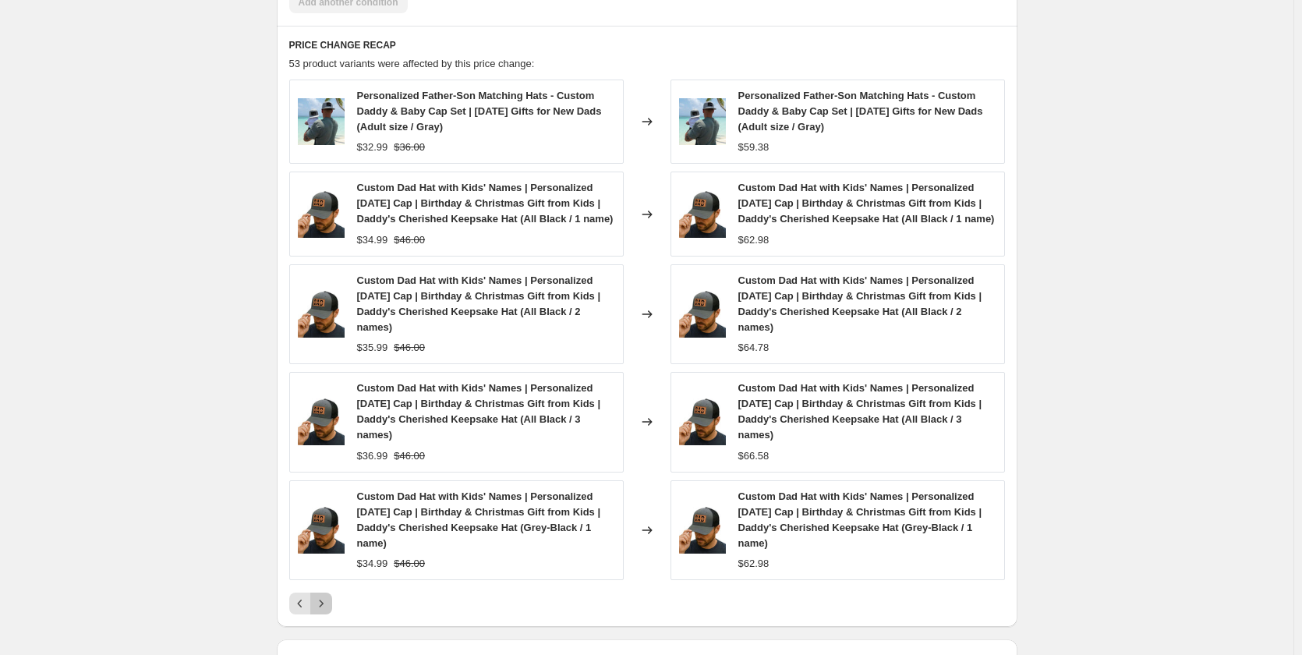
click at [323, 595] on icon "Next" at bounding box center [321, 603] width 16 height 16
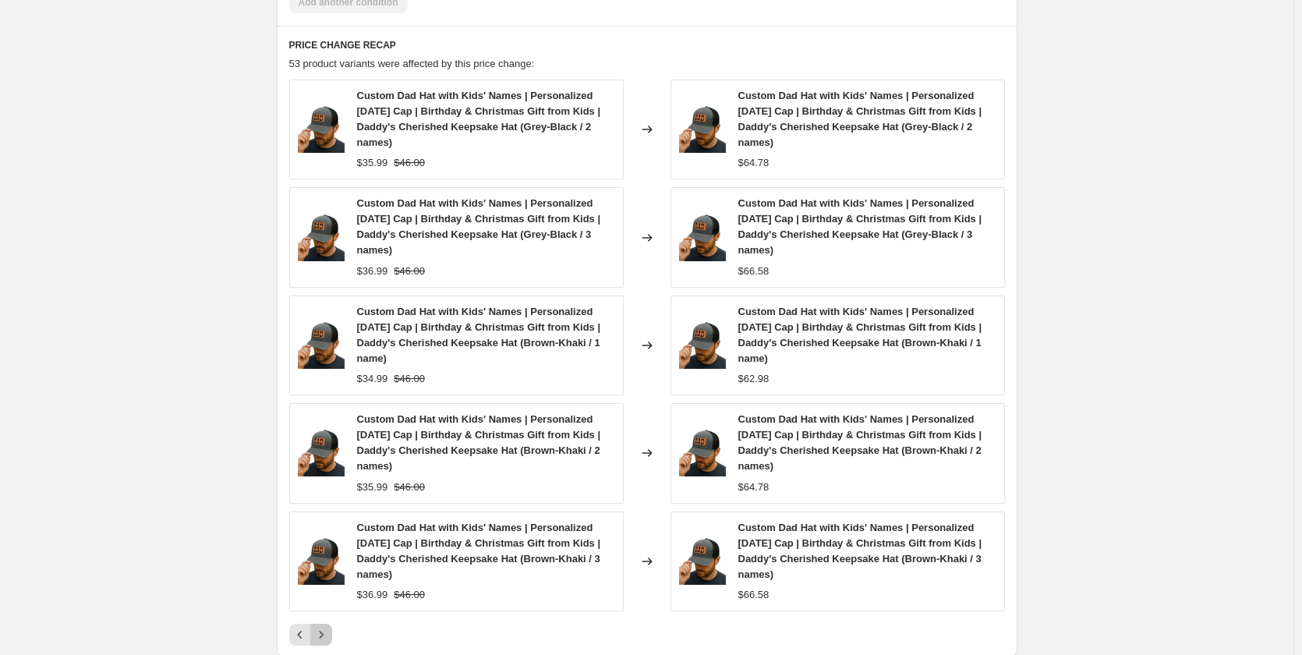
click at [320, 627] on icon "Next" at bounding box center [321, 635] width 16 height 16
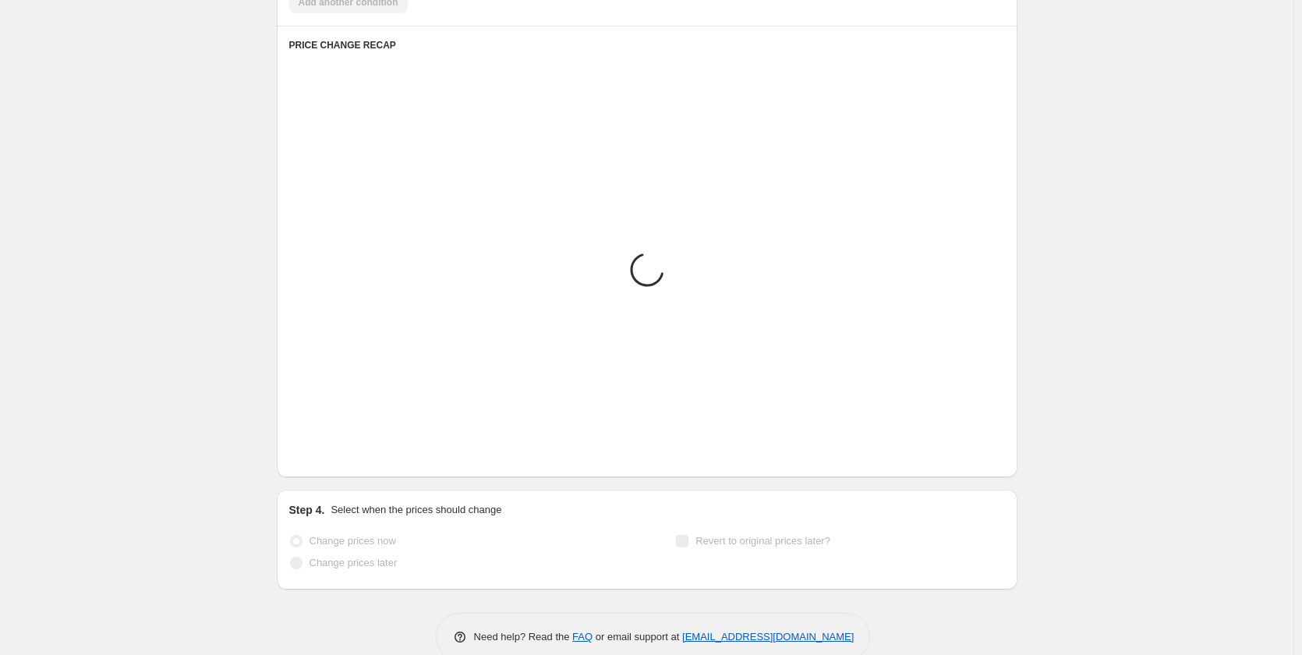
scroll to position [1448, 0]
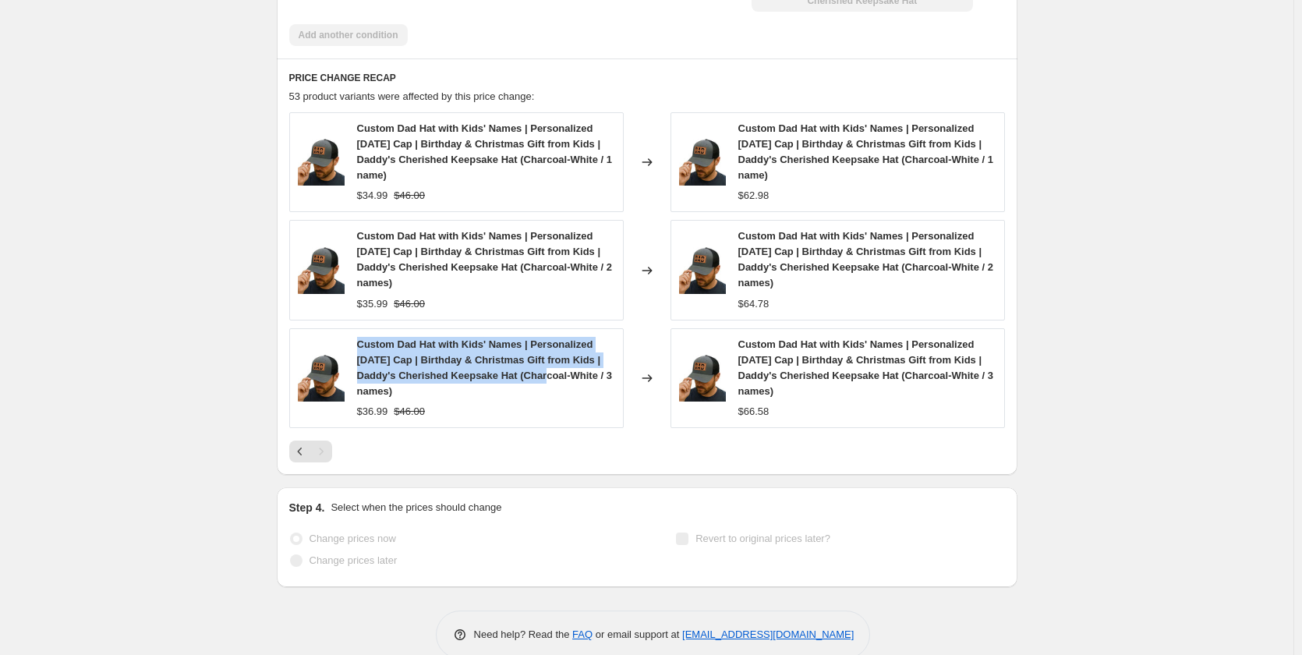
drag, startPoint x: 357, startPoint y: 317, endPoint x: 545, endPoint y: 345, distance: 189.9
click at [545, 345] on div "Custom Dad Hat with Kids' Names | Personalized [DATE] Cap | Birthday & Christma…" at bounding box center [456, 378] width 334 height 100
copy span "Custom Dad Hat with Kids' Names | Personalized [DATE] Cap | Birthday & Christma…"
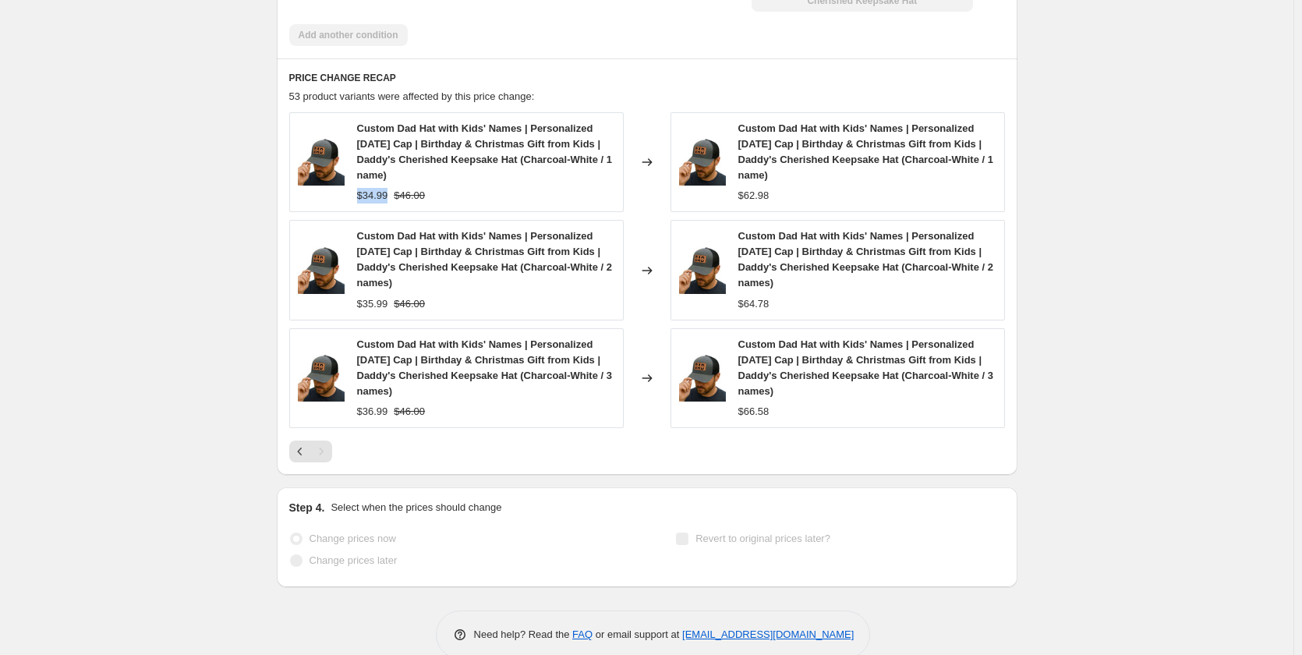
drag, startPoint x: 356, startPoint y: 167, endPoint x: 388, endPoint y: 173, distance: 32.6
click at [388, 173] on div "Custom Dad Hat with Kids' Names | Personalized [DATE] Cap | Birthday & Christma…" at bounding box center [456, 162] width 334 height 100
drag, startPoint x: 398, startPoint y: 149, endPoint x: 435, endPoint y: 150, distance: 36.7
click at [435, 150] on span "Custom Dad Hat with Kids' Names | Personalized [DATE] Cap | Birthday & Christma…" at bounding box center [484, 151] width 255 height 58
copy span "1 name"
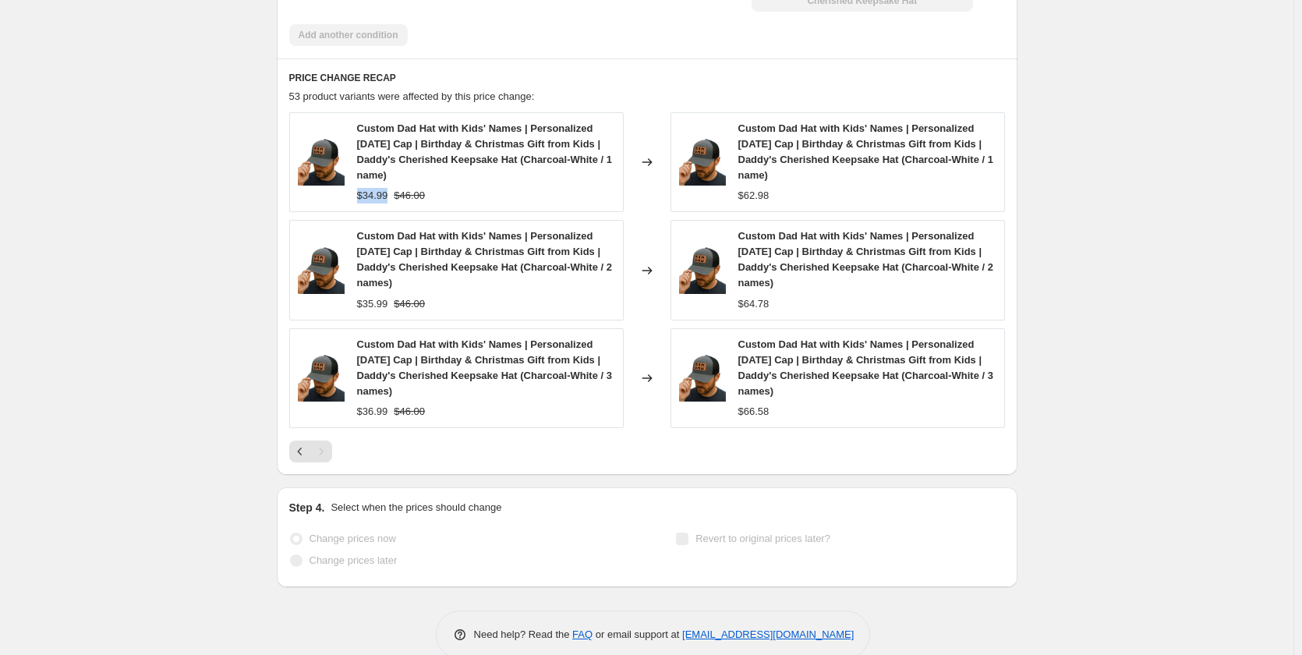
drag, startPoint x: 351, startPoint y: 171, endPoint x: 391, endPoint y: 175, distance: 40.8
click at [391, 175] on div "Custom Dad Hat with Kids' Names | Personalized [DATE] Cap | Birthday & Christma…" at bounding box center [456, 162] width 334 height 100
copy span "$34.99"
click at [740, 174] on div "Custom Dad Hat with Kids' Names | Personalized [DATE] Cap | Birthday & Christma…" at bounding box center [837, 162] width 334 height 100
copy span "$62.98"
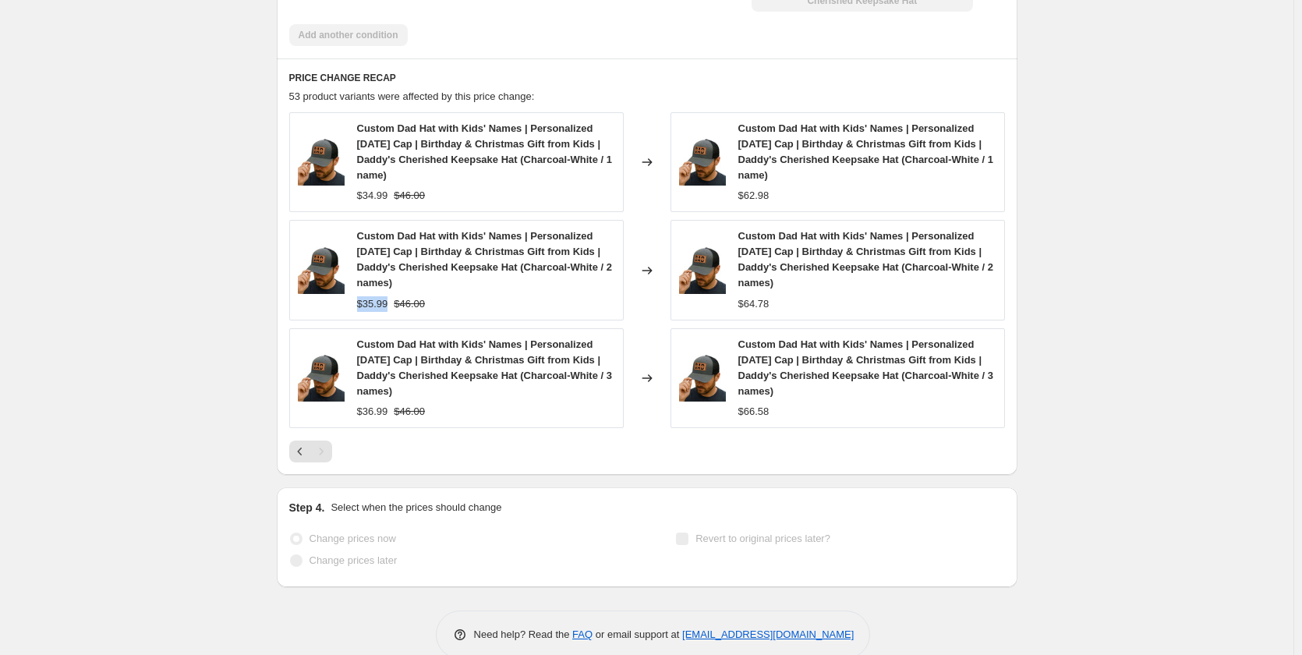
drag, startPoint x: 388, startPoint y: 280, endPoint x: 353, endPoint y: 281, distance: 35.1
click at [353, 281] on div "Custom Dad Hat with Kids' Names | Personalized [DATE] Cap | Birthday & Christma…" at bounding box center [456, 270] width 334 height 100
copy span "$35.99"
drag, startPoint x: 800, startPoint y: 274, endPoint x: 739, endPoint y: 284, distance: 61.8
click at [739, 284] on div "Custom Dad Hat with Kids' Names | Personalized [DATE] Cap | Birthday & Christma…" at bounding box center [837, 270] width 334 height 100
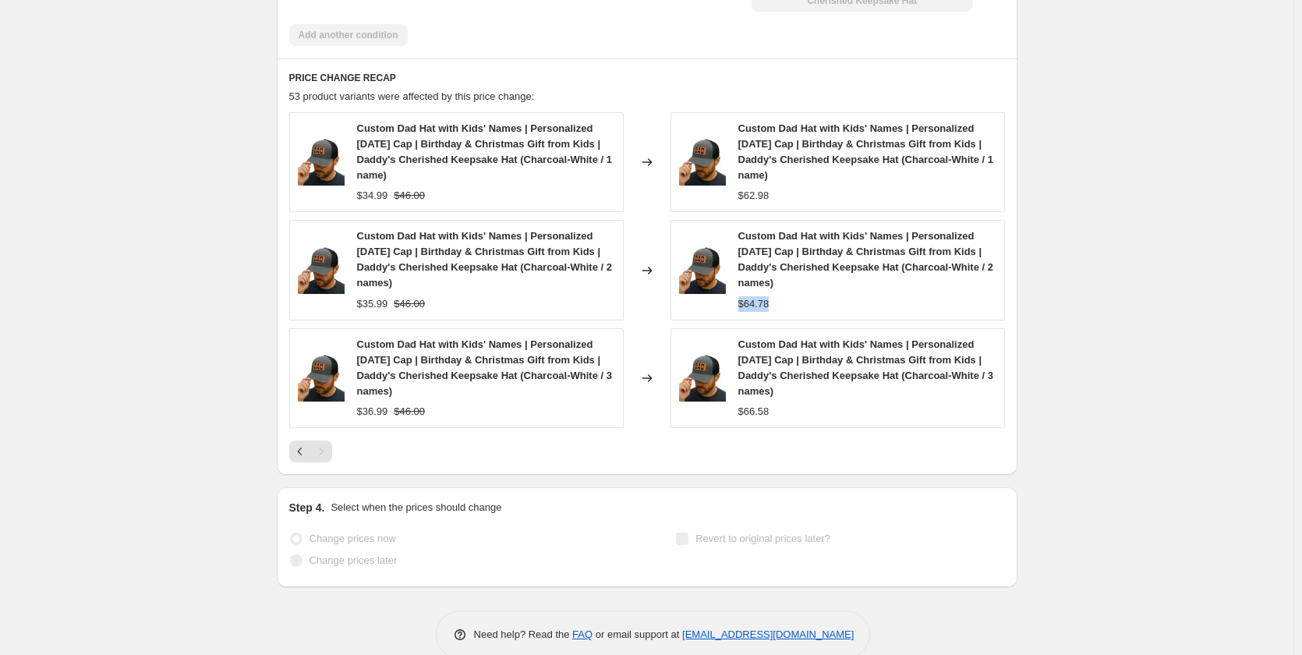
copy span "$64.78"
click at [780, 296] on div "$64.78" at bounding box center [867, 304] width 258 height 16
drag, startPoint x: 793, startPoint y: 276, endPoint x: 735, endPoint y: 280, distance: 58.6
click at [735, 280] on div "Custom Dad Hat with Kids' Names | Personalized [DATE] Cap | Birthday & Christma…" at bounding box center [837, 270] width 334 height 100
copy span "$64.78"
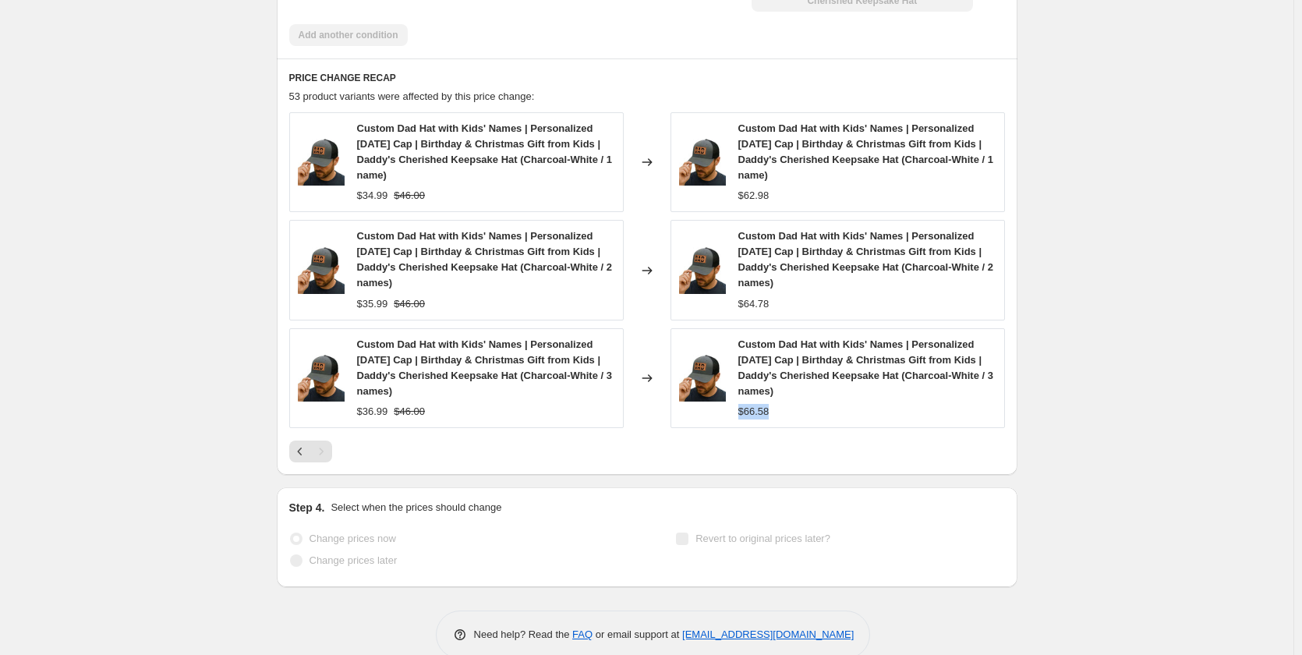
drag, startPoint x: 790, startPoint y: 388, endPoint x: 733, endPoint y: 394, distance: 57.2
click at [733, 394] on div "Custom Dad Hat with Kids' Names | Personalized [DATE] Cap | Birthday & Christma…" at bounding box center [837, 378] width 334 height 100
copy span "$66.58"
click at [625, 500] on div "Step 4. Select when the prices should change" at bounding box center [647, 508] width 716 height 16
click at [301, 443] on icon "Previous" at bounding box center [300, 451] width 16 height 16
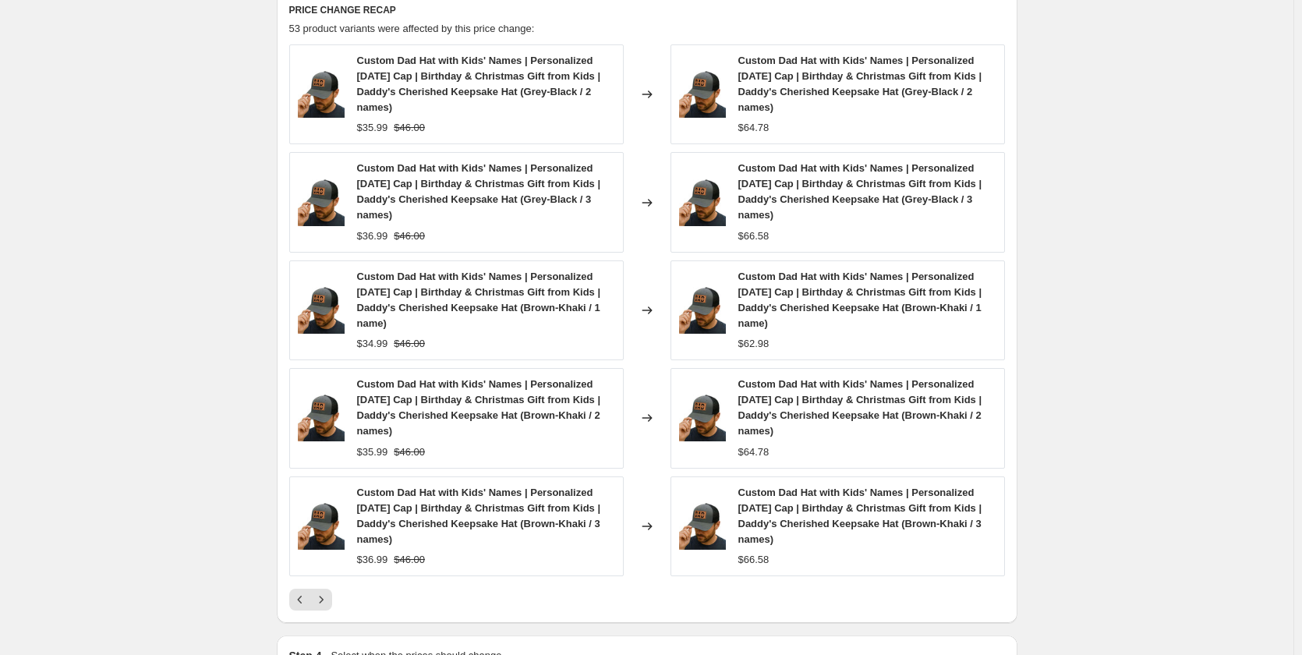
scroll to position [1604, 0]
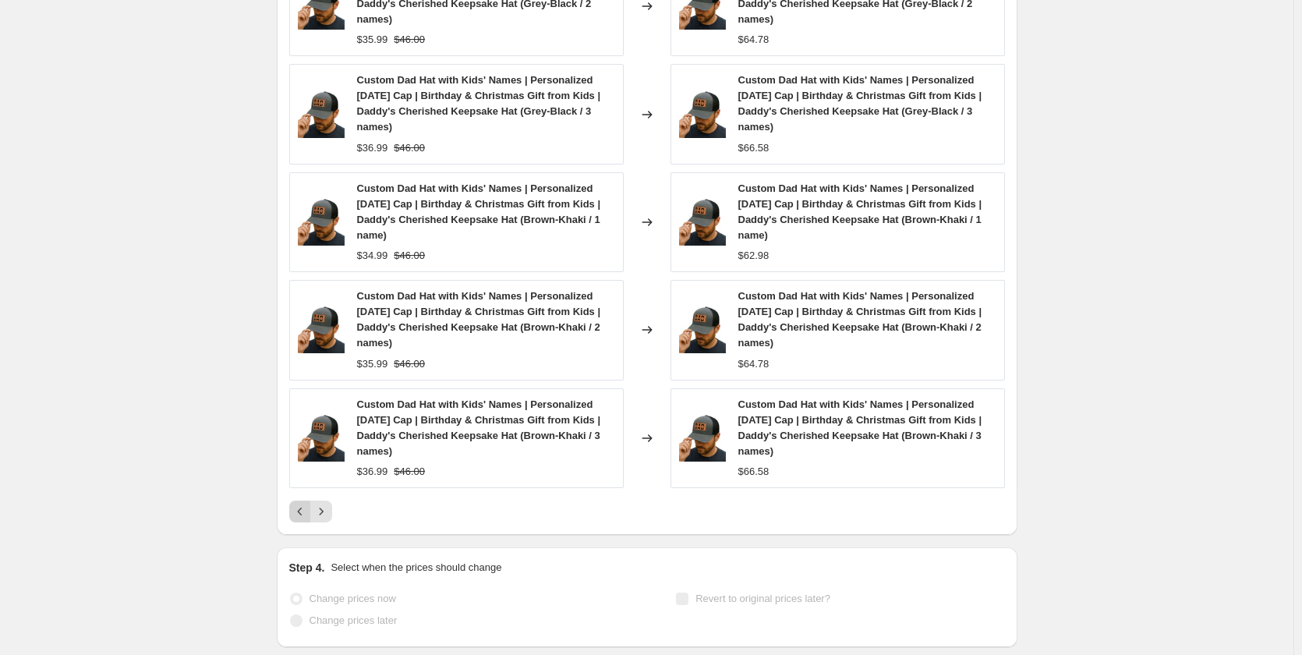
click at [303, 504] on icon "Previous" at bounding box center [300, 512] width 16 height 16
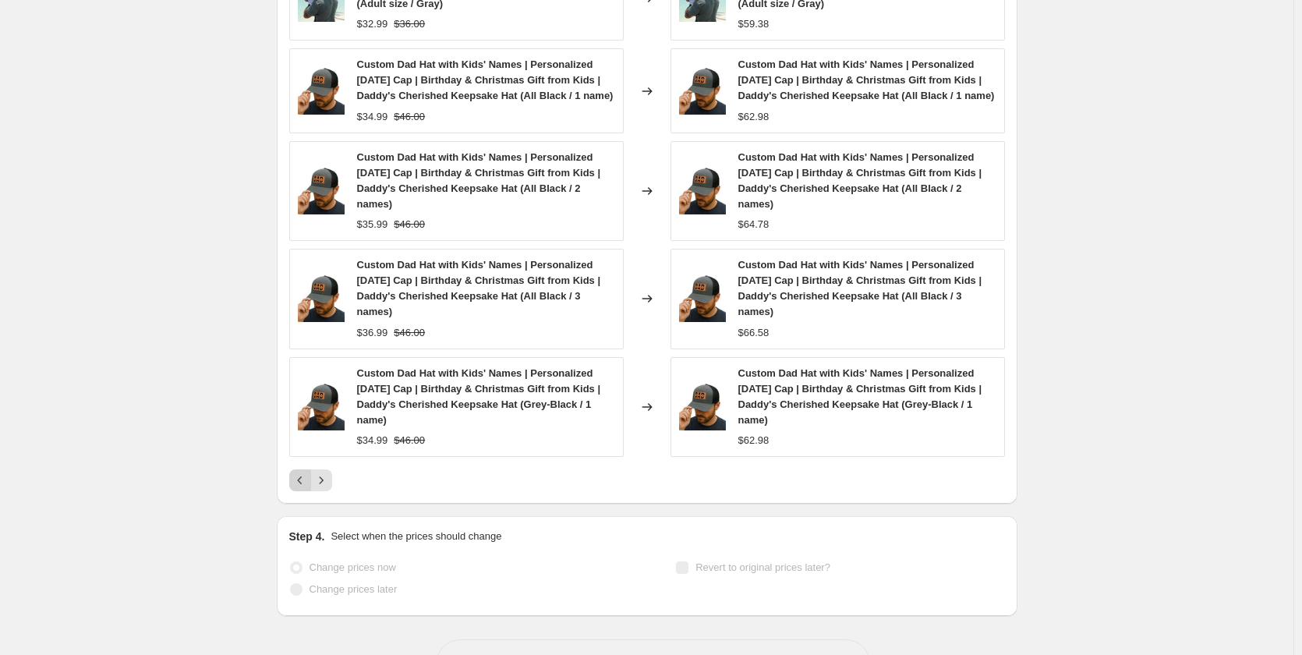
click at [300, 472] on icon "Previous" at bounding box center [300, 480] width 16 height 16
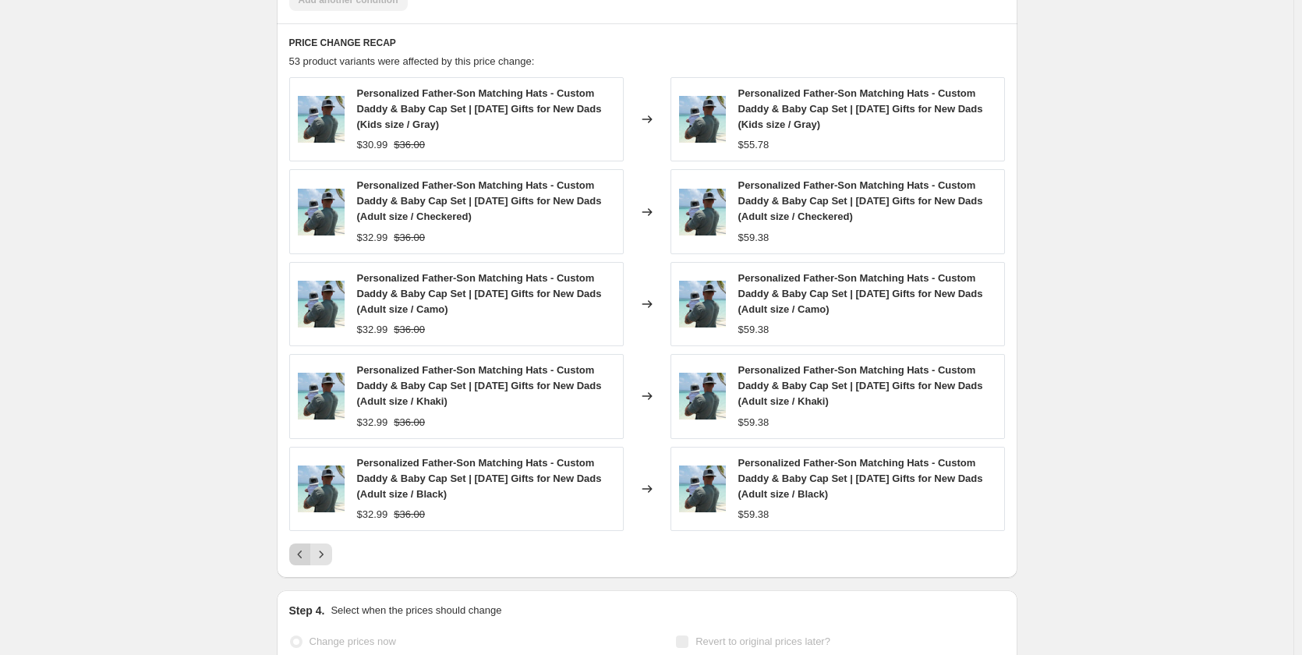
scroll to position [1586, 0]
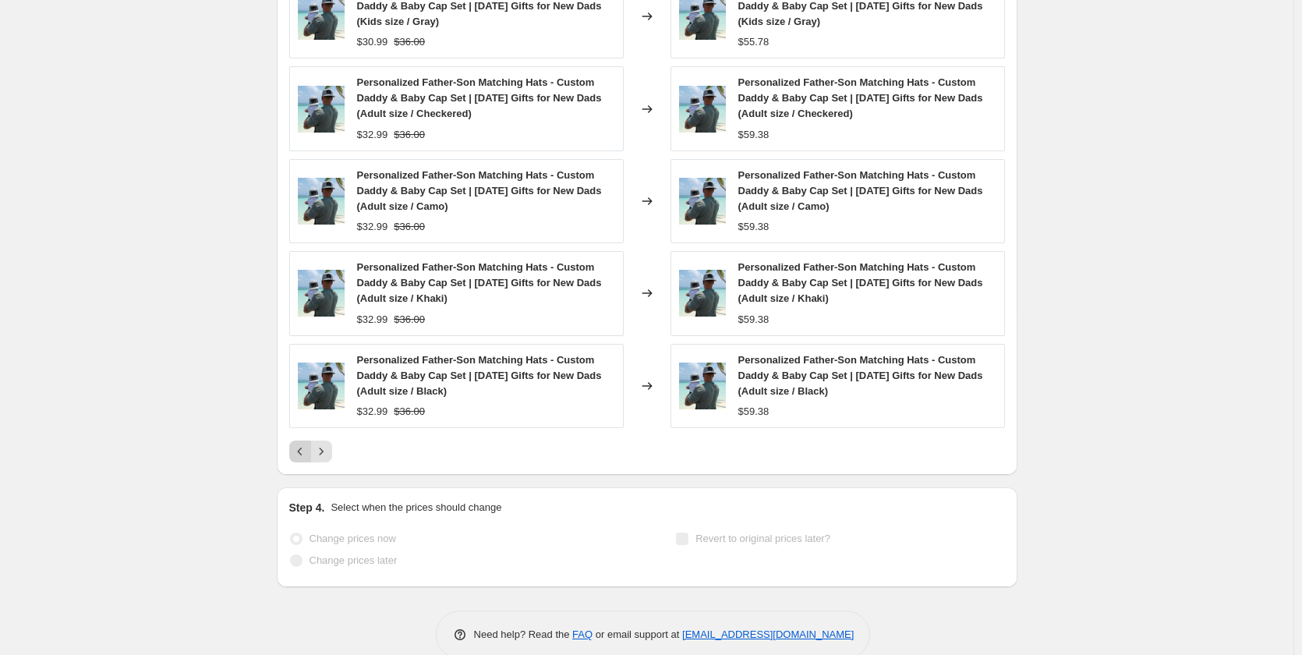
click at [298, 443] on icon "Previous" at bounding box center [300, 451] width 16 height 16
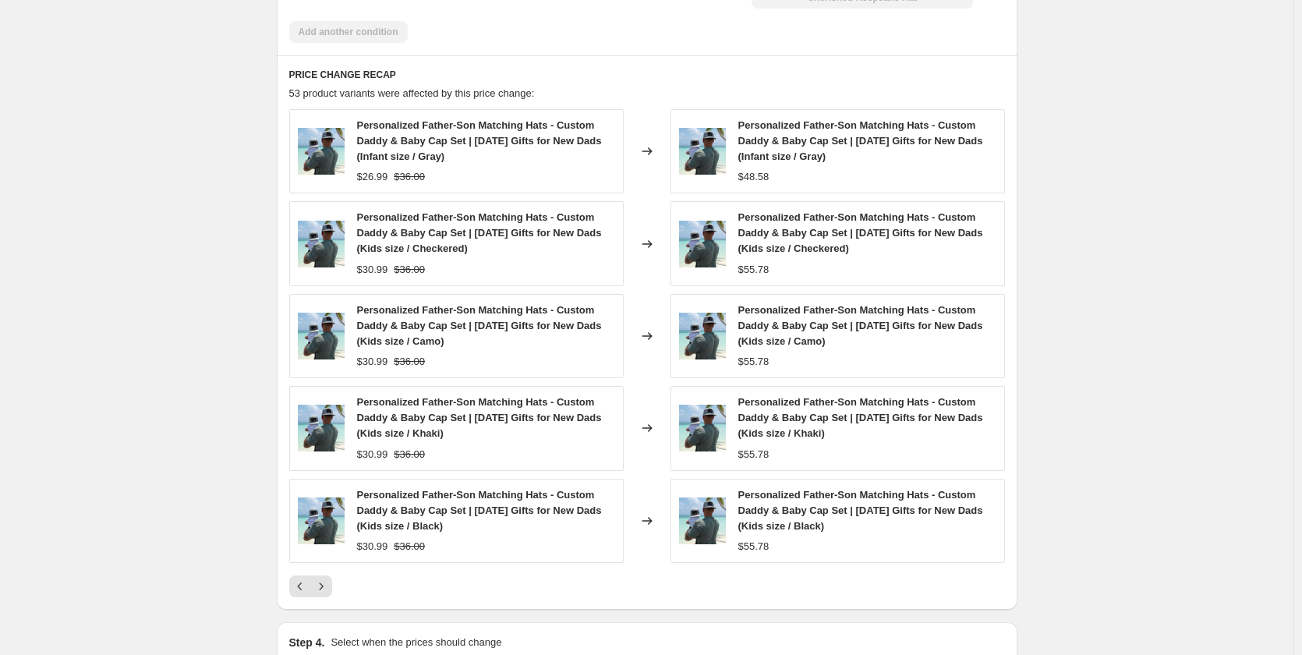
scroll to position [1430, 0]
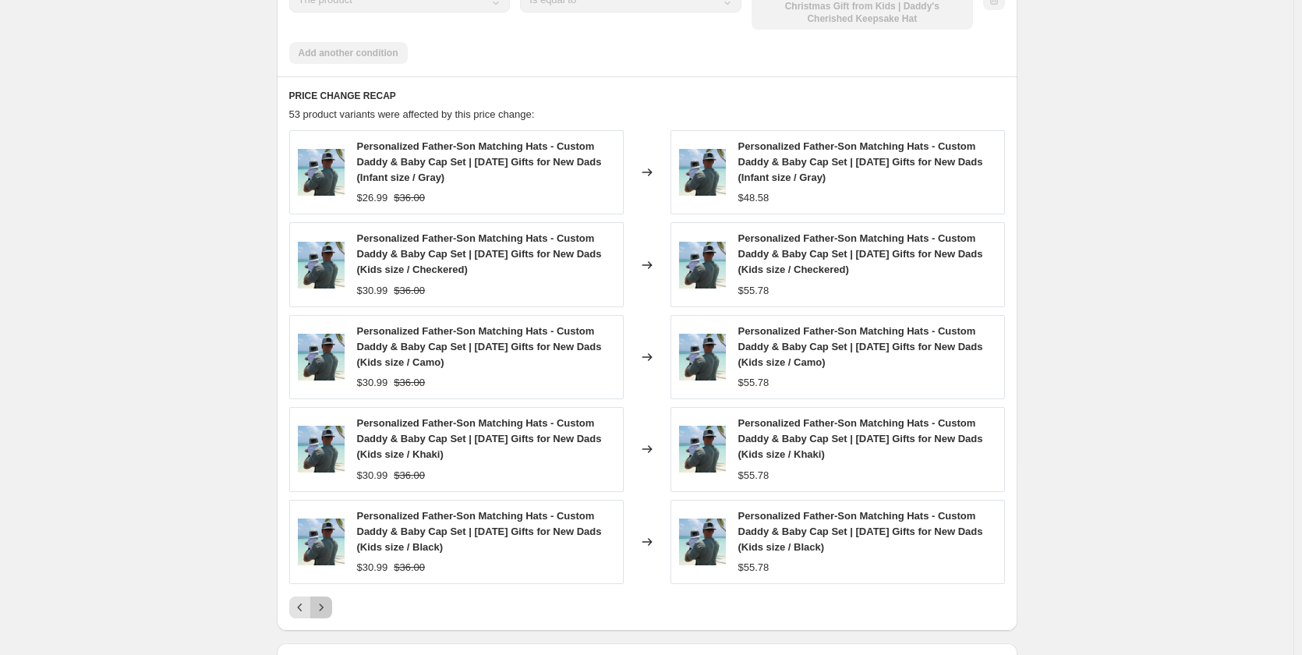
click at [322, 599] on icon "Next" at bounding box center [321, 607] width 16 height 16
click at [302, 599] on icon "Previous" at bounding box center [300, 607] width 16 height 16
drag, startPoint x: 359, startPoint y: 118, endPoint x: 385, endPoint y: 154, distance: 44.6
click at [385, 154] on div "Personalized Father-Son Matching Hats - Custom Daddy & Baby Cap Set | [DATE] Gi…" at bounding box center [456, 172] width 334 height 84
copy span "Personalized Father-Son Matching Hats - Custom Daddy & Baby Cap Set | [DATE] Gi…"
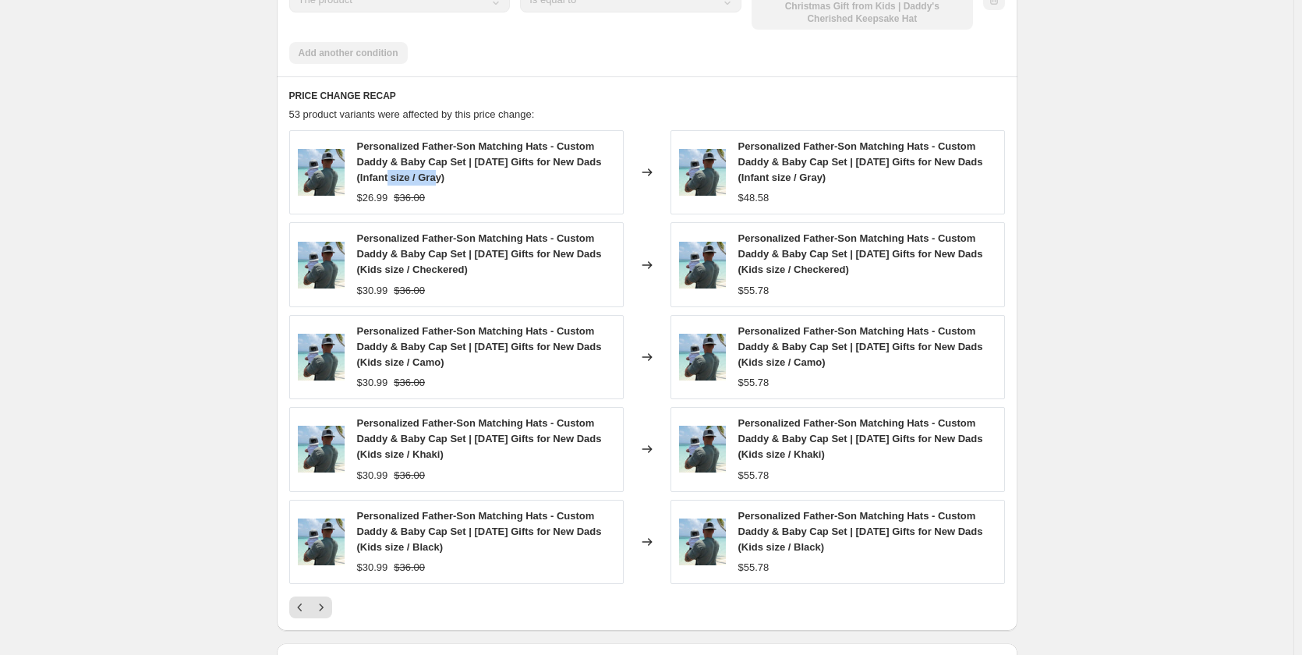
drag, startPoint x: 389, startPoint y: 153, endPoint x: 439, endPoint y: 150, distance: 50.0
click at [439, 150] on span "Personalized Father-Son Matching Hats - Custom Daddy & Baby Cap Set | [DATE] Gi…" at bounding box center [479, 161] width 245 height 43
copy span "Infant size"
drag, startPoint x: 360, startPoint y: 173, endPoint x: 389, endPoint y: 172, distance: 28.8
click at [388, 192] on span "$26.99" at bounding box center [372, 198] width 31 height 12
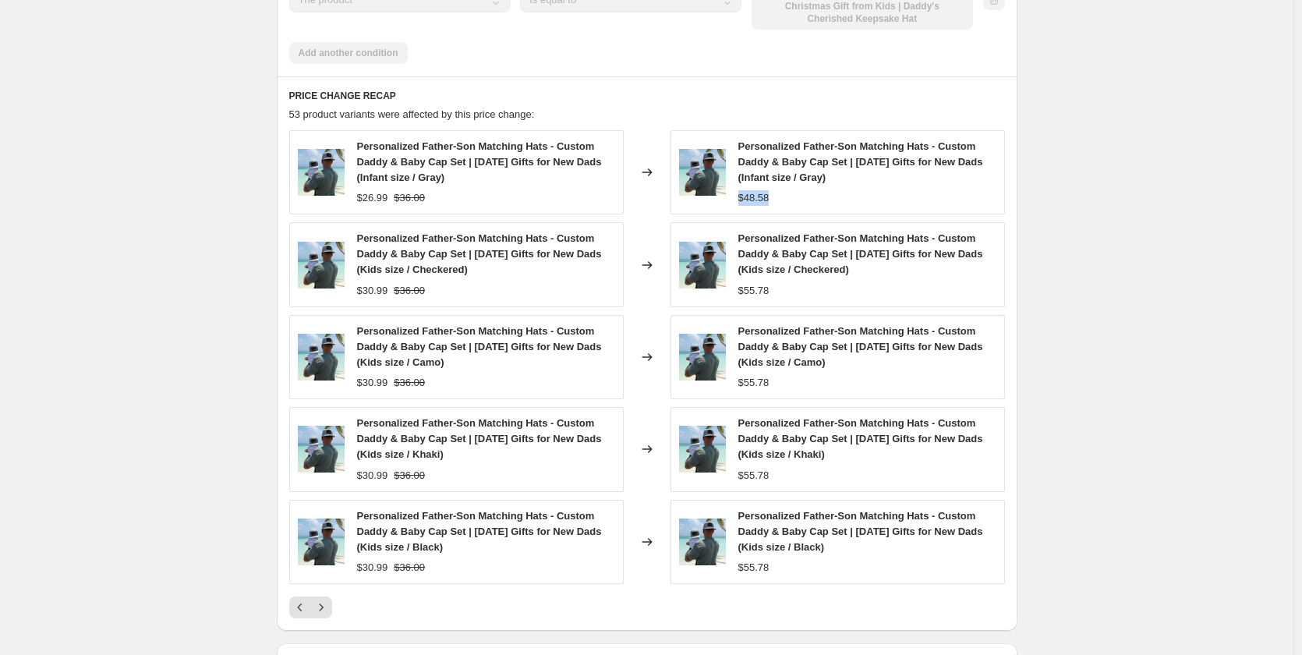
drag, startPoint x: 777, startPoint y: 164, endPoint x: 737, endPoint y: 171, distance: 40.2
click at [737, 171] on div "Personalized Father-Son Matching Hats - Custom Daddy & Baby Cap Set | [DATE] Gi…" at bounding box center [837, 172] width 334 height 84
click at [302, 599] on icon "Previous" at bounding box center [300, 607] width 16 height 16
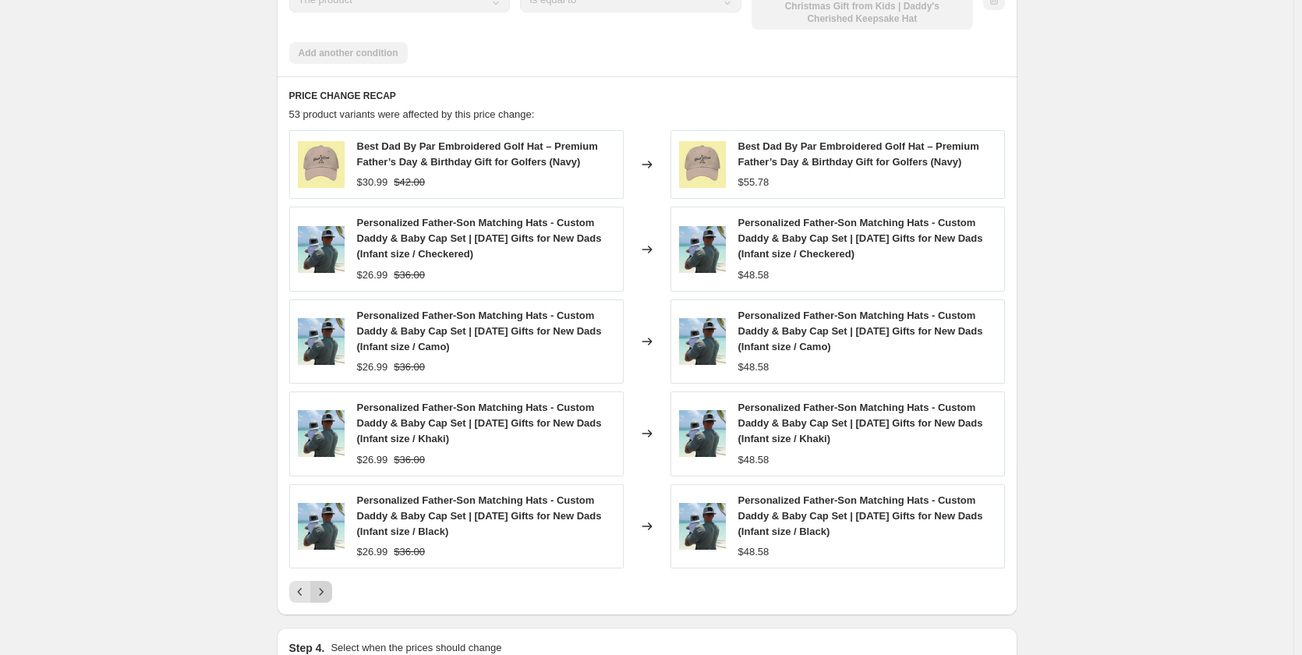
click at [323, 584] on icon "Next" at bounding box center [321, 592] width 16 height 16
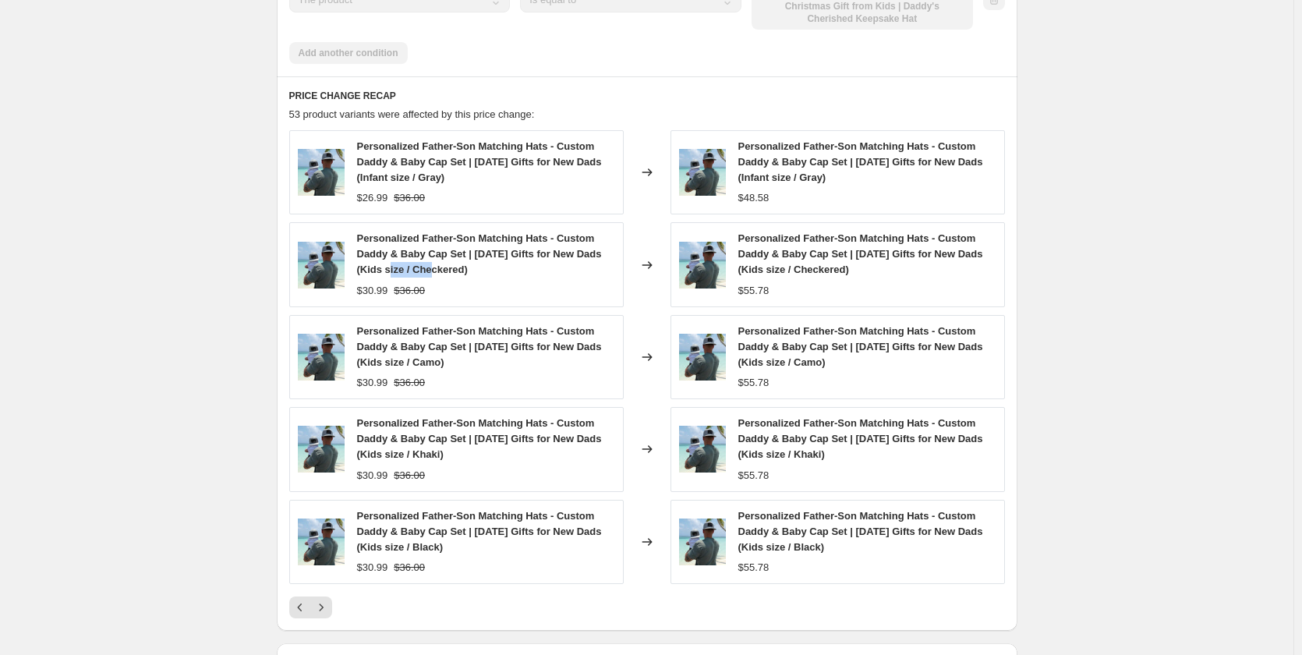
drag, startPoint x: 392, startPoint y: 240, endPoint x: 429, endPoint y: 245, distance: 36.9
click at [429, 245] on span "Personalized Father-Son Matching Hats - Custom Daddy & Baby Cap Set | [DATE] Gi…" at bounding box center [479, 253] width 245 height 43
drag, startPoint x: 361, startPoint y: 270, endPoint x: 391, endPoint y: 263, distance: 31.2
click at [391, 283] on div "$30.99 $36.00" at bounding box center [486, 291] width 258 height 16
drag, startPoint x: 790, startPoint y: 256, endPoint x: 742, endPoint y: 266, distance: 49.4
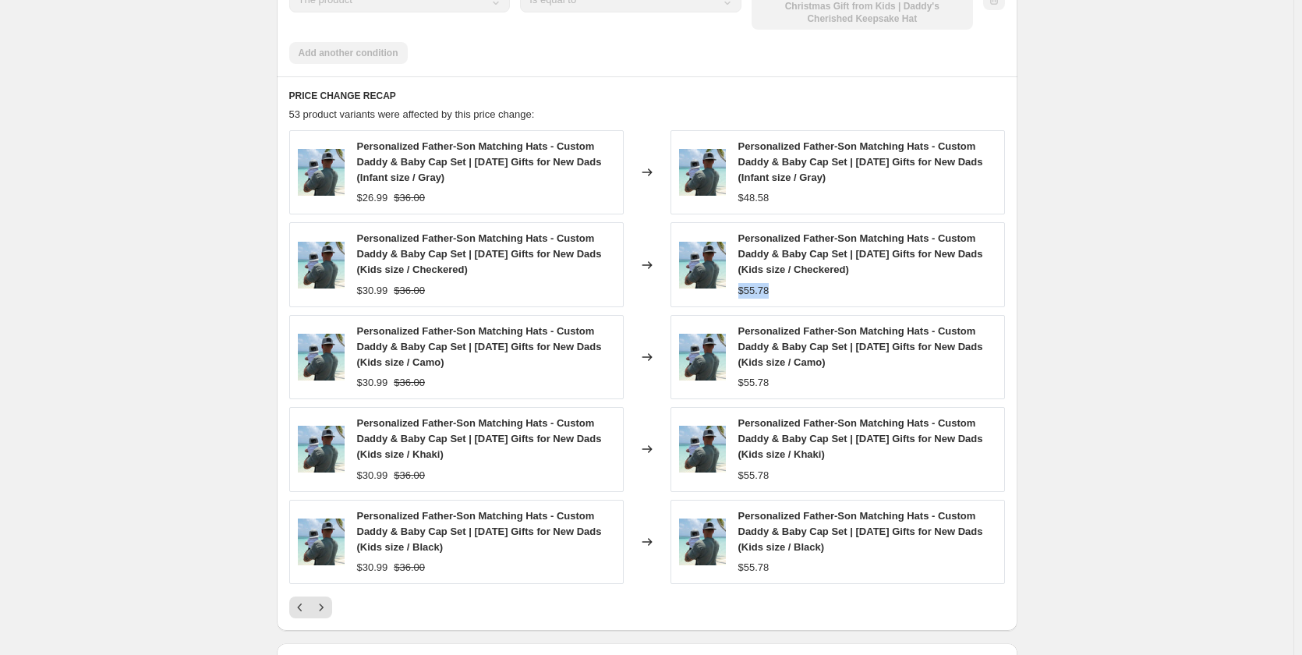
click at [742, 283] on div "$55.78" at bounding box center [867, 291] width 258 height 16
click at [332, 596] on button "Next" at bounding box center [321, 607] width 22 height 22
click at [328, 599] on icon "Next" at bounding box center [321, 607] width 16 height 16
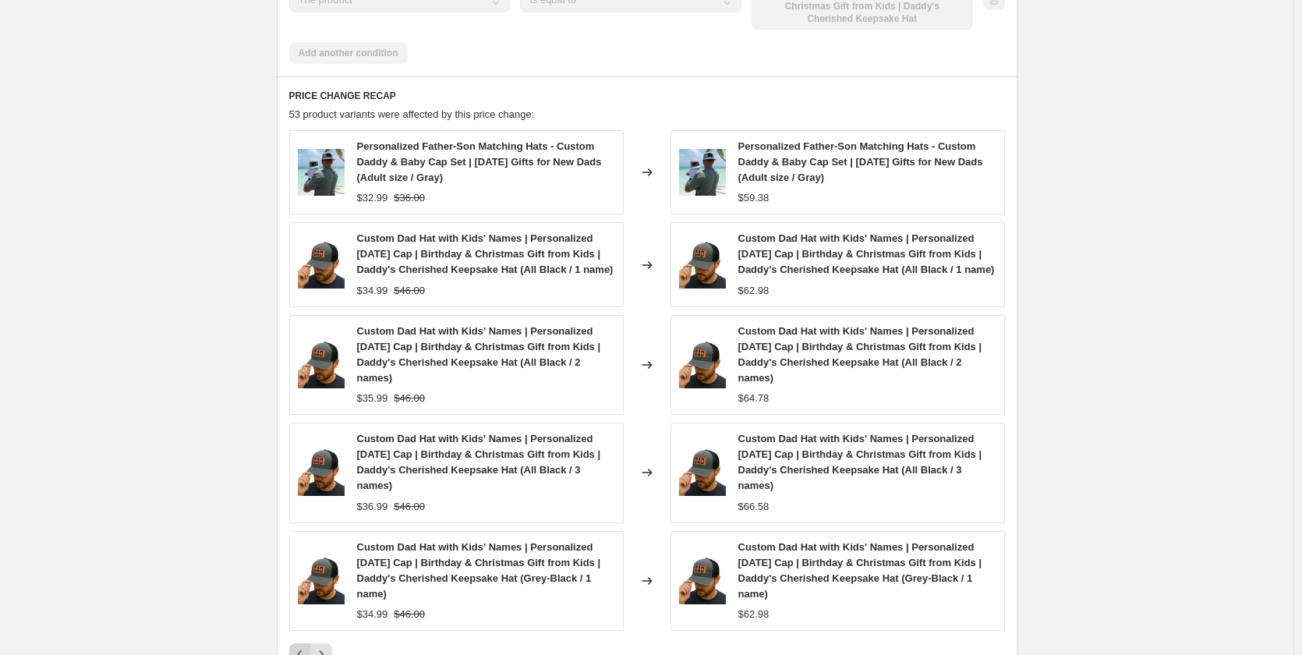
click at [305, 646] on icon "Previous" at bounding box center [300, 654] width 16 height 16
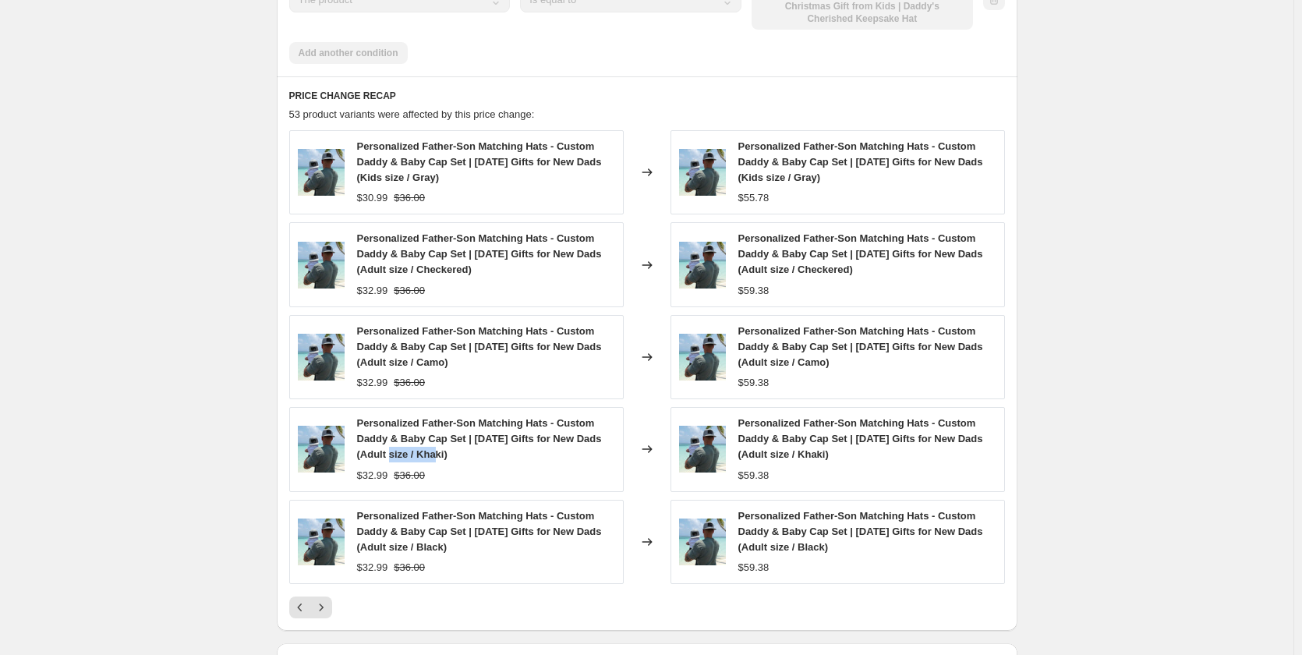
drag, startPoint x: 390, startPoint y: 428, endPoint x: 437, endPoint y: 426, distance: 47.6
click at [437, 426] on span "Personalized Father-Son Matching Hats - Custom Daddy & Baby Cap Set | [DATE] Gi…" at bounding box center [479, 438] width 245 height 43
drag, startPoint x: 359, startPoint y: 543, endPoint x: 397, endPoint y: 544, distance: 37.4
click at [397, 544] on div "Personalized Father-Son Matching Hats - Custom Daddy & Baby Cap Set | [DATE] Gi…" at bounding box center [456, 542] width 334 height 84
drag, startPoint x: 784, startPoint y: 543, endPoint x: 741, endPoint y: 553, distance: 43.9
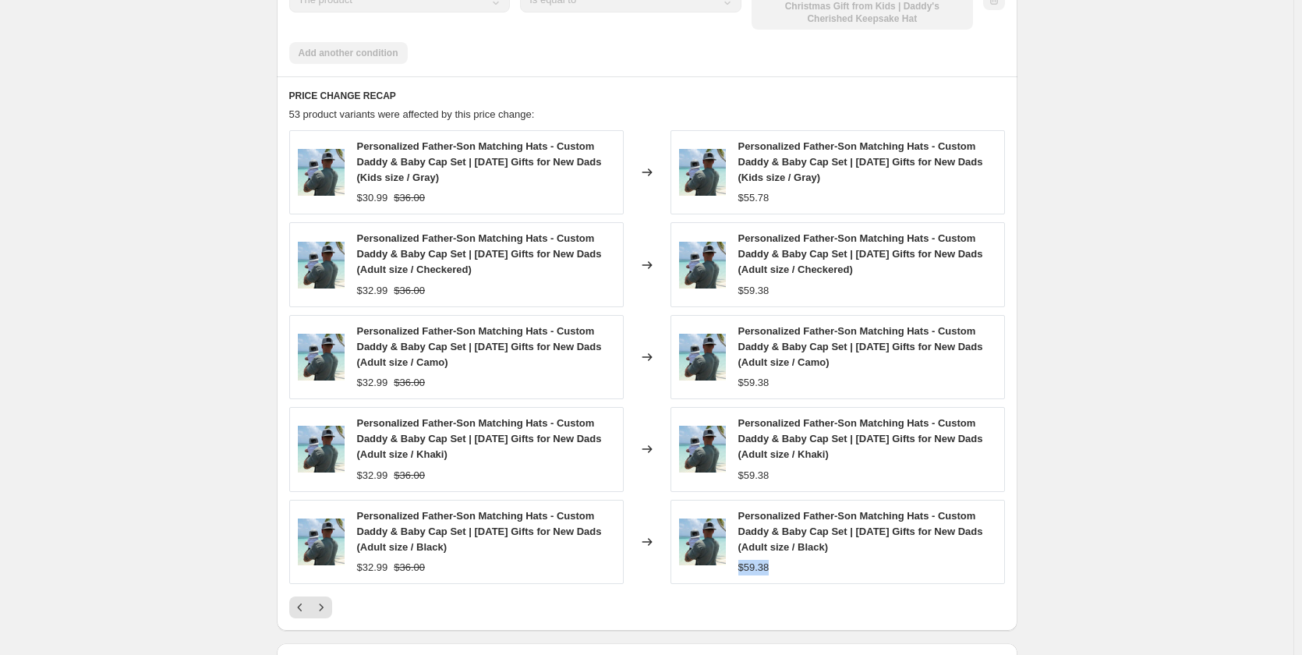
click at [741, 553] on div "Personalized Father-Son Matching Hats - Custom Daddy & Baby Cap Set | [DATE] Gi…" at bounding box center [837, 542] width 334 height 84
click at [305, 599] on icon "Previous" at bounding box center [300, 607] width 16 height 16
drag, startPoint x: 781, startPoint y: 446, endPoint x: 736, endPoint y: 453, distance: 45.7
click at [736, 453] on div "Personalized Father-Son Matching Hats - Custom Daddy & Baby Cap Set | [DATE] Gi…" at bounding box center [837, 449] width 334 height 84
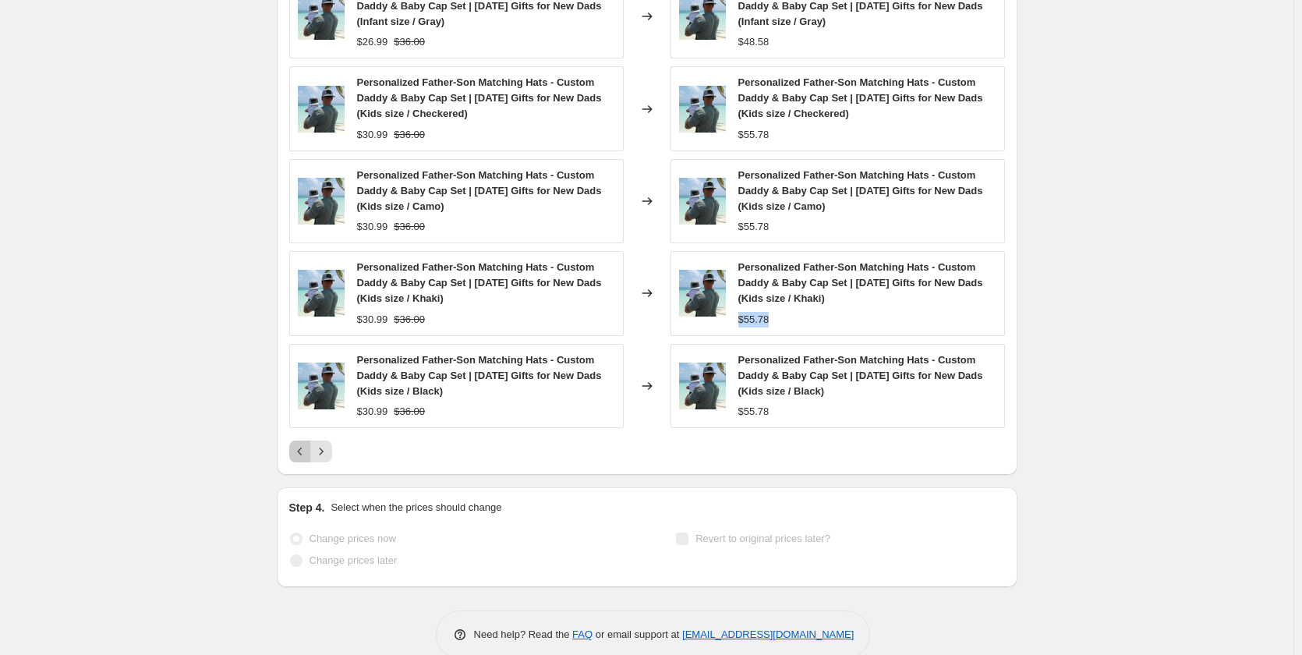
click at [298, 443] on icon "Previous" at bounding box center [300, 451] width 16 height 16
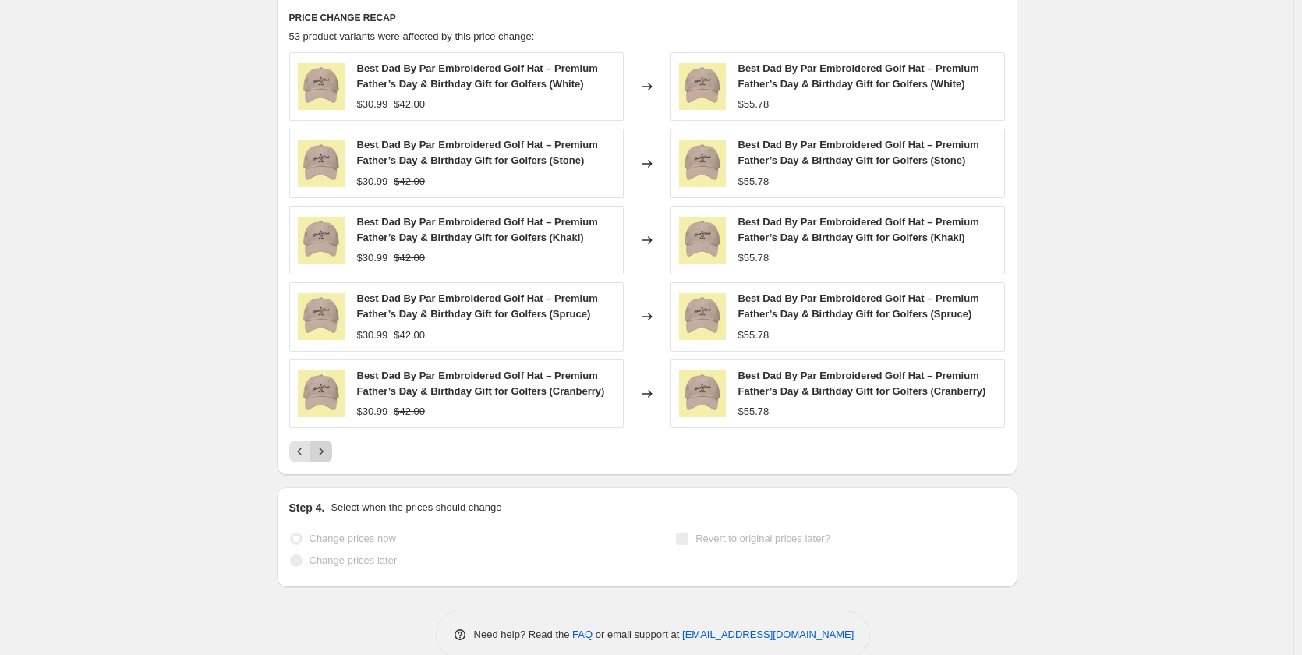
click at [325, 440] on button "Next" at bounding box center [321, 451] width 22 height 22
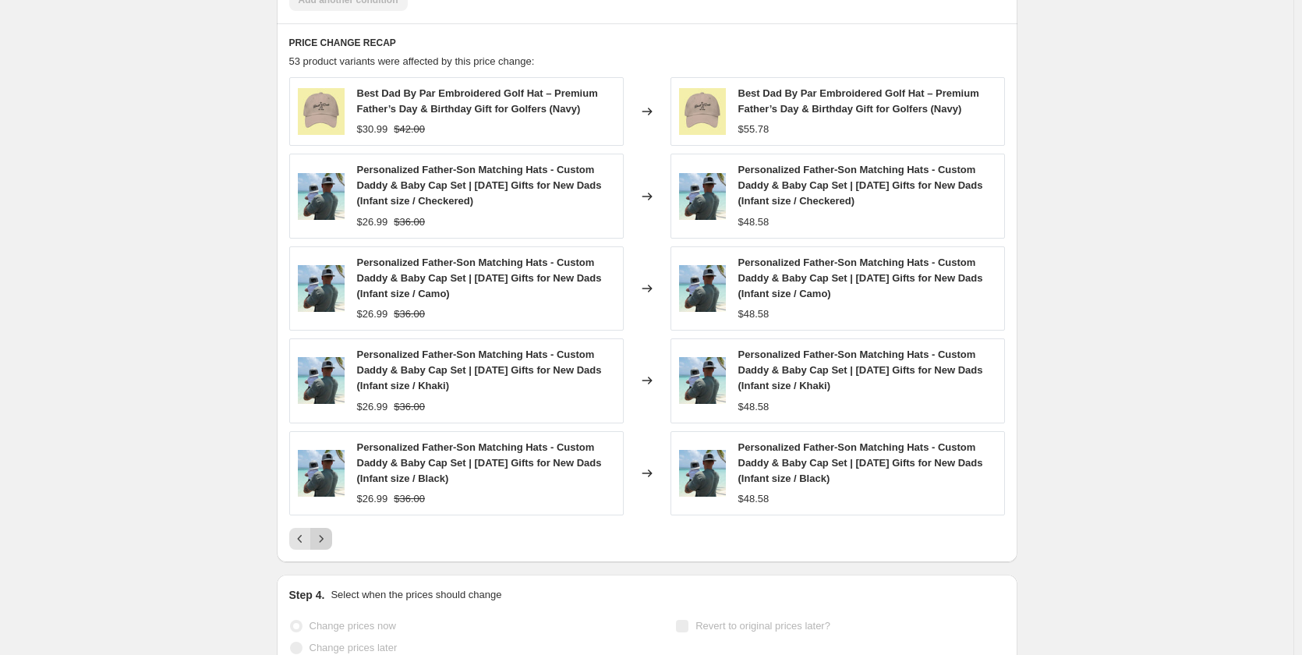
scroll to position [1508, 0]
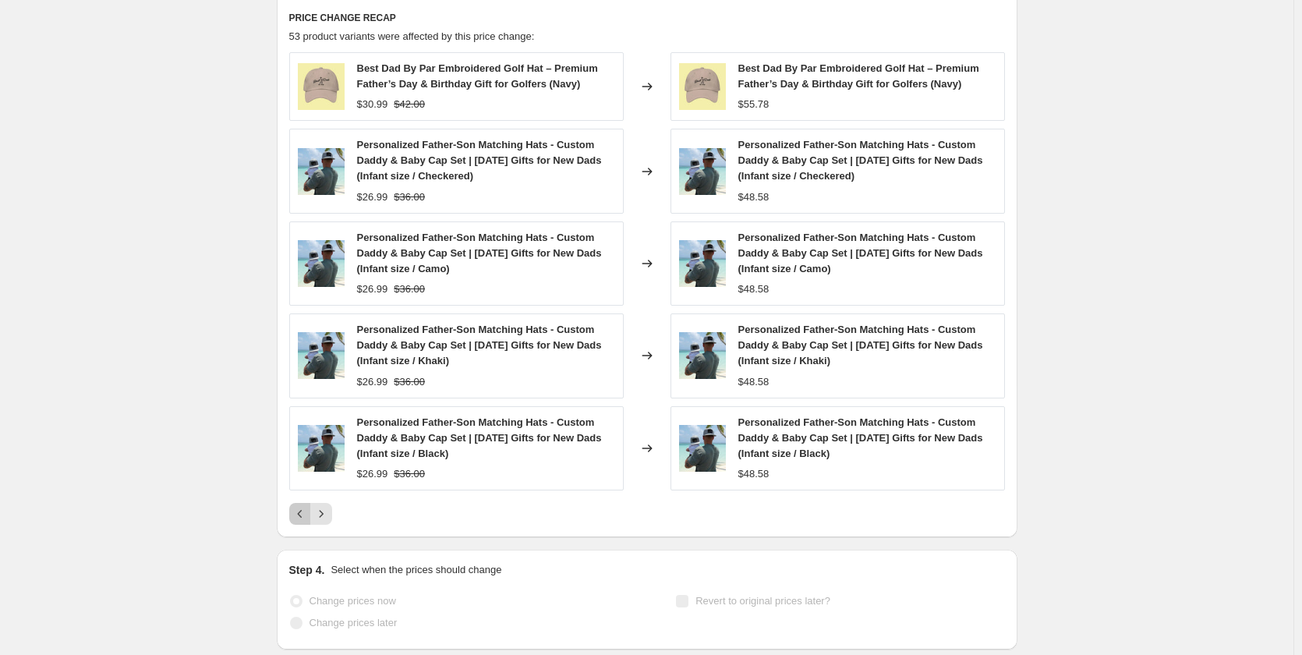
click at [297, 506] on icon "Previous" at bounding box center [300, 514] width 16 height 16
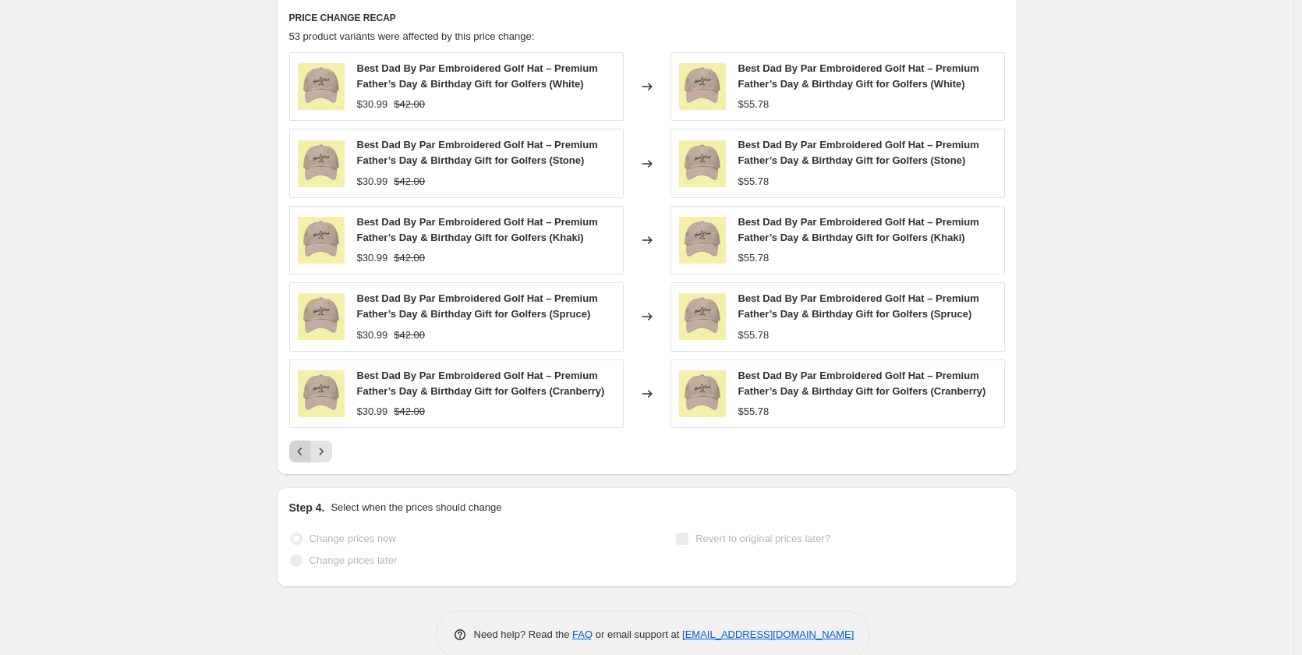
click at [299, 443] on icon "Previous" at bounding box center [300, 451] width 16 height 16
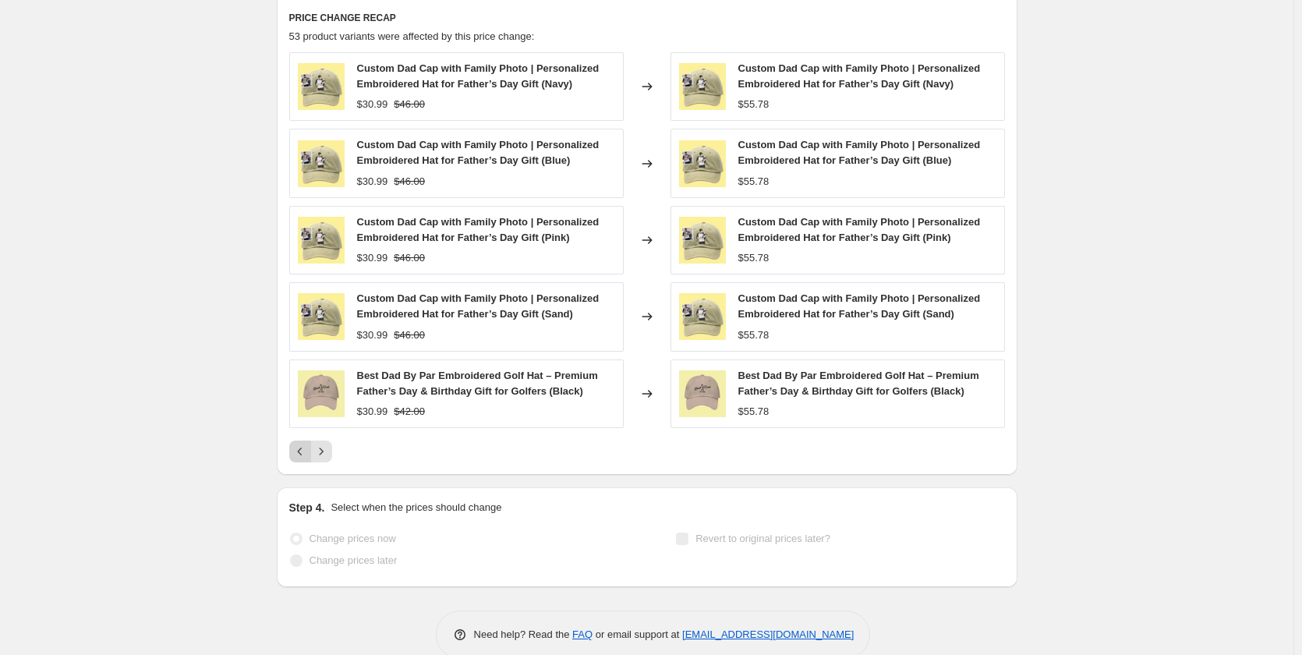
click at [299, 443] on icon "Previous" at bounding box center [300, 451] width 16 height 16
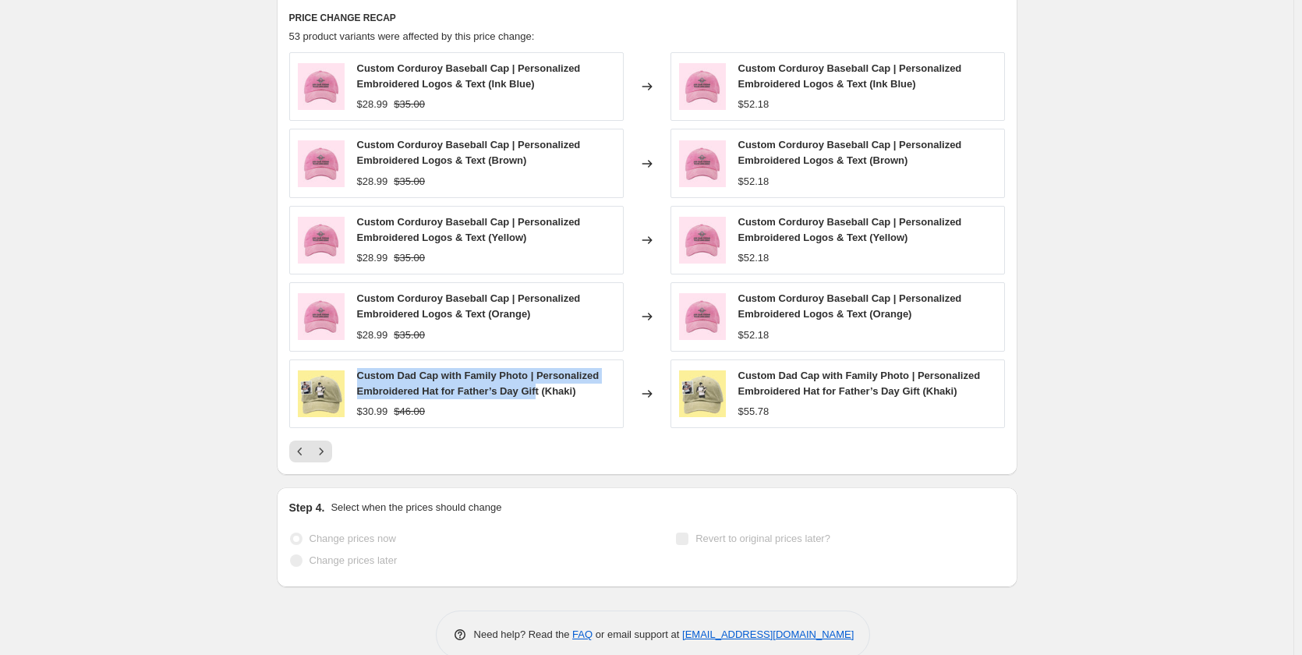
drag, startPoint x: 361, startPoint y: 348, endPoint x: 521, endPoint y: 360, distance: 161.0
click at [535, 369] on span "Custom Dad Cap with Family Photo | Personalized Embroidered Hat for Father’s Da…" at bounding box center [478, 382] width 242 height 27
drag, startPoint x: 355, startPoint y: 387, endPoint x: 389, endPoint y: 391, distance: 34.5
click at [389, 391] on div "Custom Dad Cap with Family Photo | Personalized Embroidered Hat for Father’s Da…" at bounding box center [456, 393] width 334 height 69
click at [392, 398] on div "Custom Dad Cap with Family Photo | Personalized Embroidered Hat for Father’s Da…" at bounding box center [456, 393] width 334 height 69
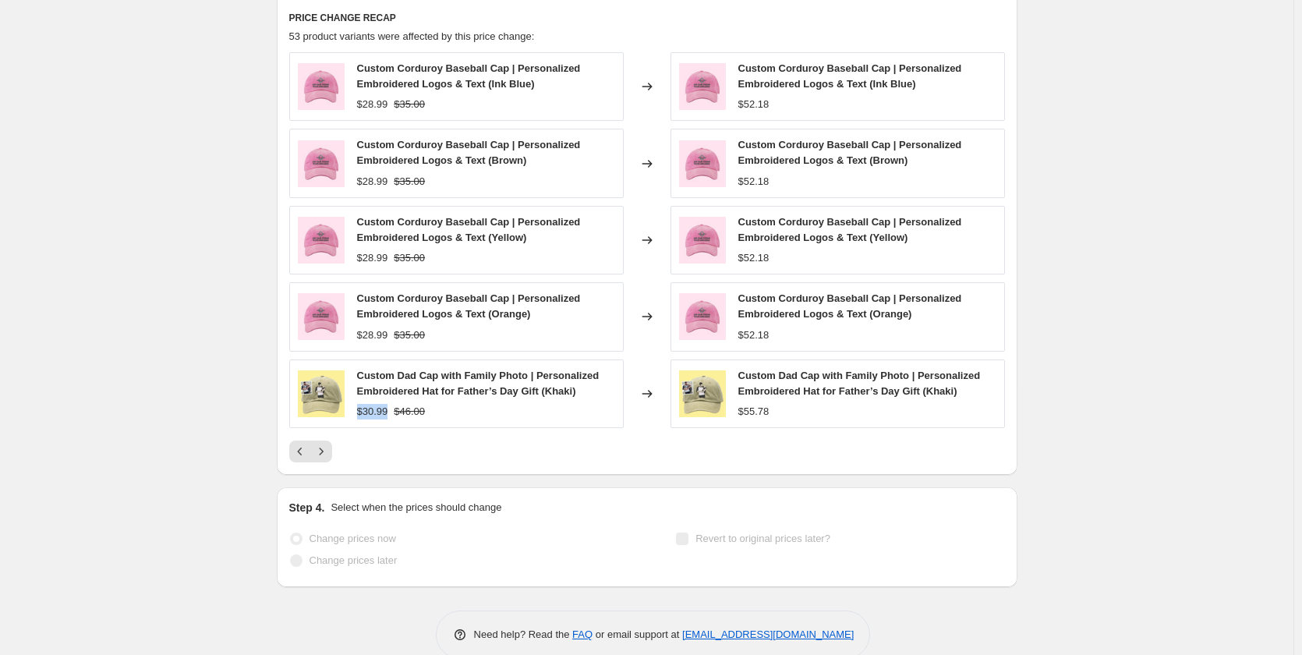
drag, startPoint x: 390, startPoint y: 387, endPoint x: 358, endPoint y: 387, distance: 32.7
click at [358, 387] on div "Custom Dad Cap with Family Photo | Personalized Embroidered Hat for Father’s Da…" at bounding box center [456, 393] width 334 height 69
drag, startPoint x: 796, startPoint y: 394, endPoint x: 742, endPoint y: 390, distance: 53.9
click at [742, 390] on div "Custom Dad Cap with Family Photo | Personalized Embroidered Hat for Father’s Da…" at bounding box center [837, 393] width 334 height 69
click at [792, 396] on div "Custom Dad Cap with Family Photo | Personalized Embroidered Hat for Father’s Da…" at bounding box center [837, 393] width 334 height 69
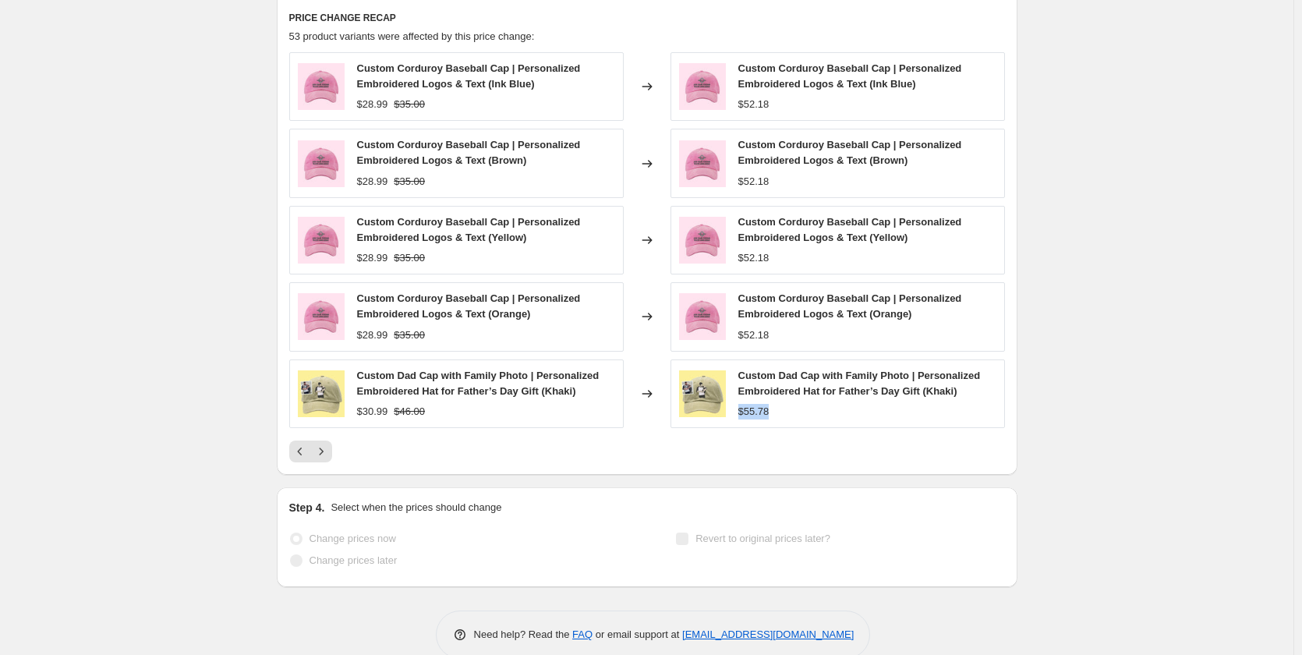
click at [737, 391] on div "Custom Dad Cap with Family Photo | Personalized Embroidered Hat for Father’s Da…" at bounding box center [837, 393] width 334 height 69
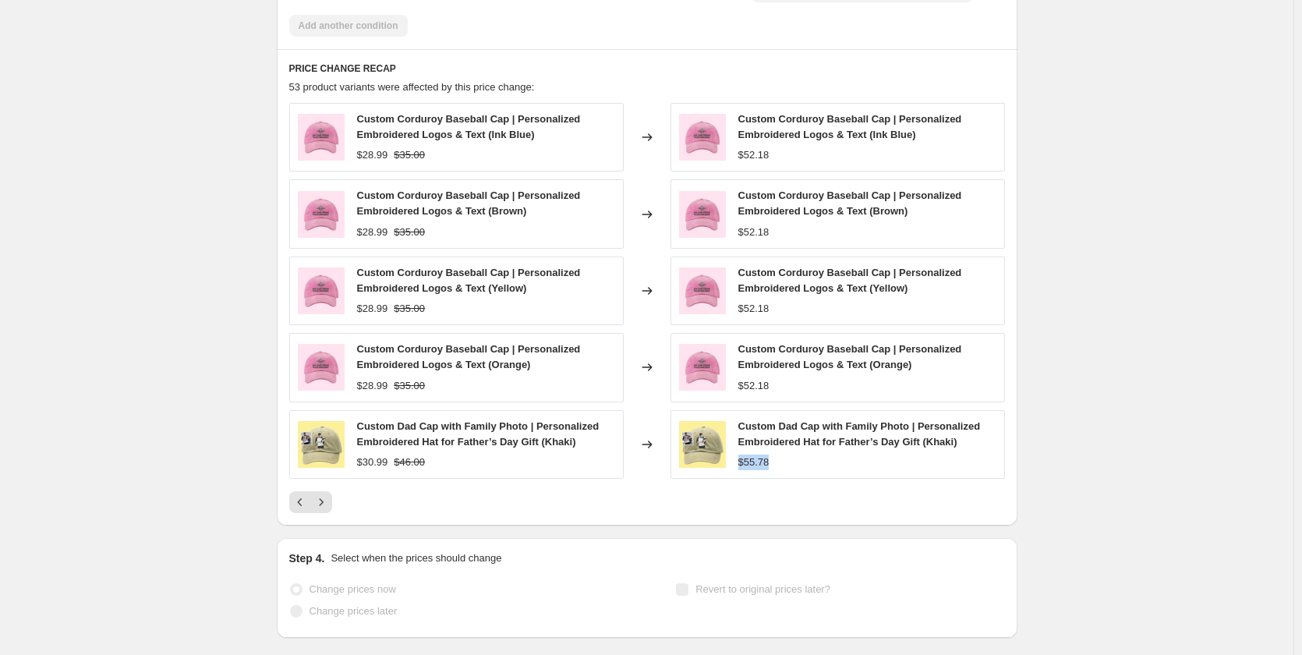
scroll to position [1430, 0]
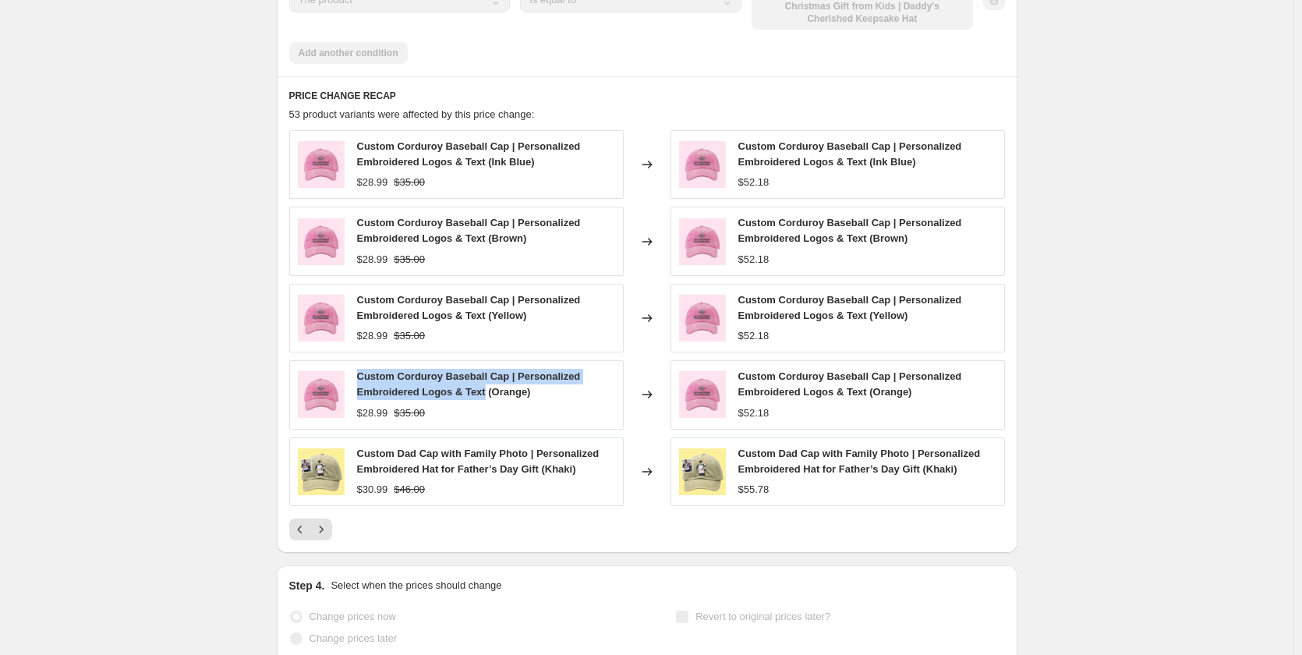
drag, startPoint x: 357, startPoint y: 345, endPoint x: 488, endPoint y: 371, distance: 133.6
click at [488, 371] on div "Custom Corduroy Baseball Cap | Personalized Embroidered Logos & Text (Orange) $…" at bounding box center [456, 394] width 334 height 69
click at [295, 518] on button "Previous" at bounding box center [300, 529] width 22 height 22
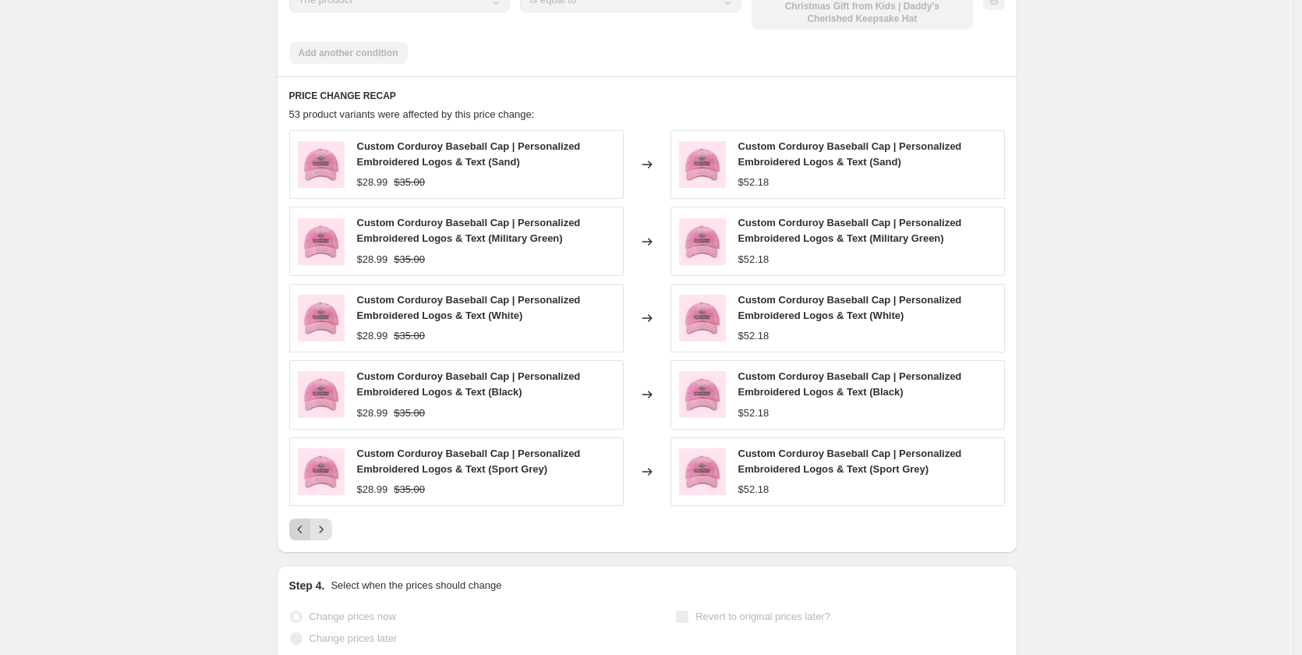
click at [298, 521] on icon "Previous" at bounding box center [300, 529] width 16 height 16
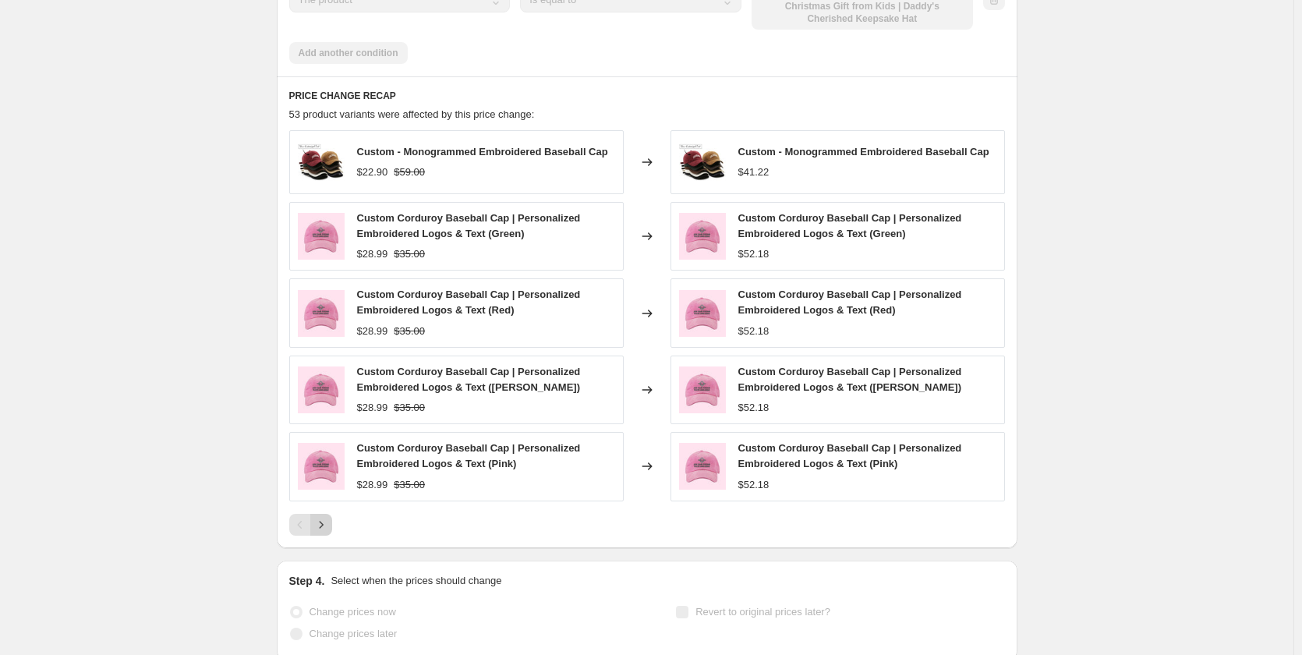
click at [329, 517] on icon "Next" at bounding box center [321, 525] width 16 height 16
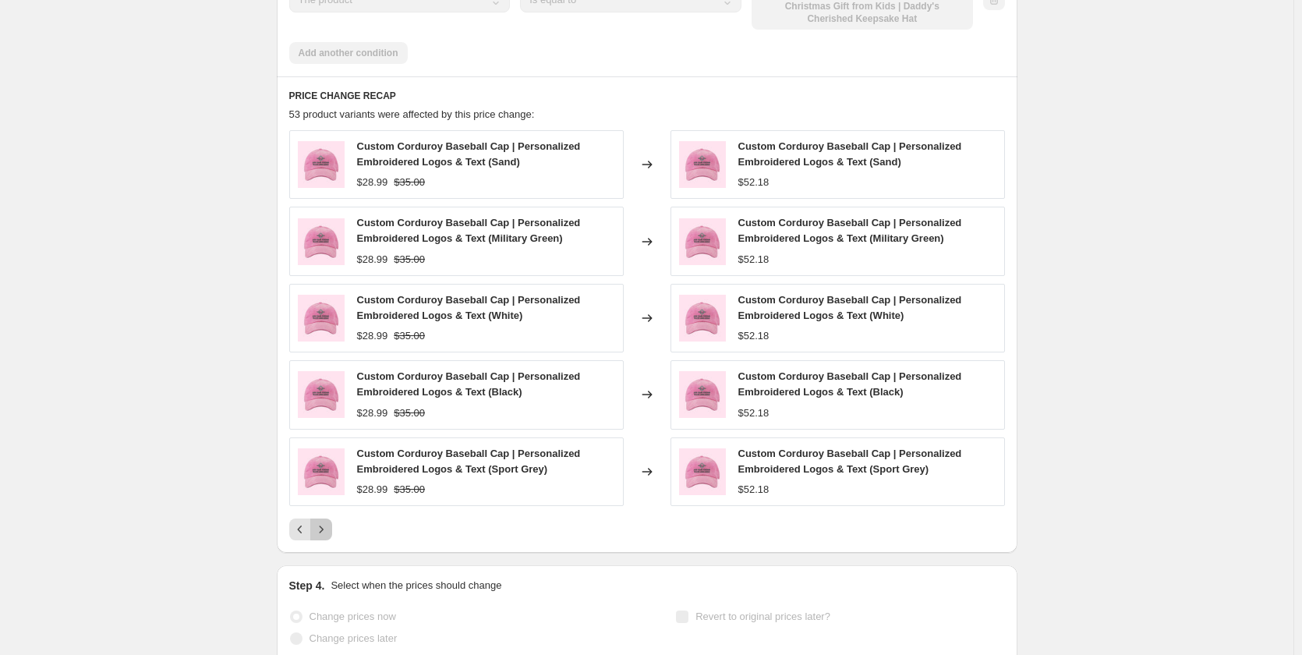
click at [329, 521] on icon "Next" at bounding box center [321, 529] width 16 height 16
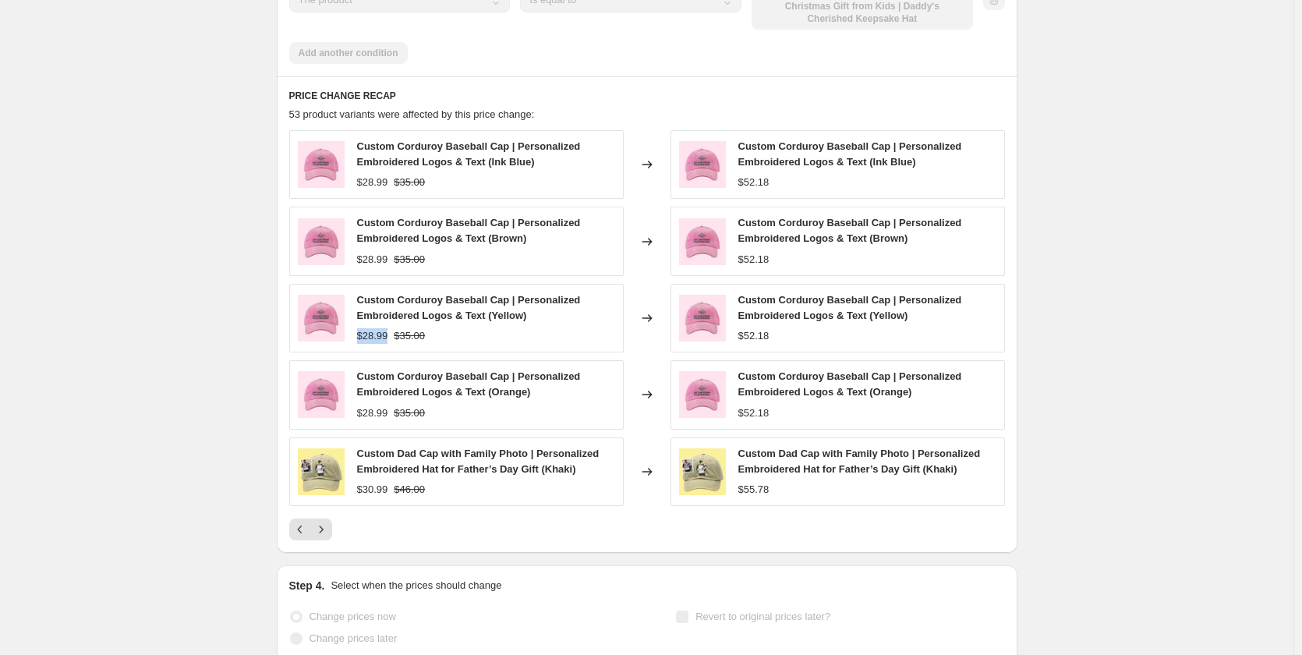
drag, startPoint x: 355, startPoint y: 310, endPoint x: 392, endPoint y: 319, distance: 37.6
click at [392, 319] on div "Custom Corduroy Baseball Cap | Personalized Embroidered Logos & Text (Yellow) $…" at bounding box center [456, 318] width 334 height 69
click at [743, 405] on div "$52.18" at bounding box center [867, 413] width 258 height 16
click at [305, 521] on icon "Previous" at bounding box center [300, 529] width 16 height 16
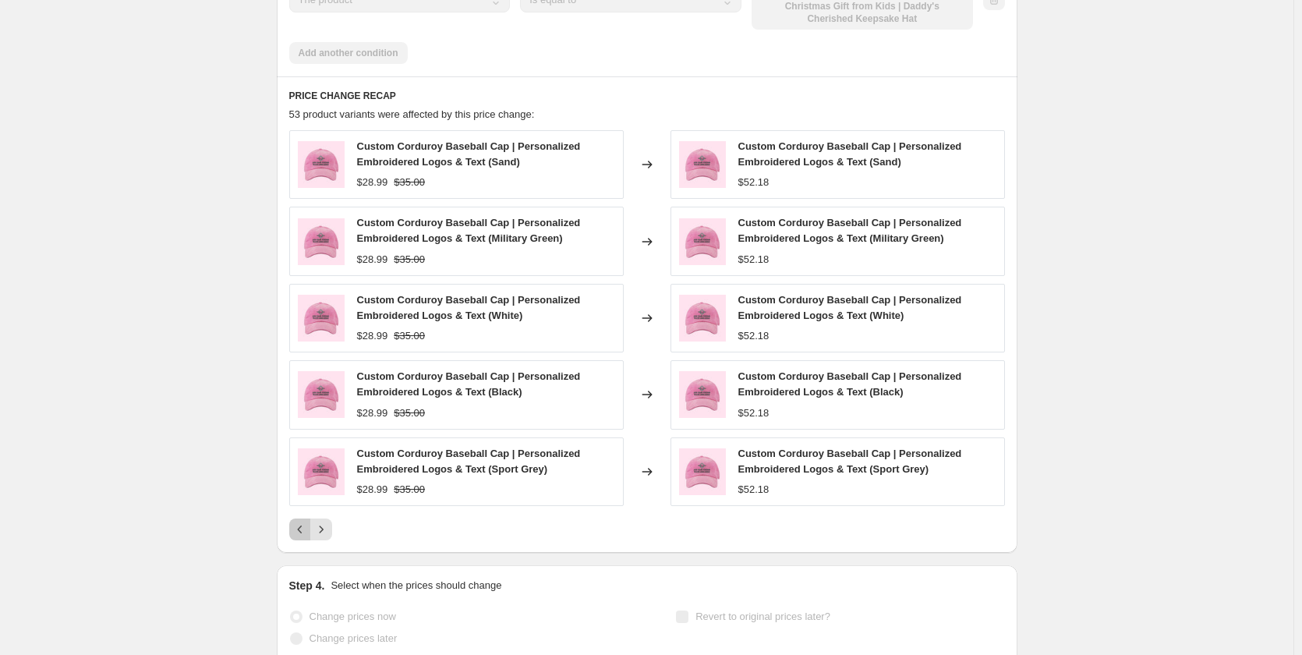
click at [305, 521] on icon "Previous" at bounding box center [300, 529] width 16 height 16
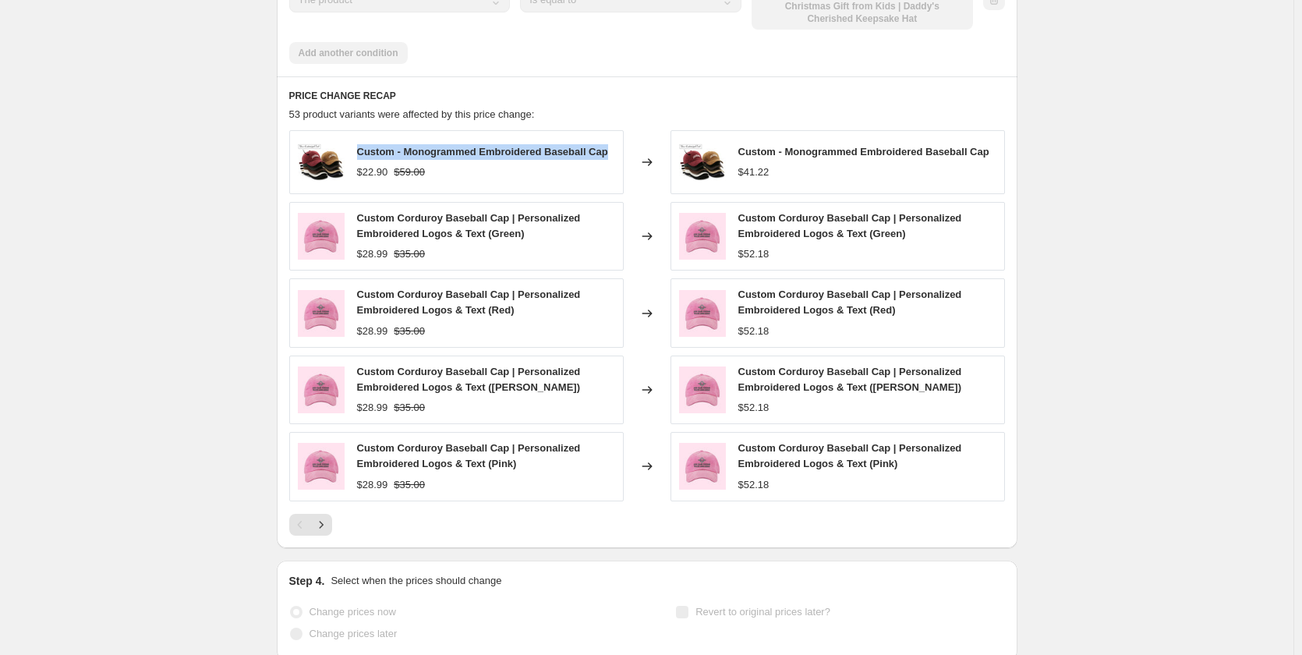
drag, startPoint x: 617, startPoint y: 127, endPoint x: 355, endPoint y: 117, distance: 261.3
click at [355, 130] on div "Custom - Monogrammed Embroidered Baseball Cap $22.90 $59.00" at bounding box center [456, 162] width 334 height 64
drag, startPoint x: 394, startPoint y: 140, endPoint x: 362, endPoint y: 143, distance: 32.9
click at [362, 164] on div "$22.90 $59.00" at bounding box center [482, 172] width 251 height 16
drag, startPoint x: 781, startPoint y: 141, endPoint x: 740, endPoint y: 139, distance: 41.4
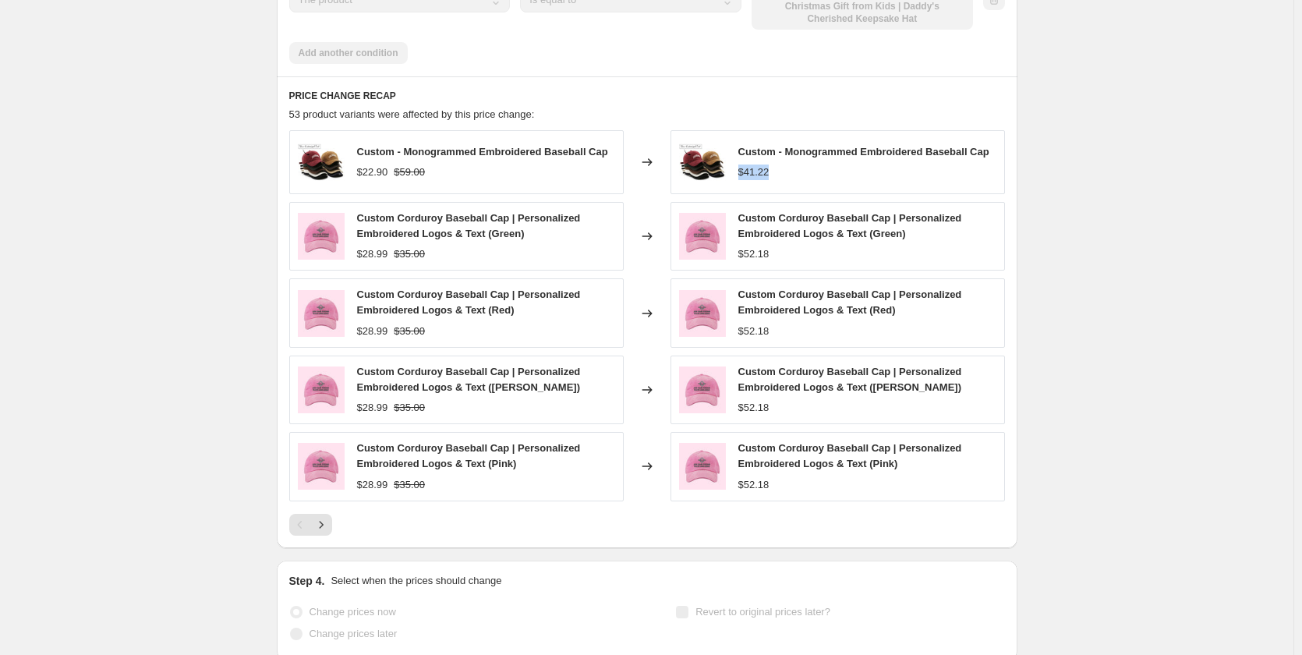
click at [740, 139] on div "Custom - Monogrammed Embroidered Baseball Cap $41.22" at bounding box center [837, 162] width 334 height 64
